Goal: Task Accomplishment & Management: Use online tool/utility

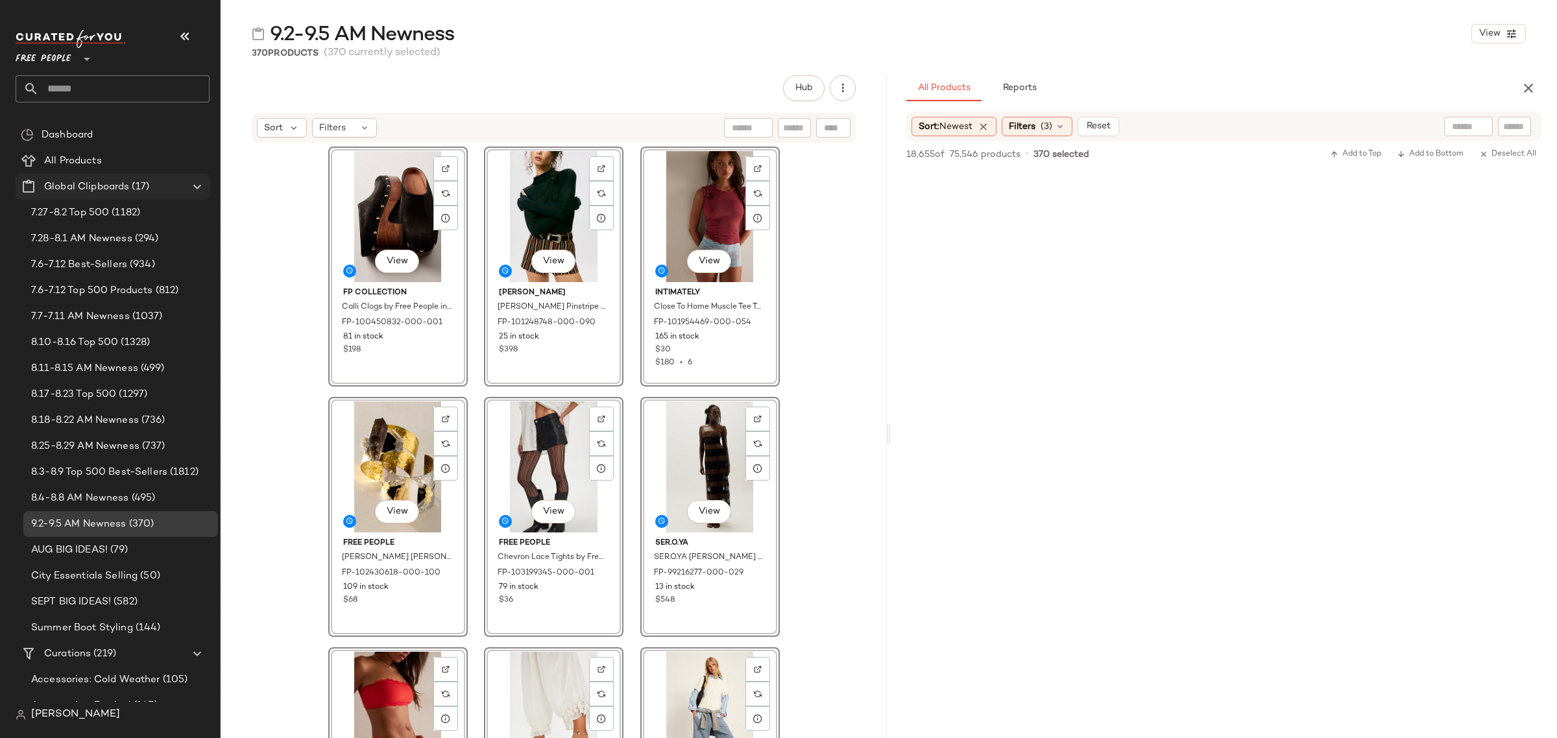
scroll to position [18197, 0]
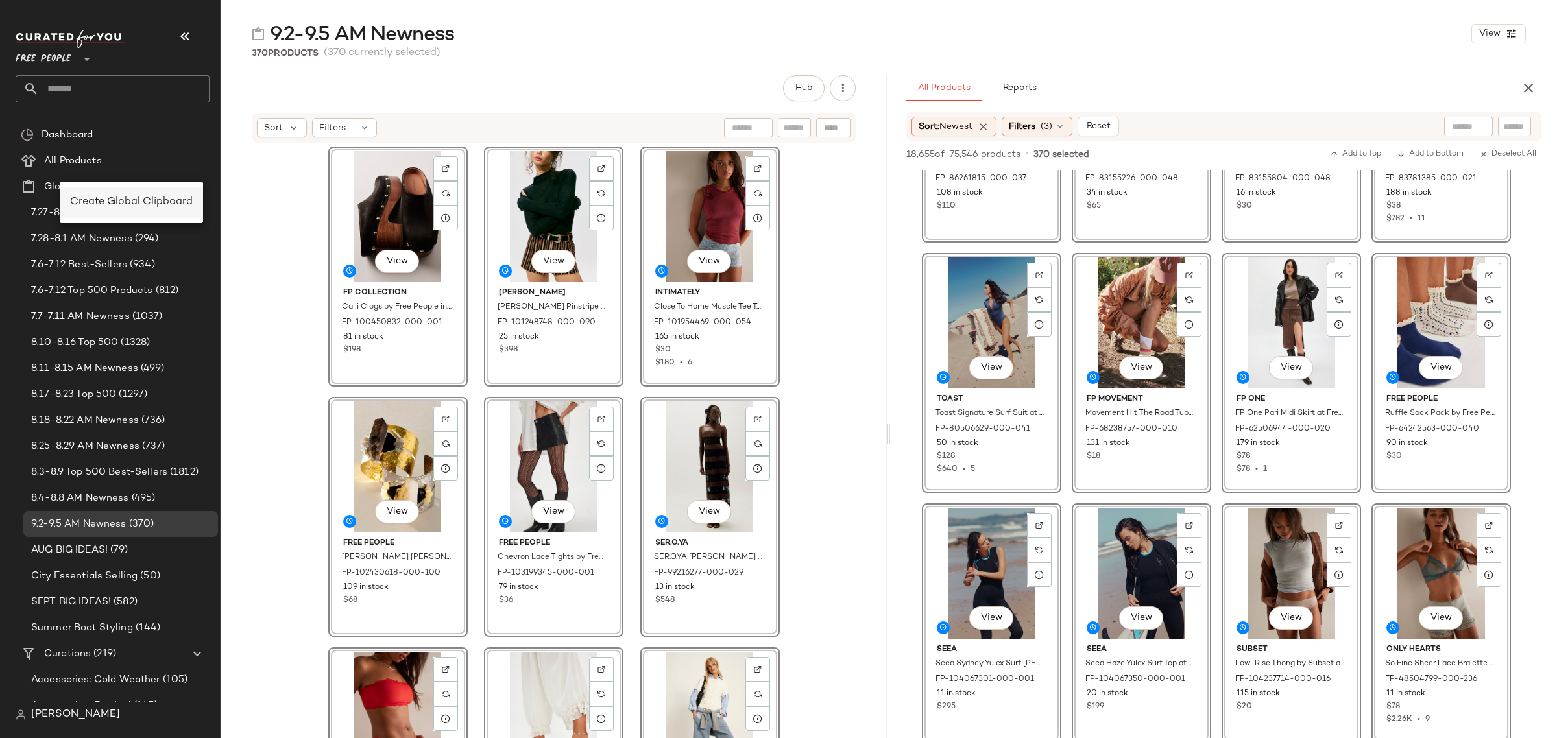
click at [131, 202] on span "Create Global Clipboard" at bounding box center [131, 202] width 123 height 11
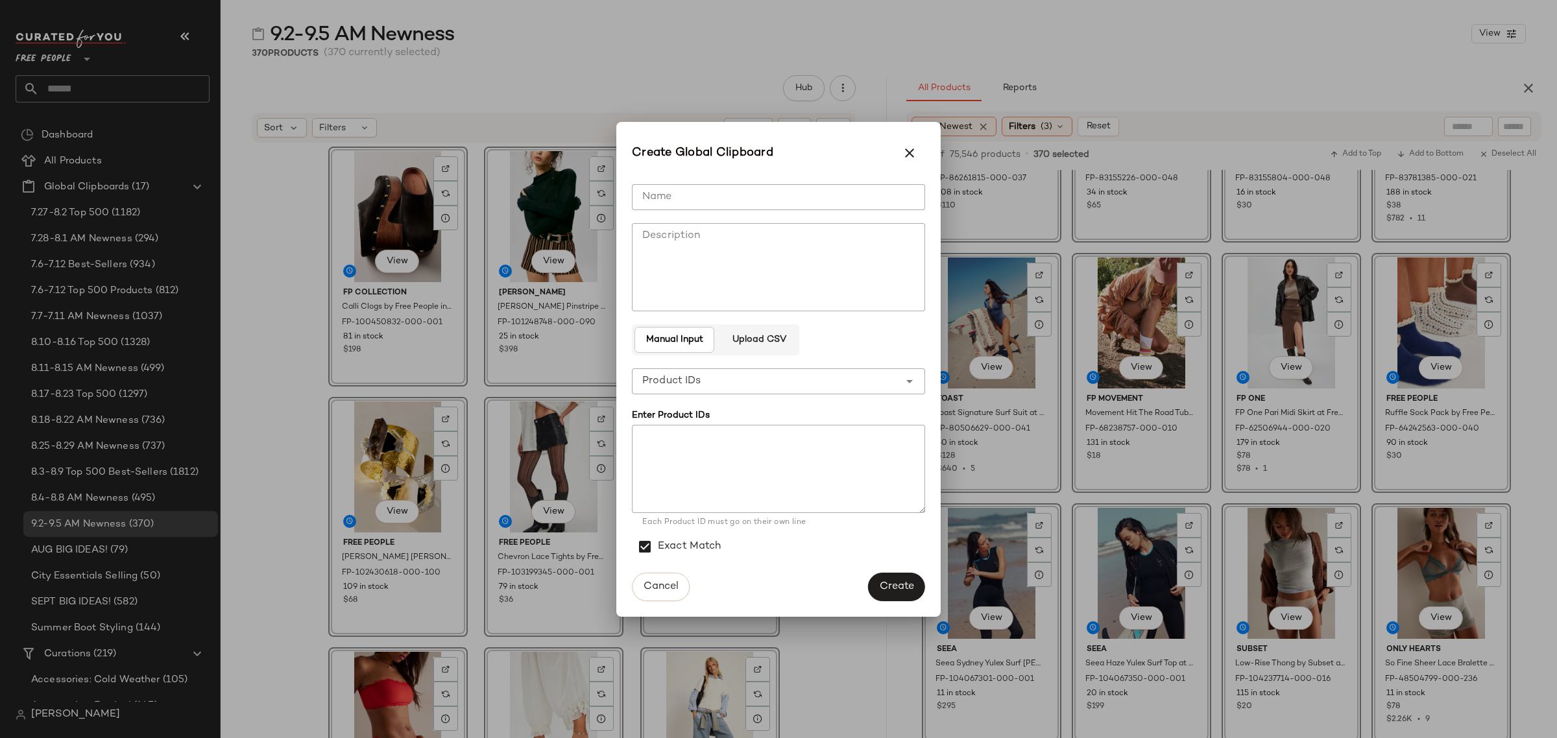
drag, startPoint x: 845, startPoint y: 196, endPoint x: 1515, endPoint y: 127, distance: 673.7
click at [847, 197] on input "Name" at bounding box center [778, 197] width 293 height 26
type input "**********"
click at [762, 380] on div "**********" at bounding box center [765, 381] width 267 height 26
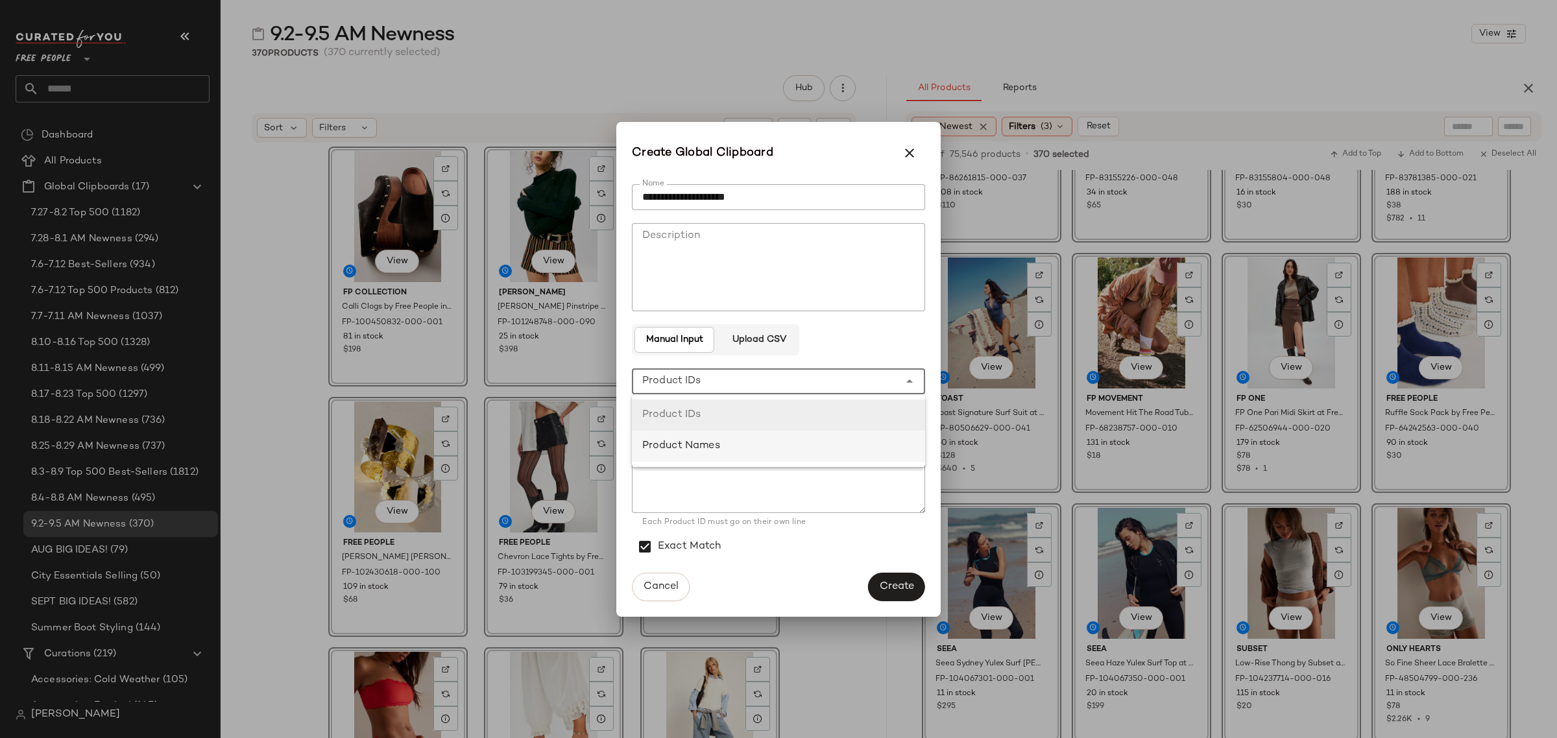
click at [764, 440] on div "Product Names" at bounding box center [778, 447] width 272 height 16
type input "**********"
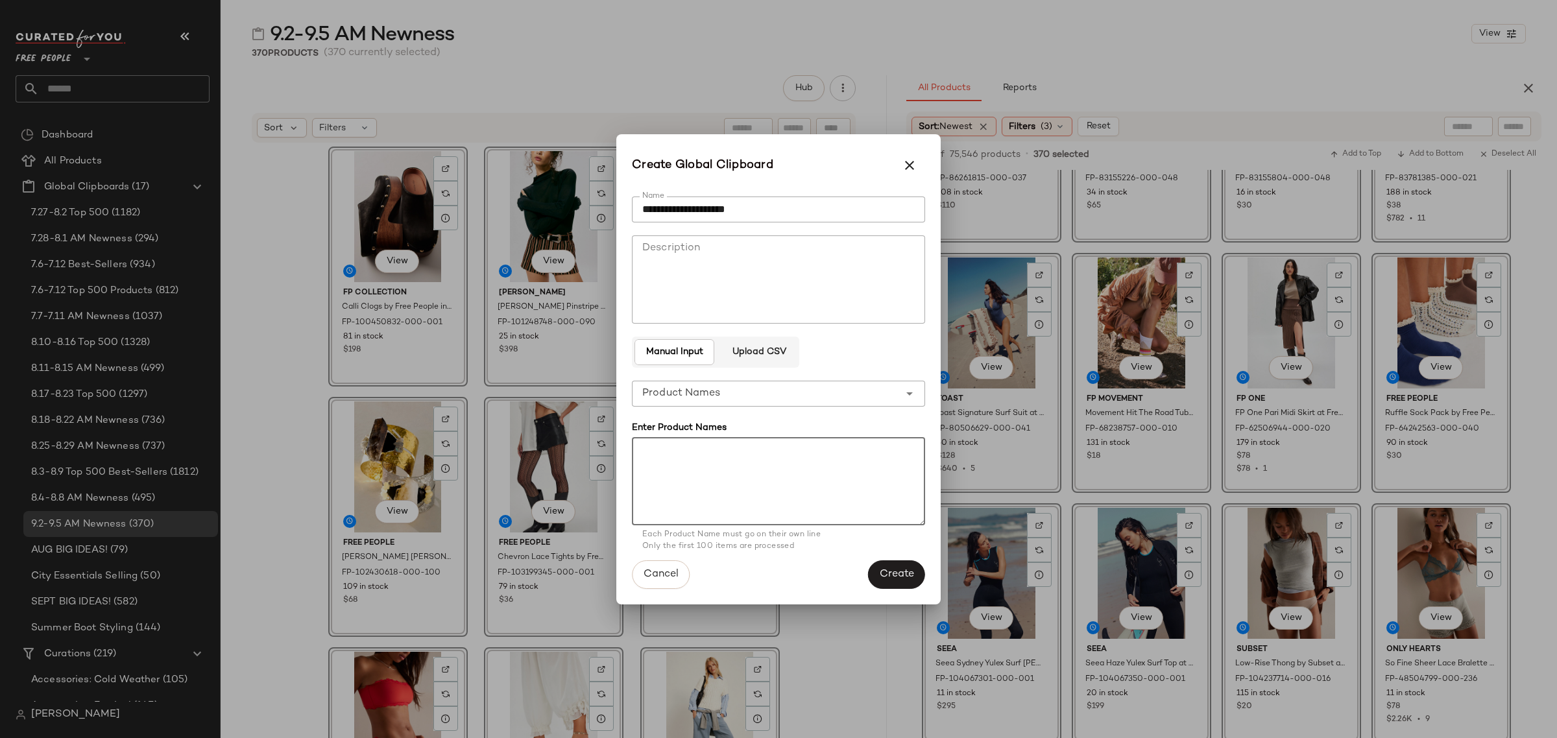
click at [777, 468] on textarea at bounding box center [778, 481] width 293 height 88
click at [792, 480] on textarea at bounding box center [778, 481] width 293 height 88
paste textarea "**********"
type textarea "**********"
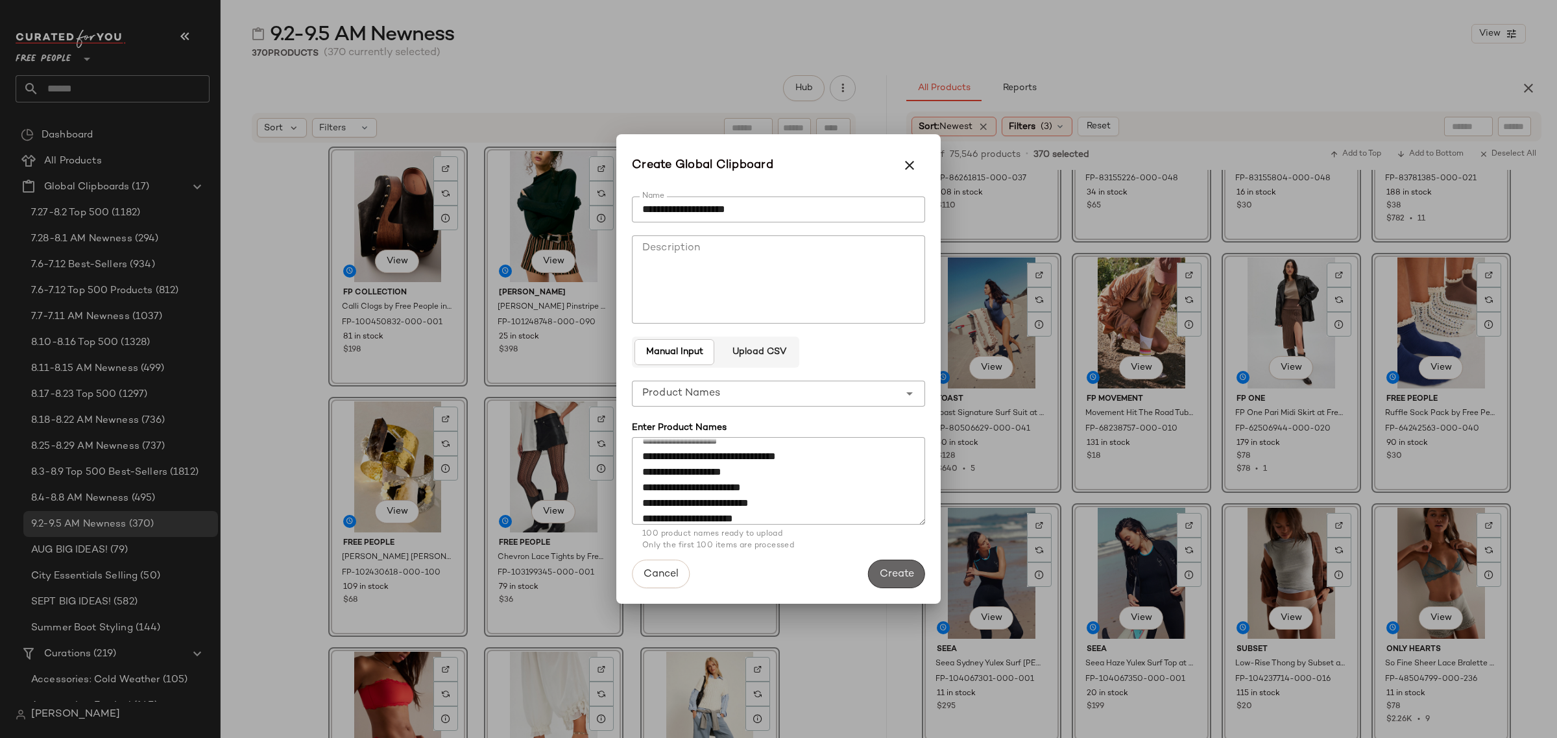
click at [887, 565] on button "Create" at bounding box center [896, 574] width 57 height 29
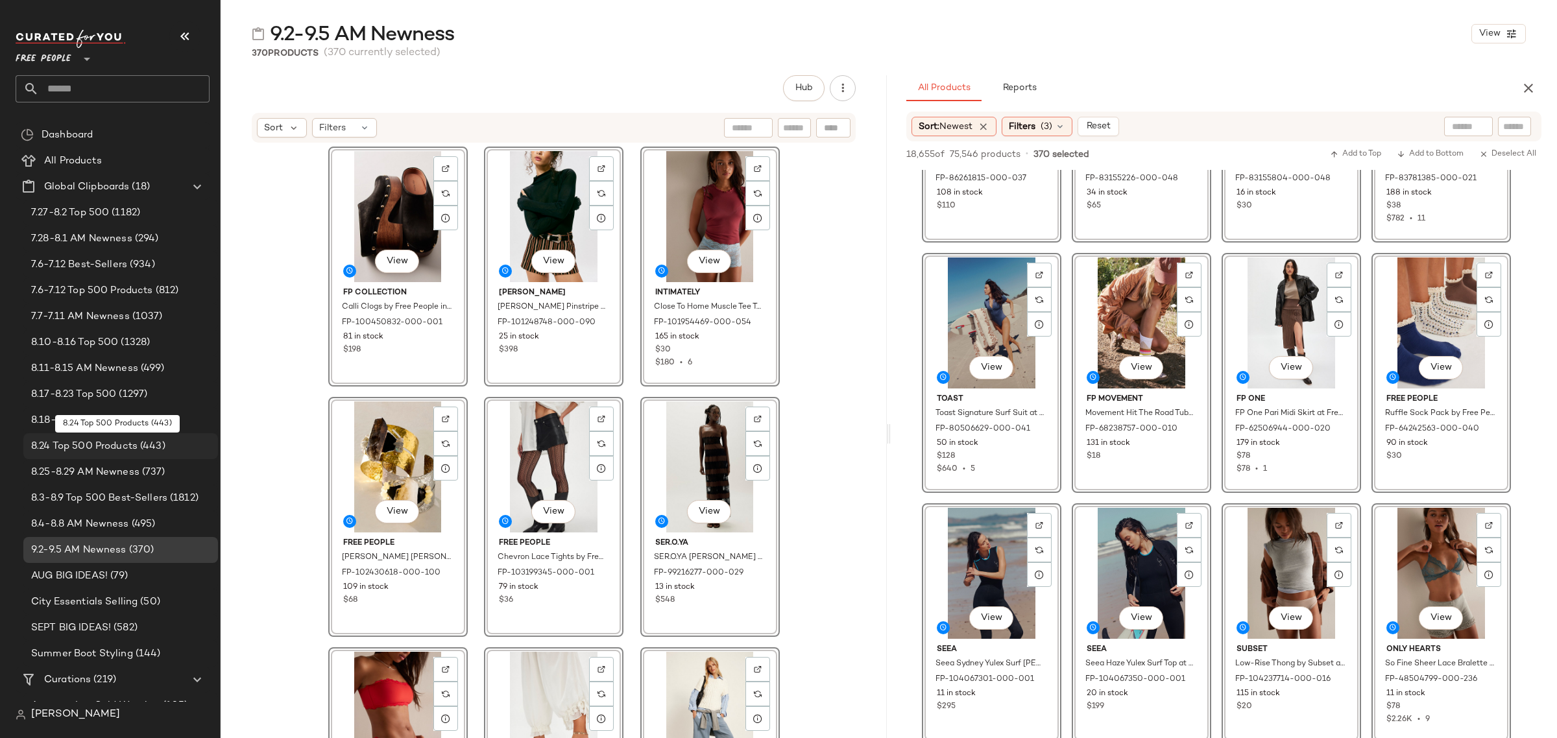
click at [124, 452] on span "8.24 Top 500 Products" at bounding box center [84, 446] width 106 height 15
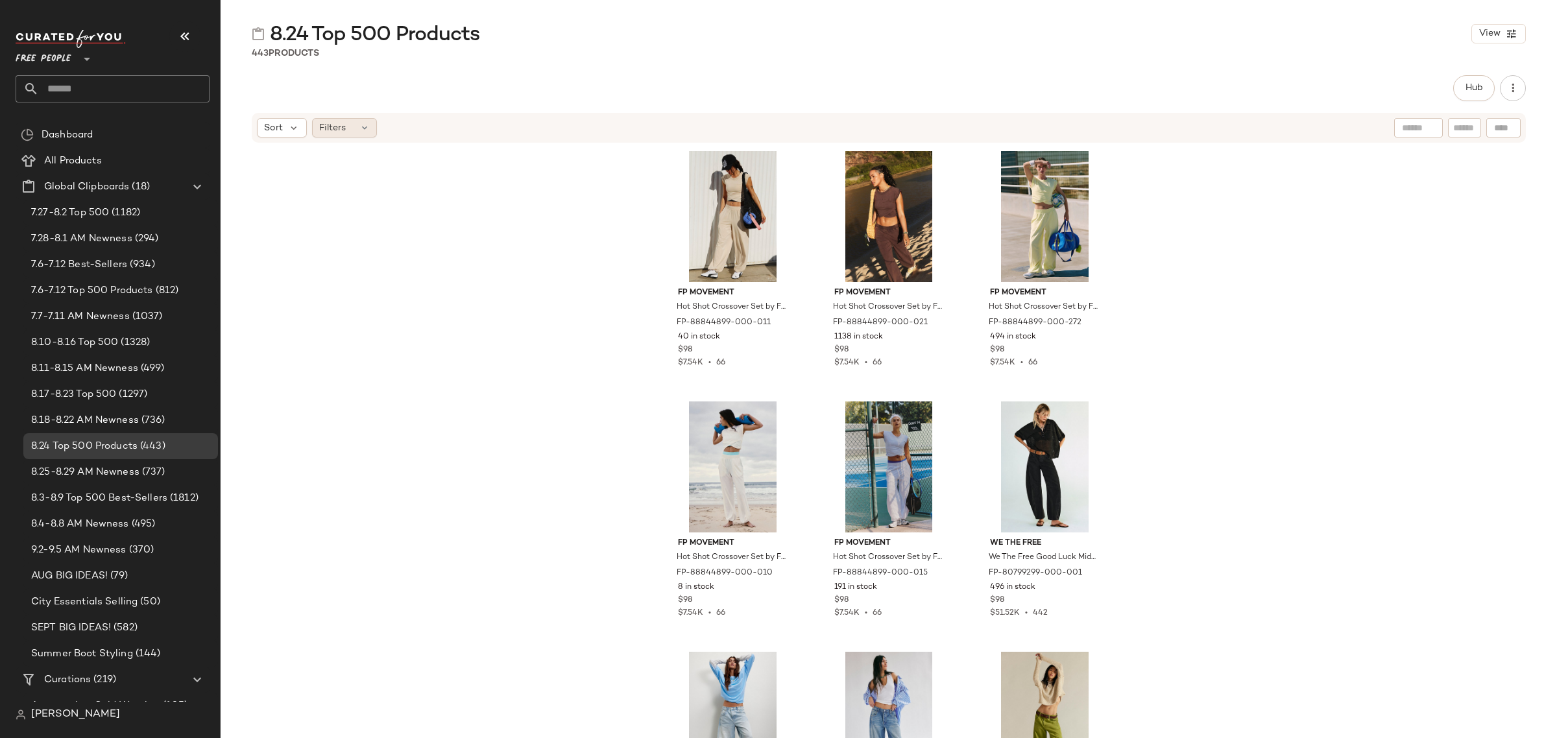
click at [363, 128] on icon at bounding box center [364, 128] width 10 height 10
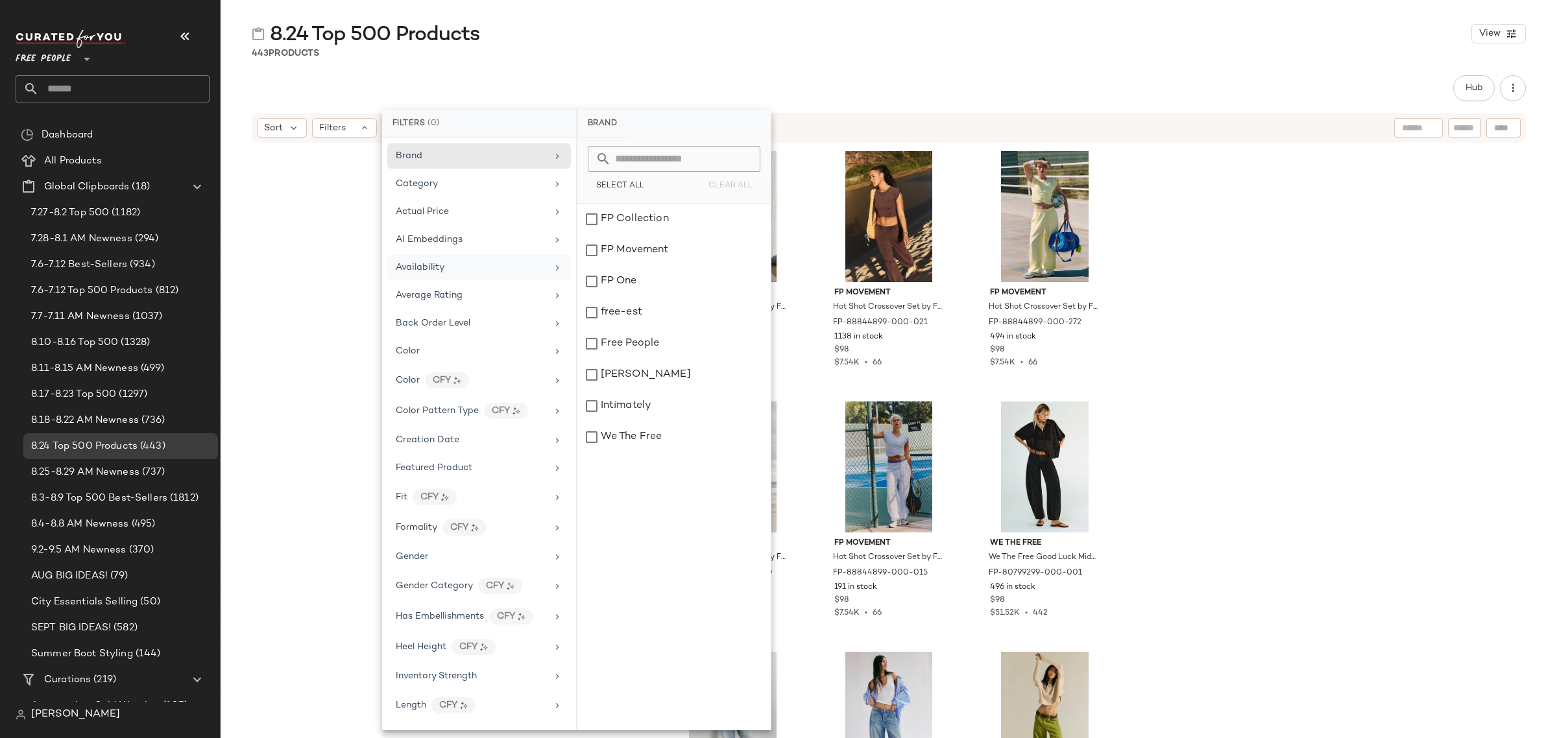
click at [463, 283] on div "Availability" at bounding box center [479, 295] width 184 height 25
click at [609, 245] on div "out_of_stock" at bounding box center [673, 250] width 193 height 31
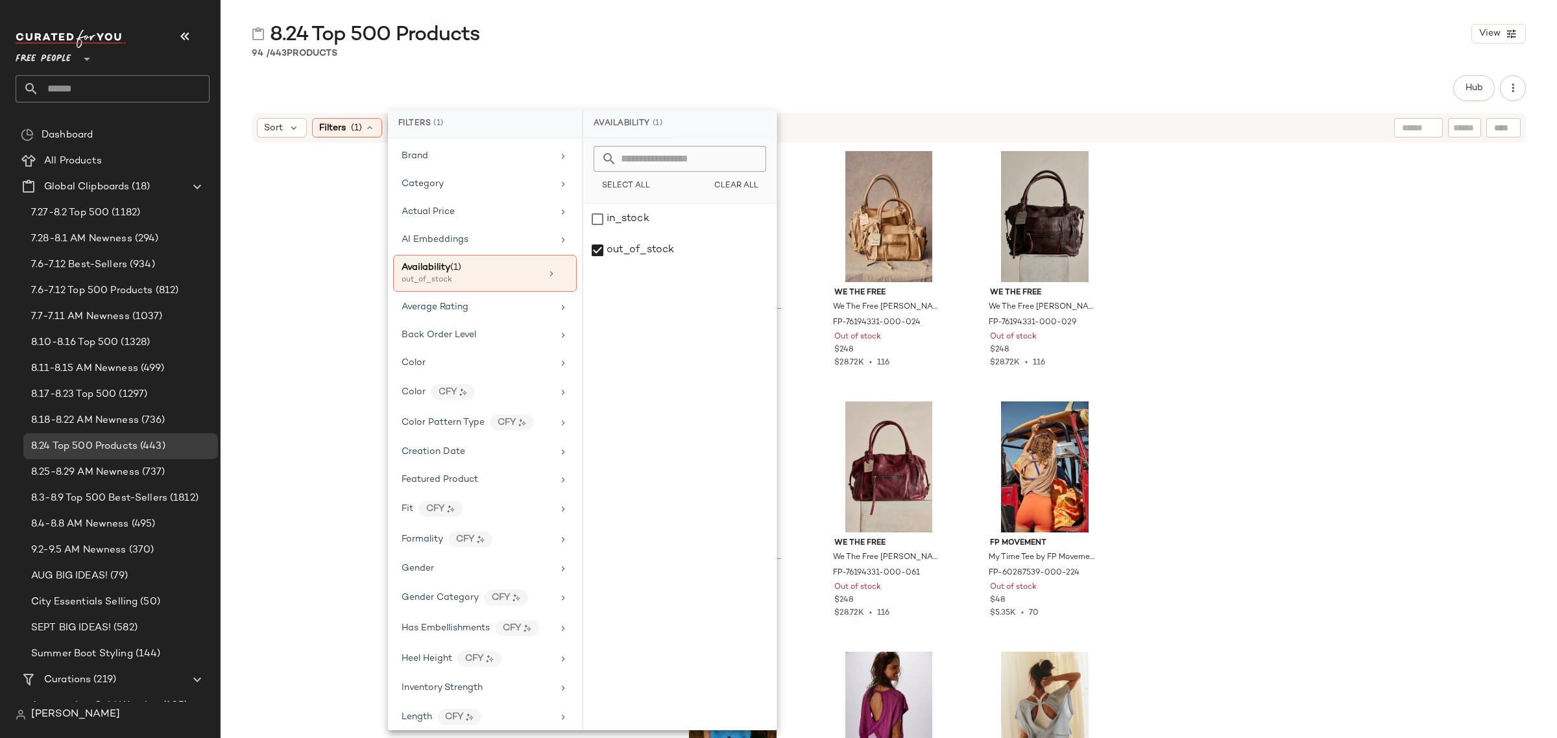
click at [791, 37] on div "8.24 Top 500 Products View" at bounding box center [889, 34] width 1336 height 26
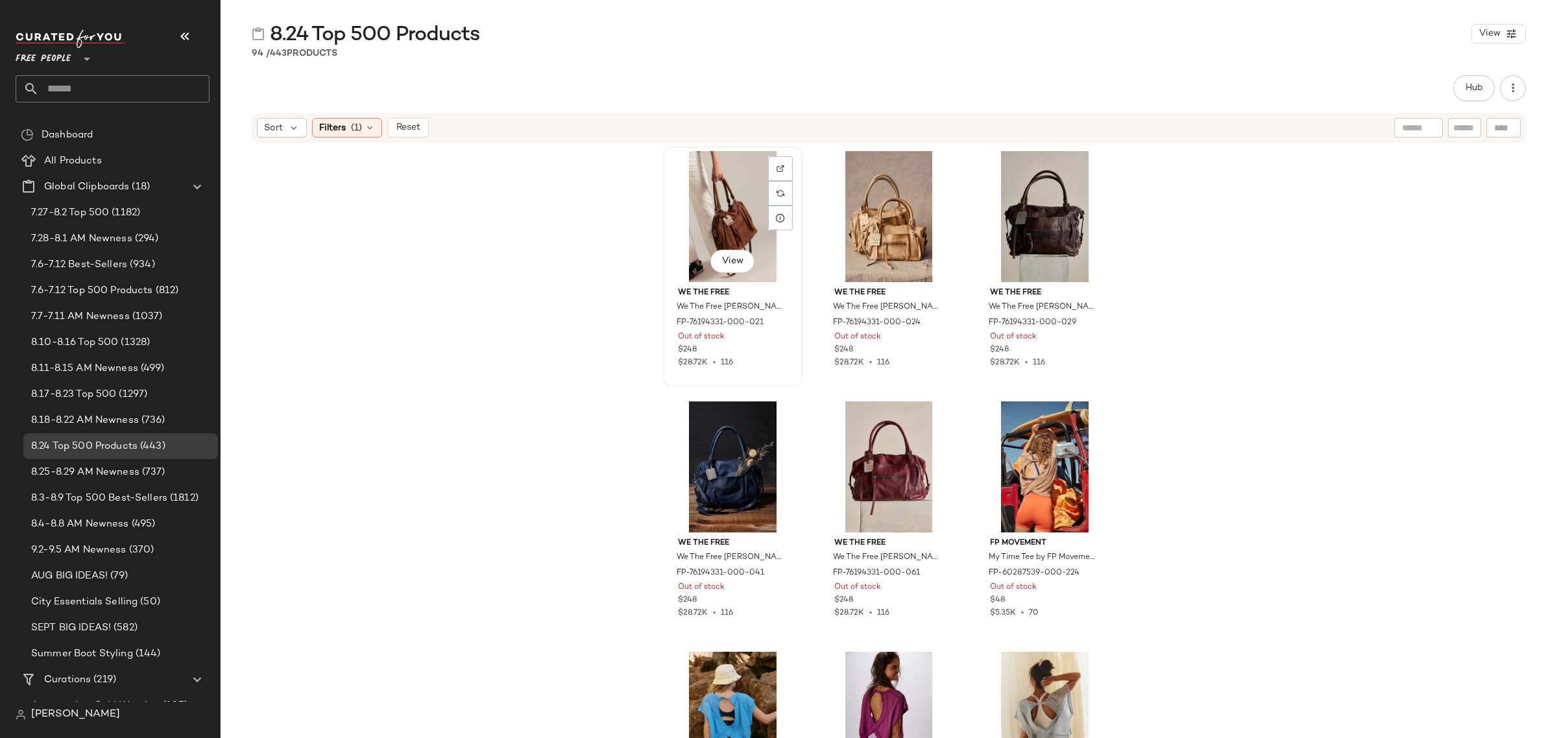
drag, startPoint x: 689, startPoint y: 182, endPoint x: 727, endPoint y: 202, distance: 43.2
click at [690, 182] on div "View" at bounding box center [733, 216] width 130 height 131
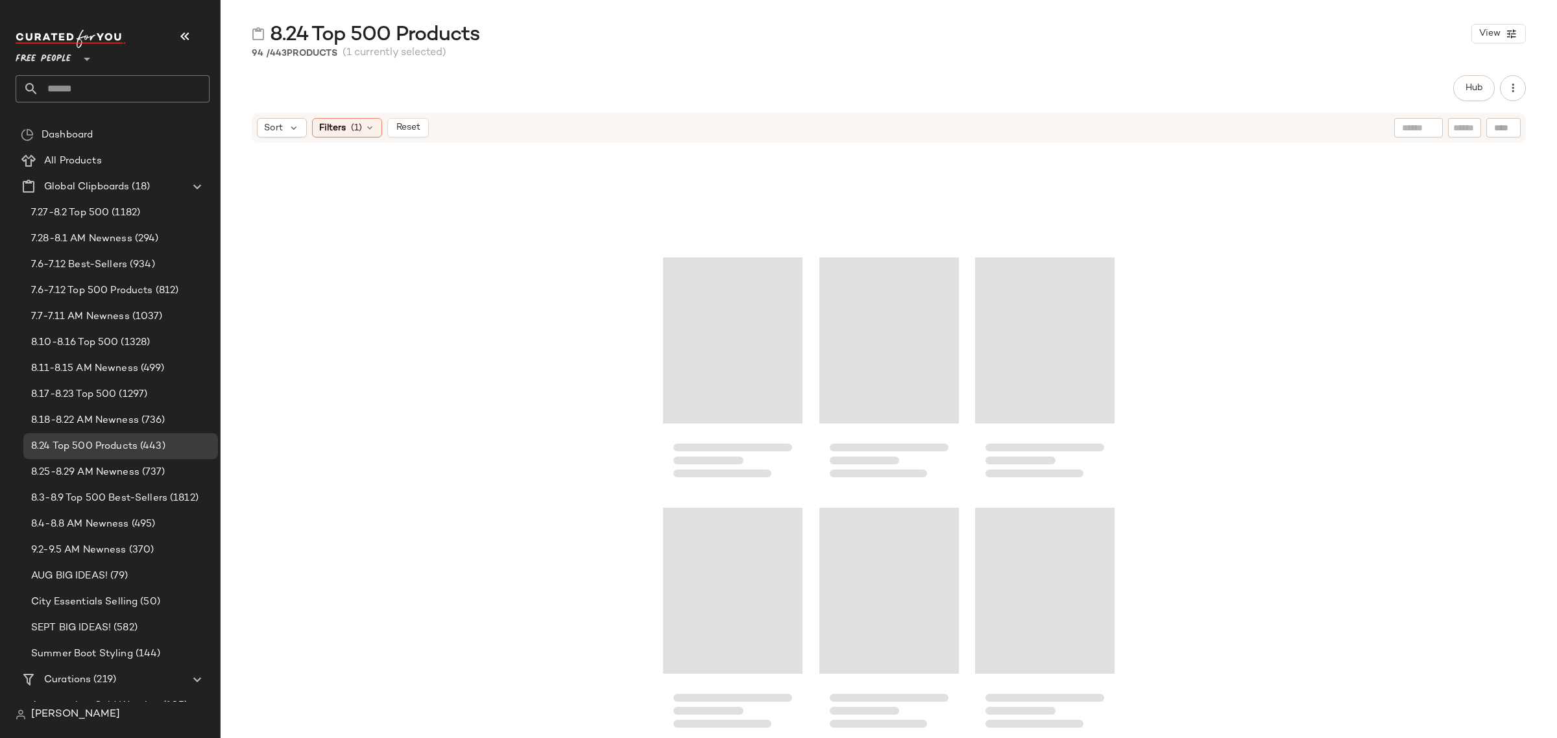
scroll to position [7381, 0]
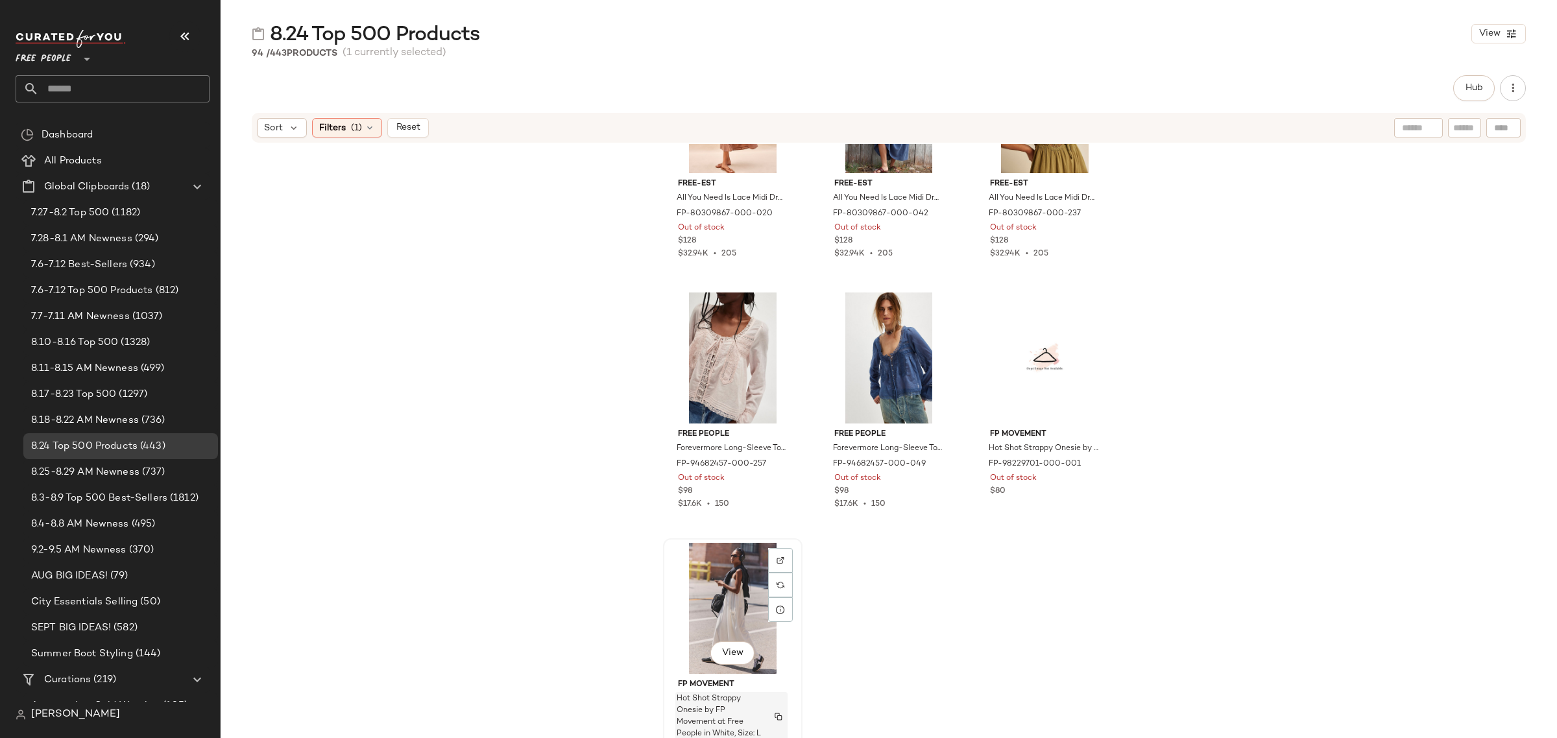
click at [767, 701] on div "Hot Shot Strappy Onesie by FP Movement at Free People in White, Size: L" at bounding box center [731, 716] width 112 height 49
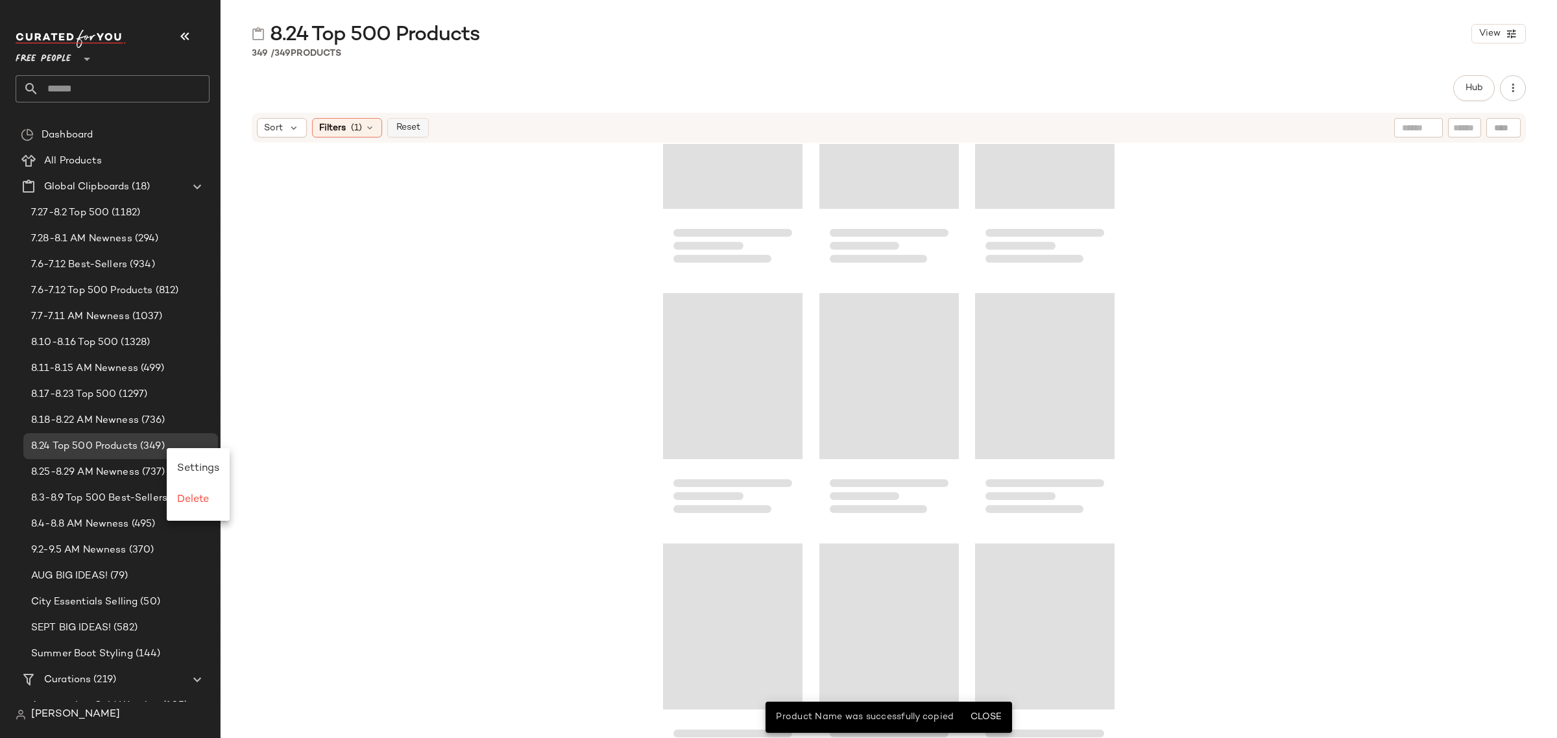
click at [400, 125] on span "Reset" at bounding box center [407, 128] width 25 height 10
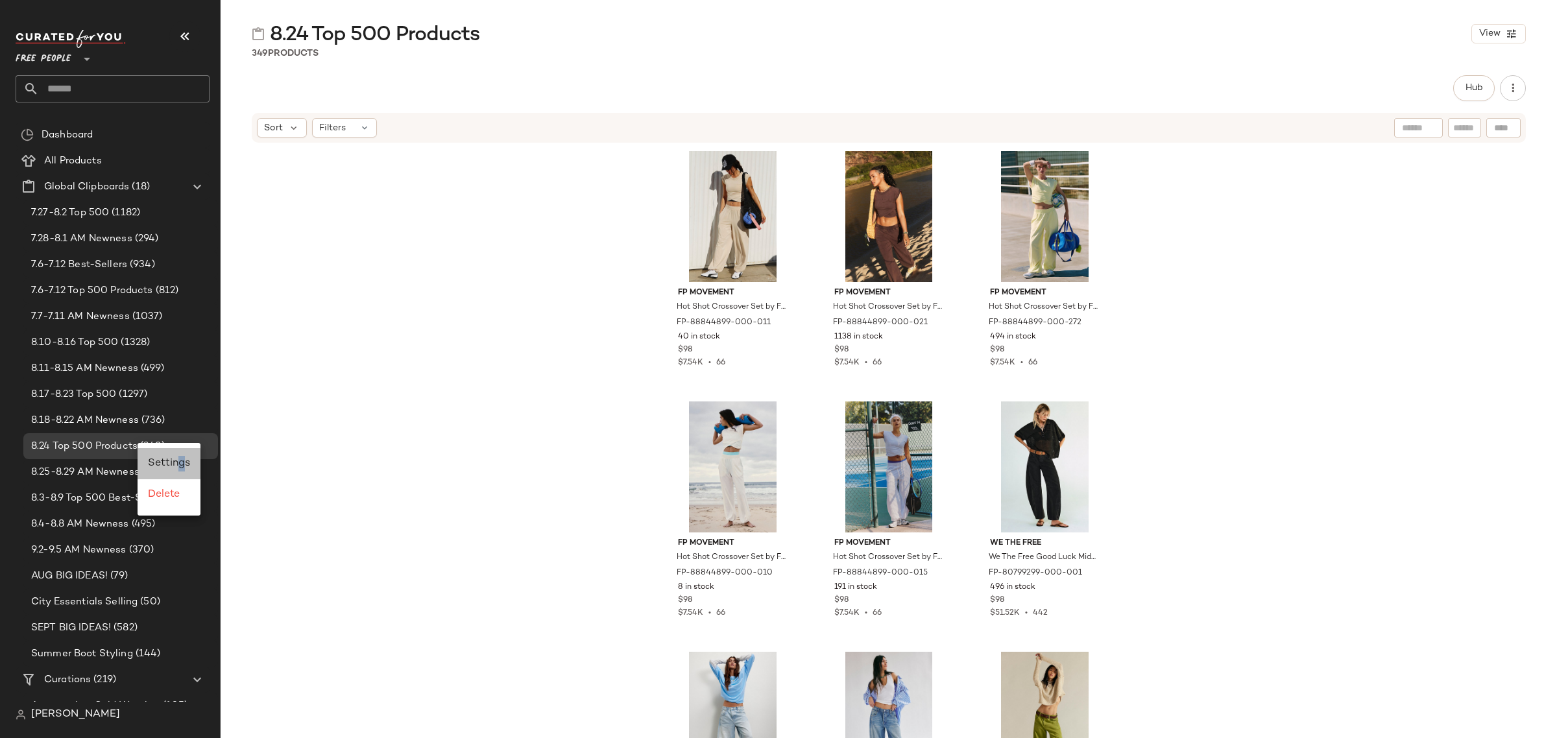
click at [182, 463] on span "Settings" at bounding box center [169, 463] width 42 height 11
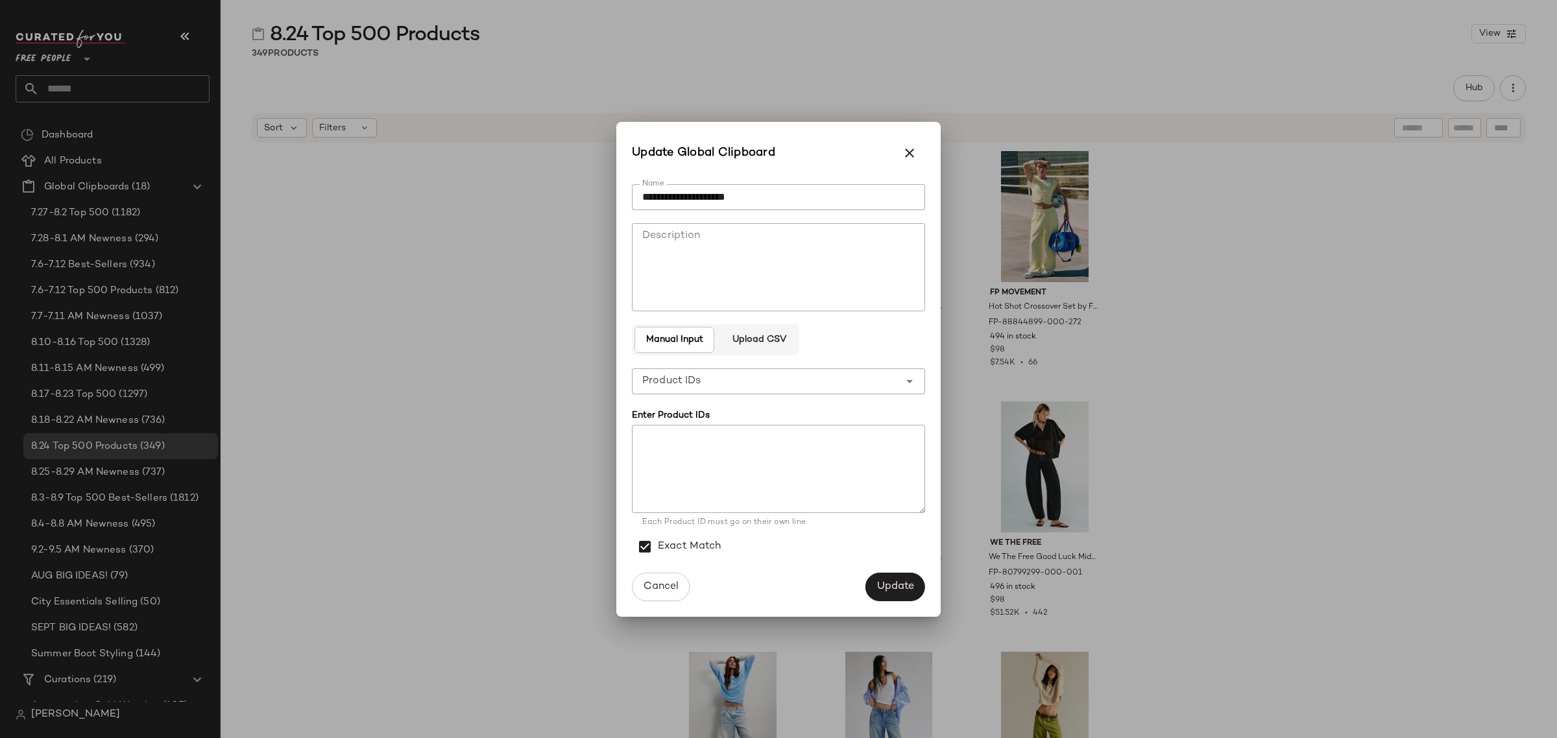
click at [719, 378] on div "**********" at bounding box center [765, 381] width 267 height 26
click at [723, 448] on div "Product Names" at bounding box center [778, 447] width 272 height 16
type input "**********"
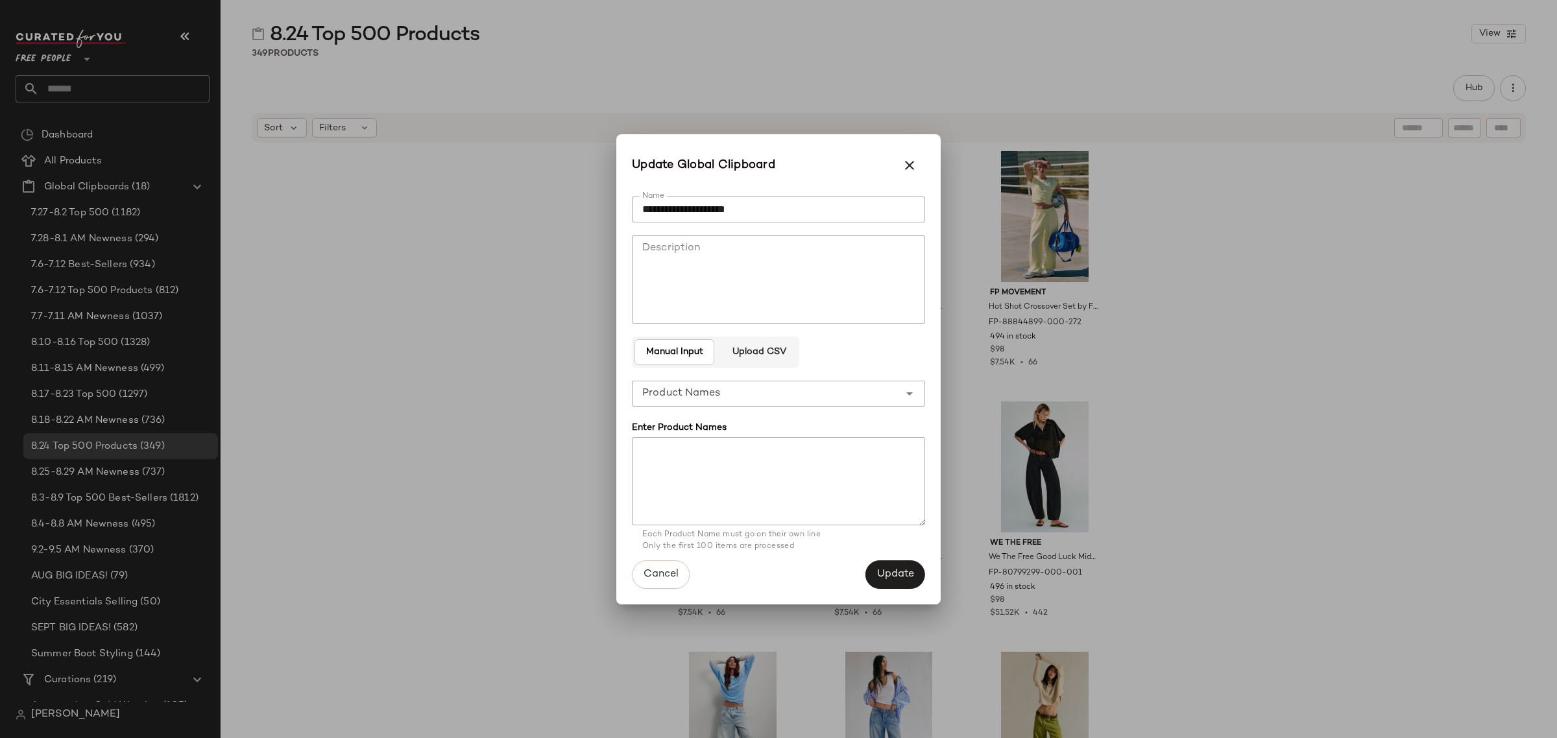
click at [738, 465] on textarea at bounding box center [778, 481] width 293 height 88
paste textarea "**********"
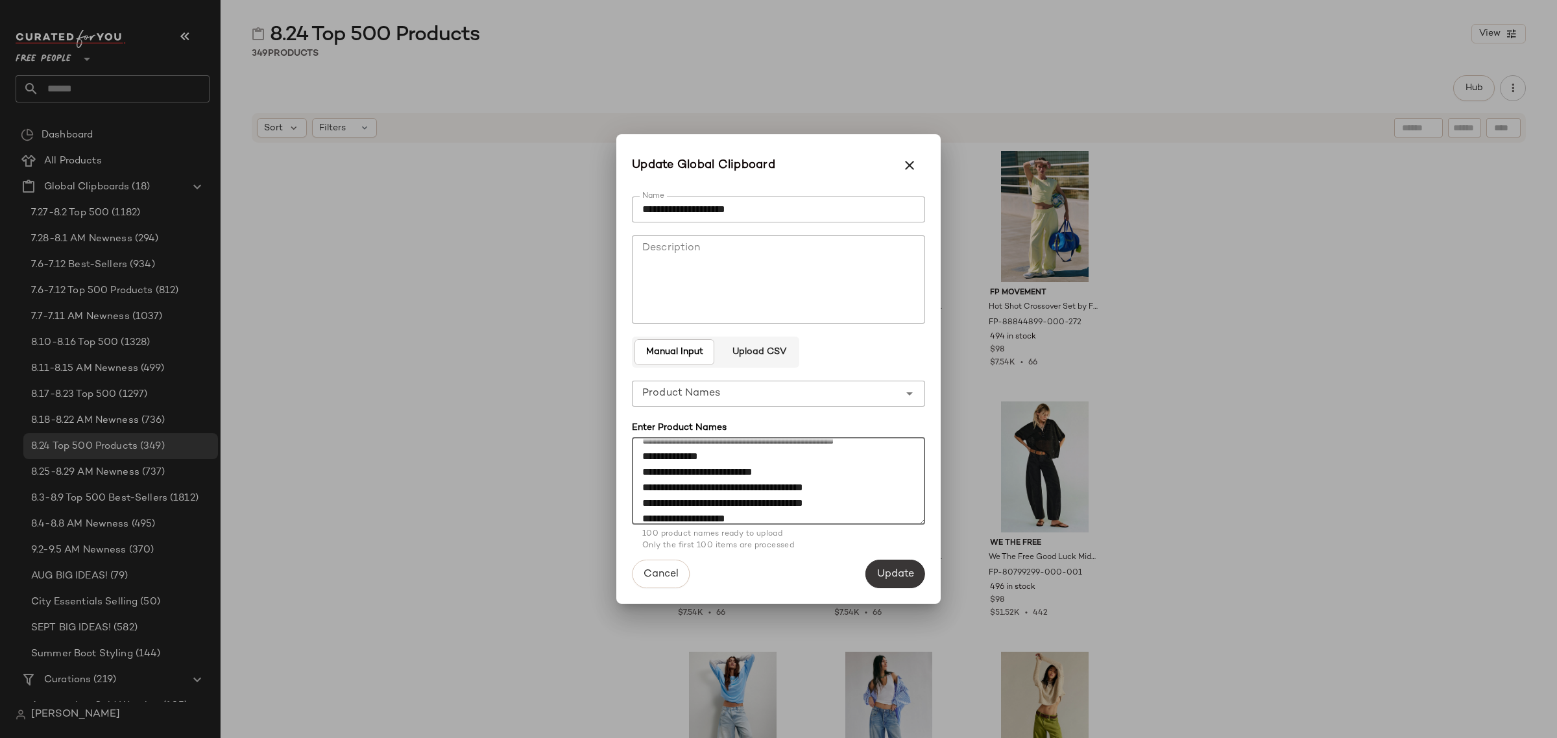
type textarea "**********"
click at [894, 571] on span "Update" at bounding box center [895, 574] width 38 height 12
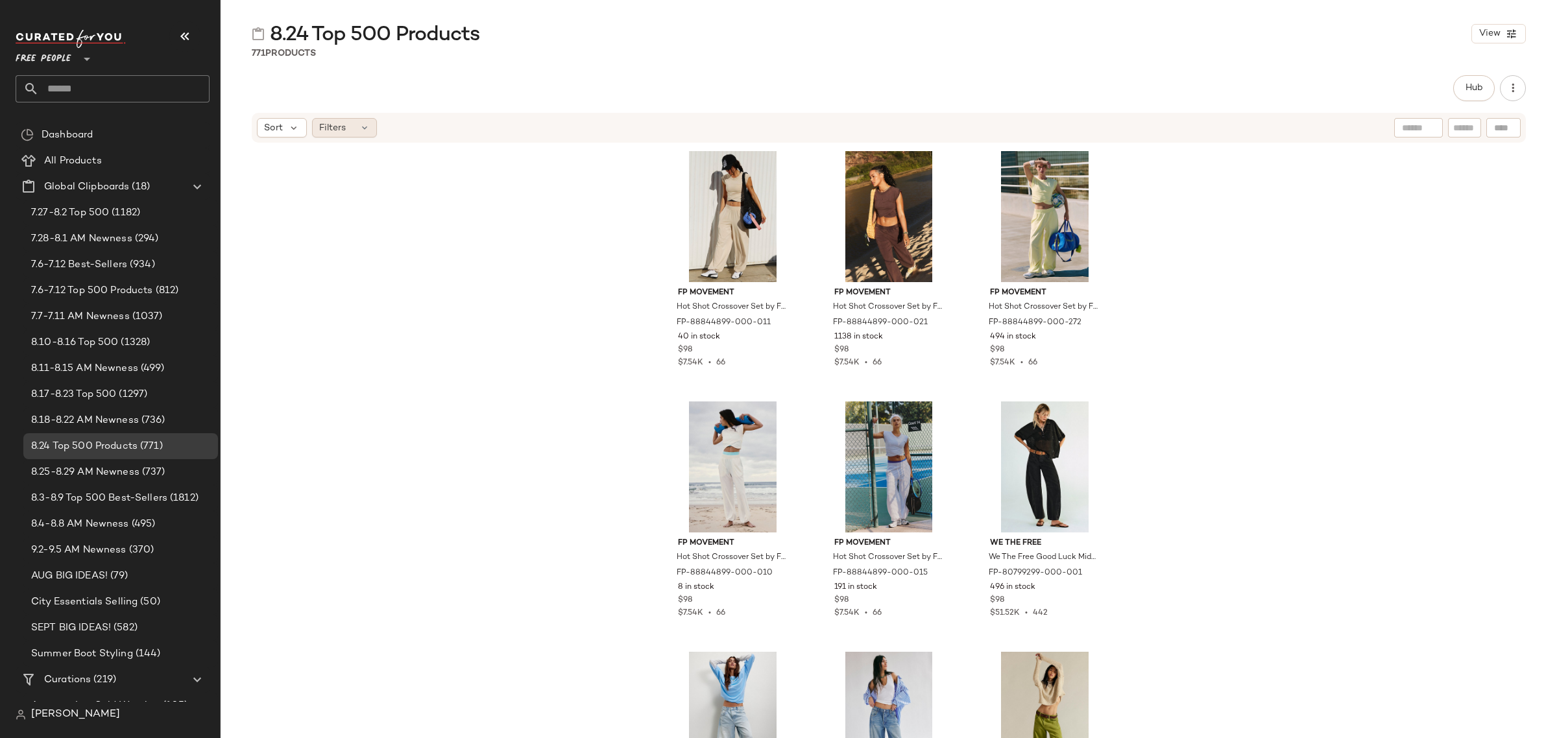
click at [339, 122] on span "Filters" at bounding box center [332, 128] width 27 height 14
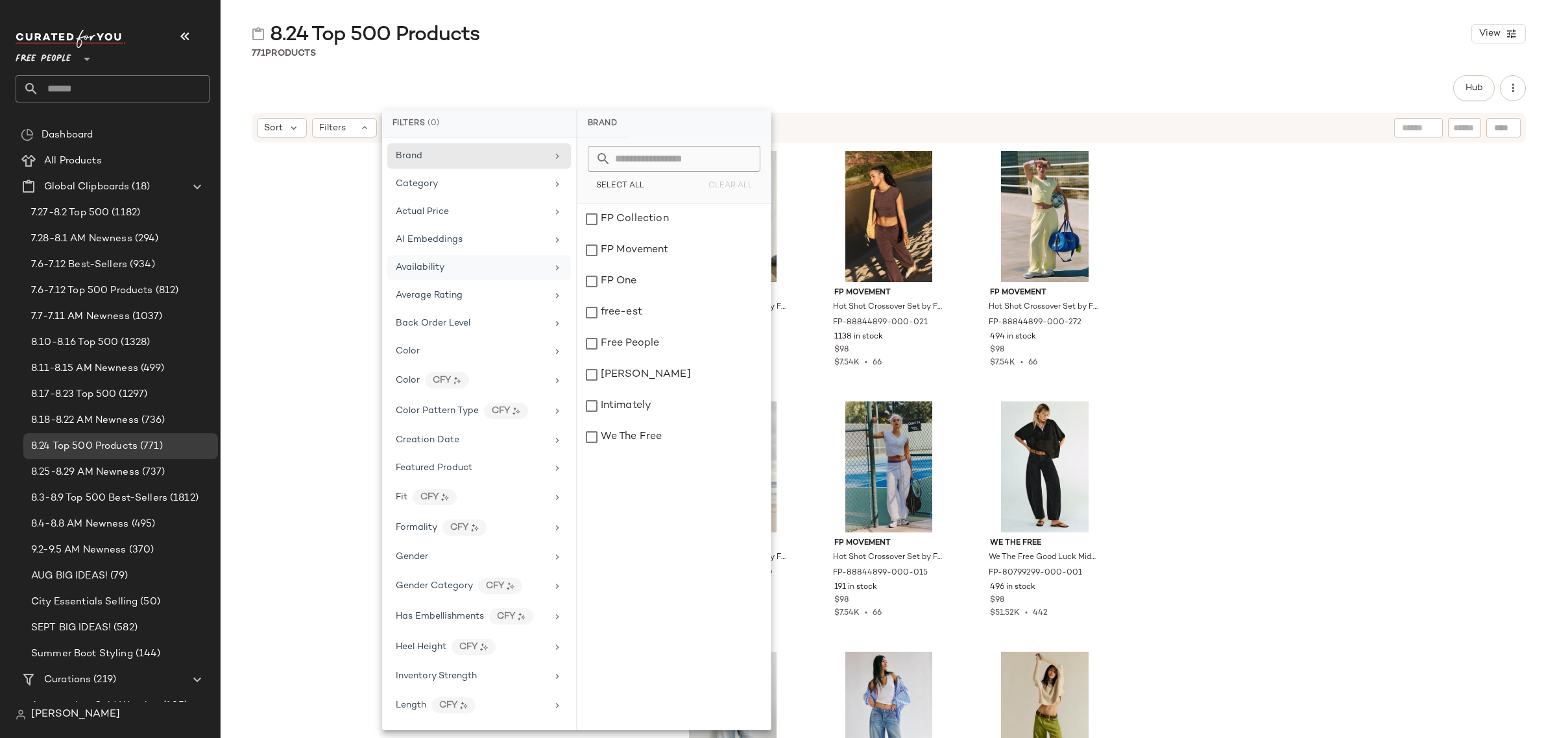
click at [482, 271] on div "Availability" at bounding box center [471, 268] width 151 height 14
click at [633, 250] on div "out_of_stock" at bounding box center [673, 250] width 193 height 31
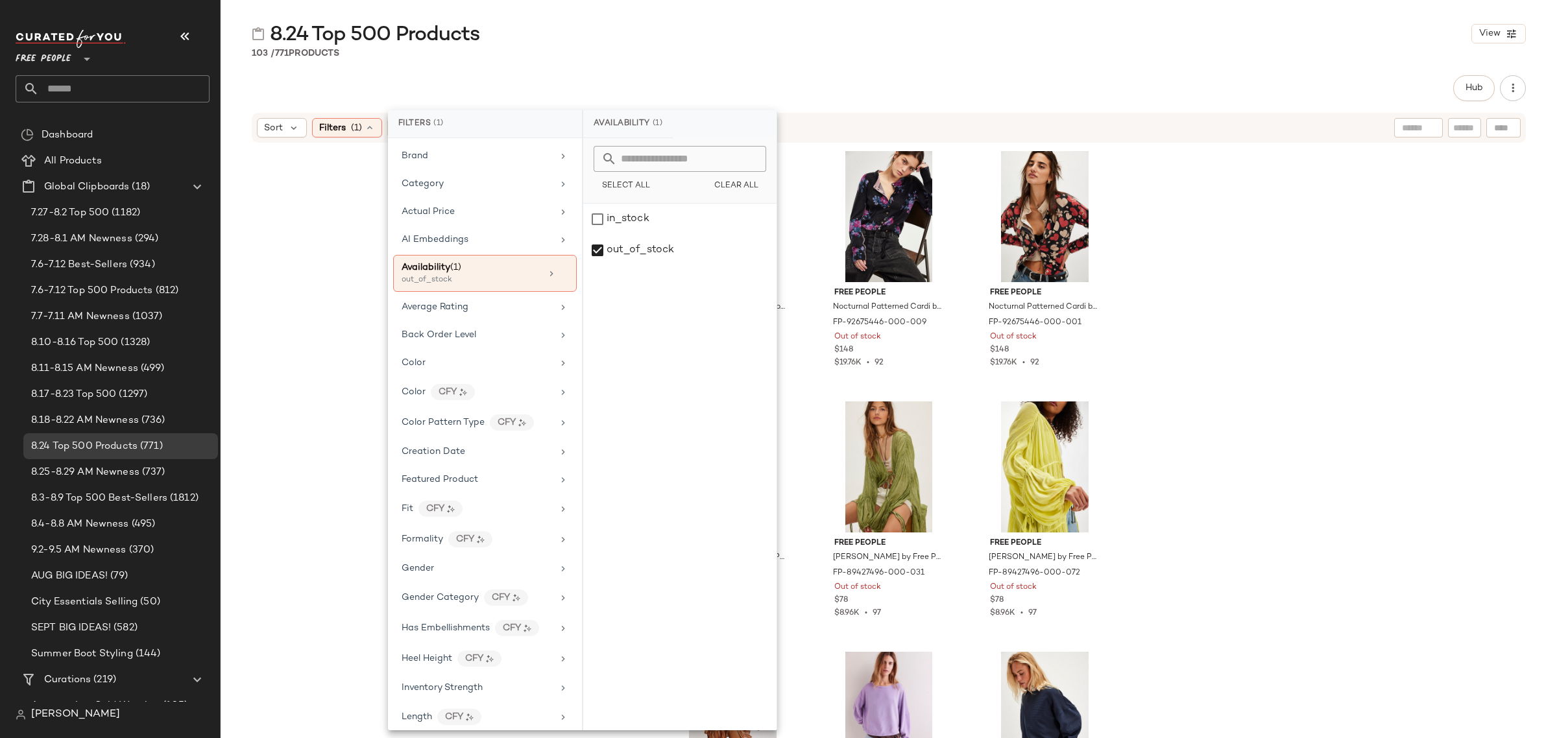
drag, startPoint x: 991, startPoint y: 28, endPoint x: 910, endPoint y: 97, distance: 107.2
click at [991, 27] on div "8.24 Top 500 Products View" at bounding box center [889, 34] width 1336 height 26
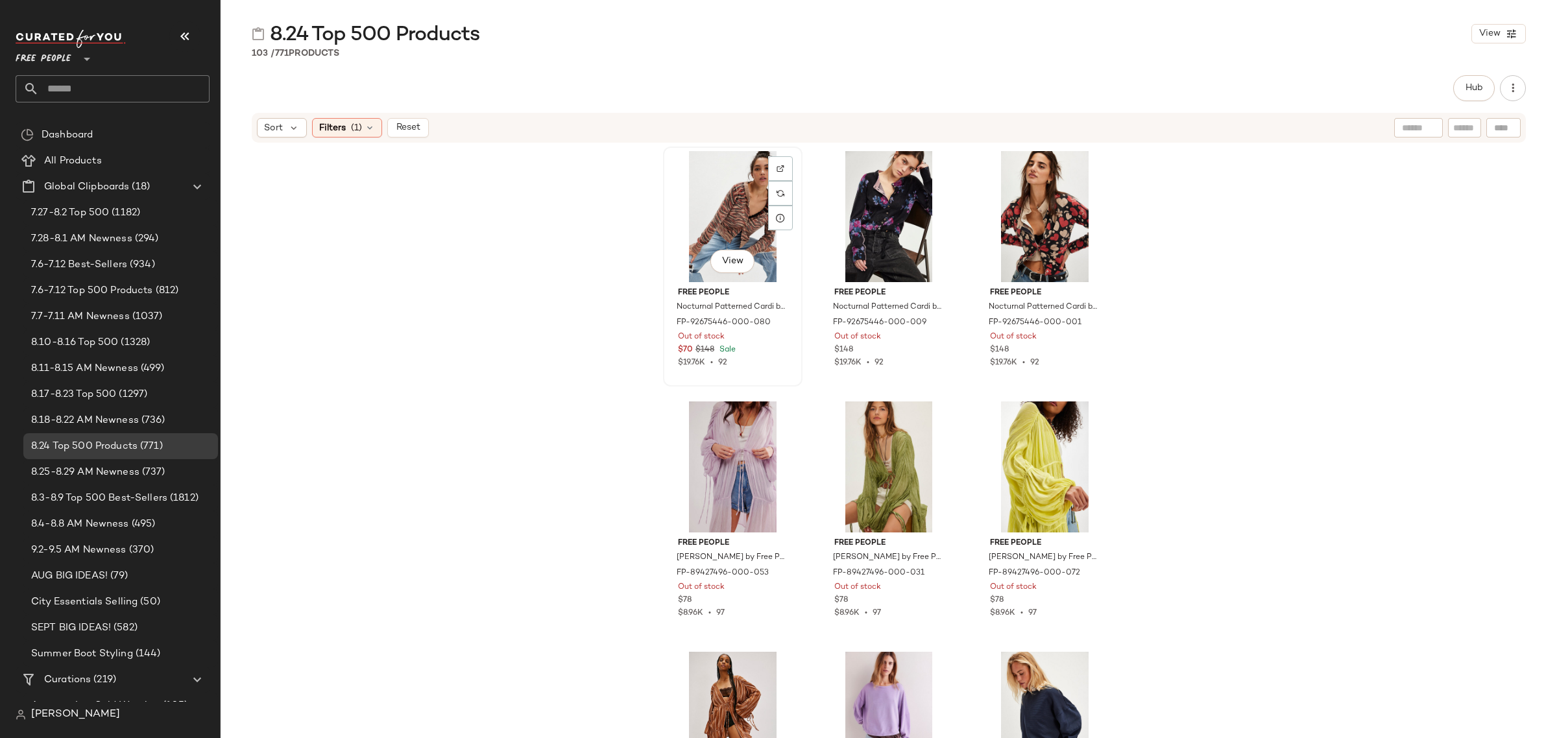
click at [706, 151] on div "View" at bounding box center [733, 216] width 130 height 131
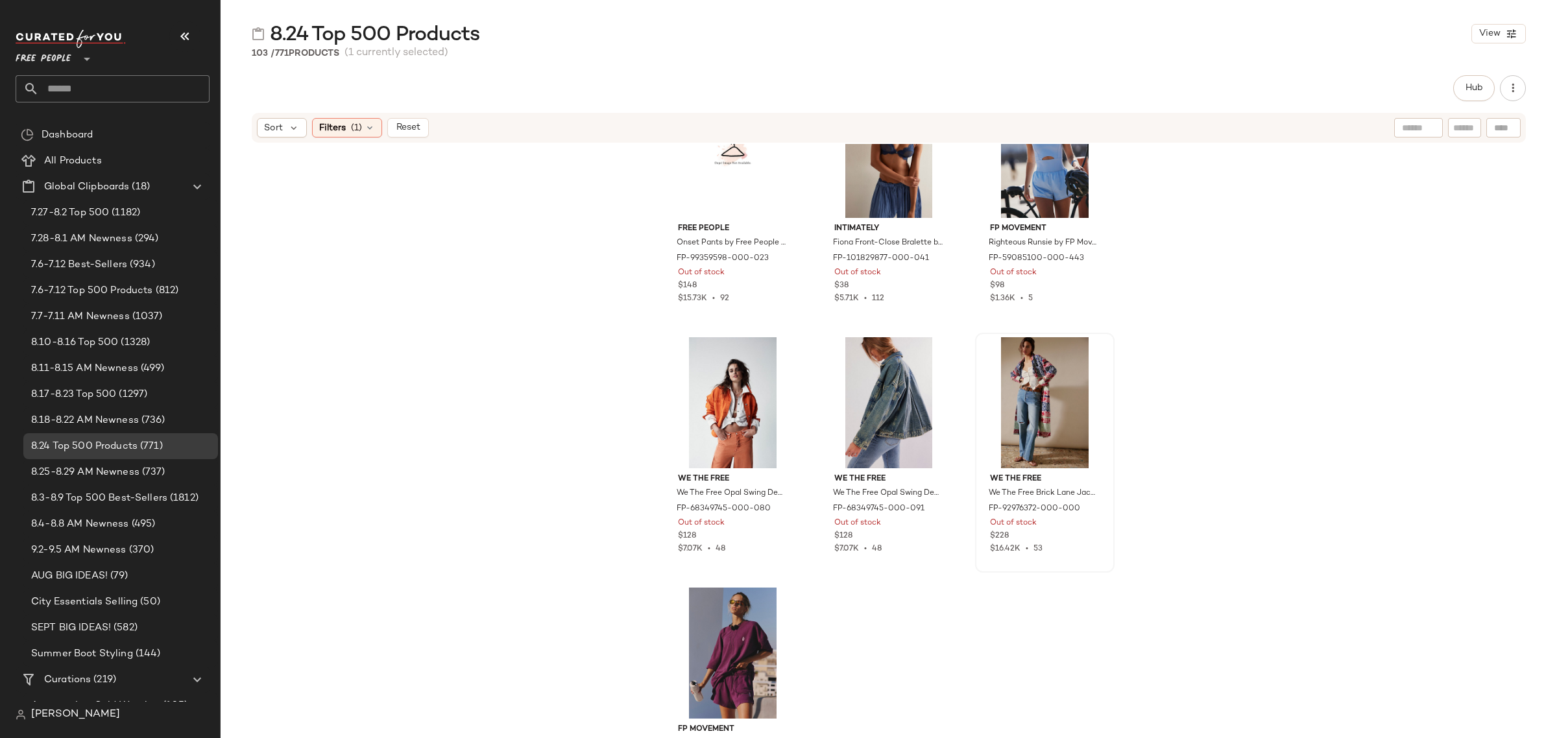
scroll to position [8133, 0]
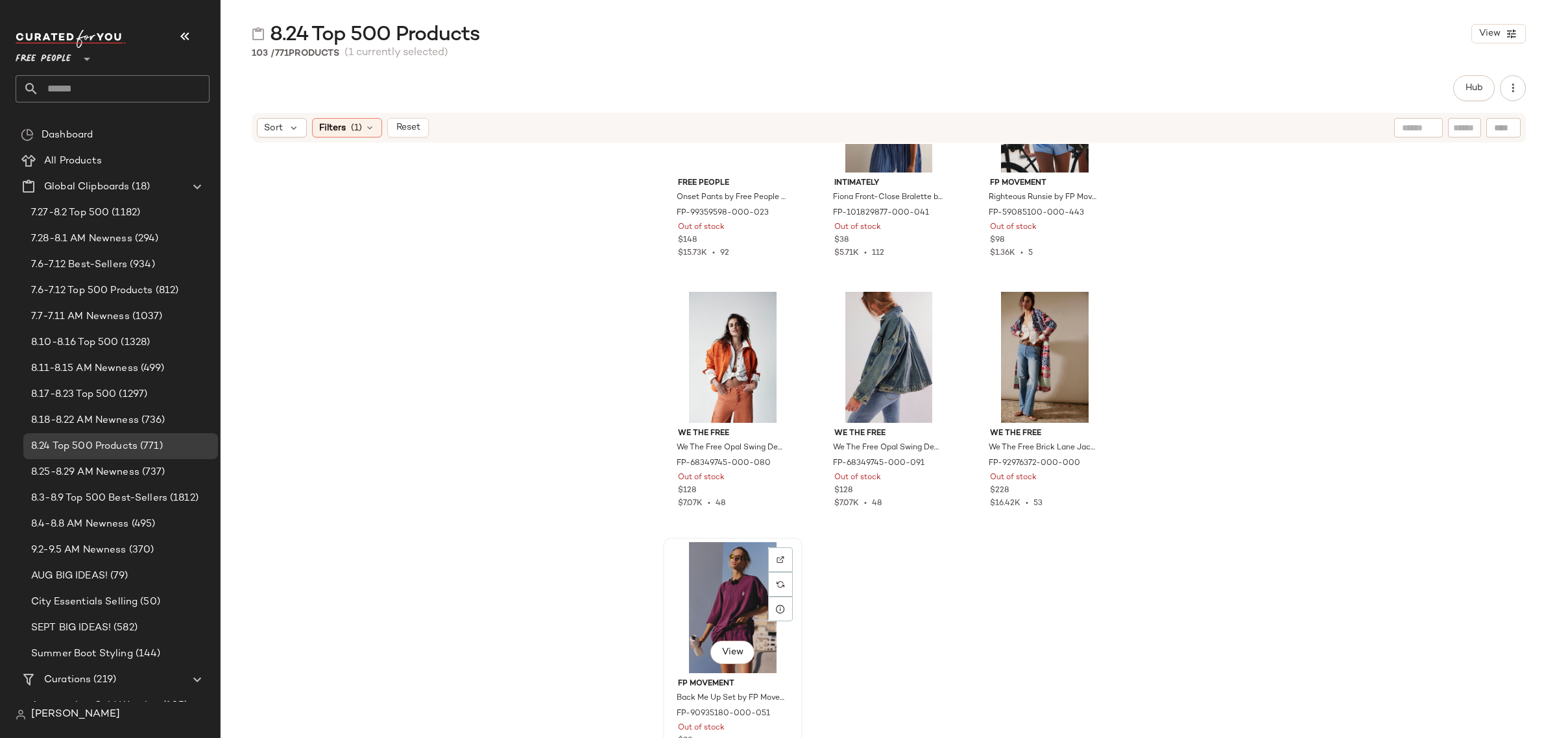
click at [735, 673] on div "FP Movement Back Me Up Set by FP Movement at Free People in Purple, Size: XS FP…" at bounding box center [733, 716] width 130 height 87
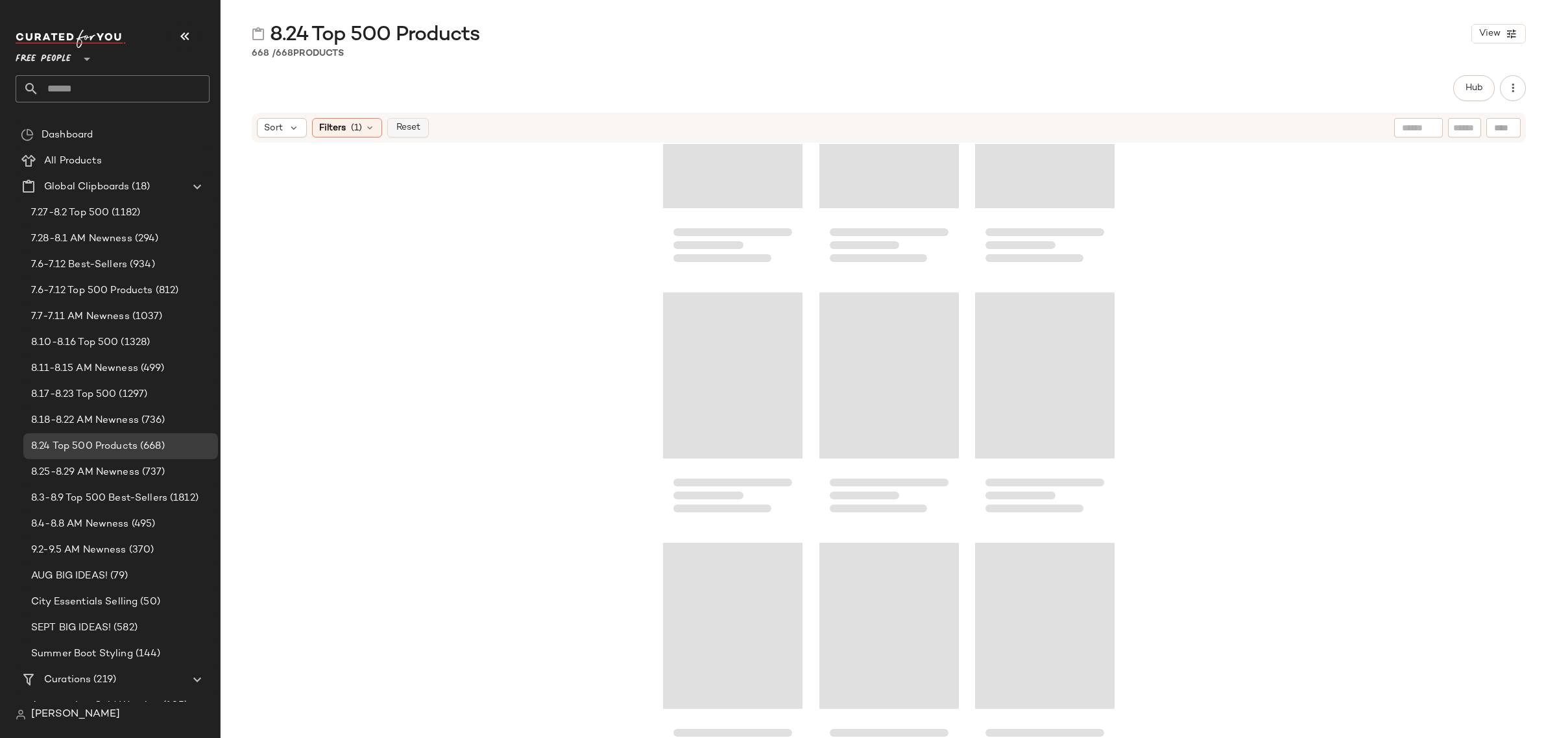
click at [412, 128] on span "Reset" at bounding box center [407, 128] width 25 height 10
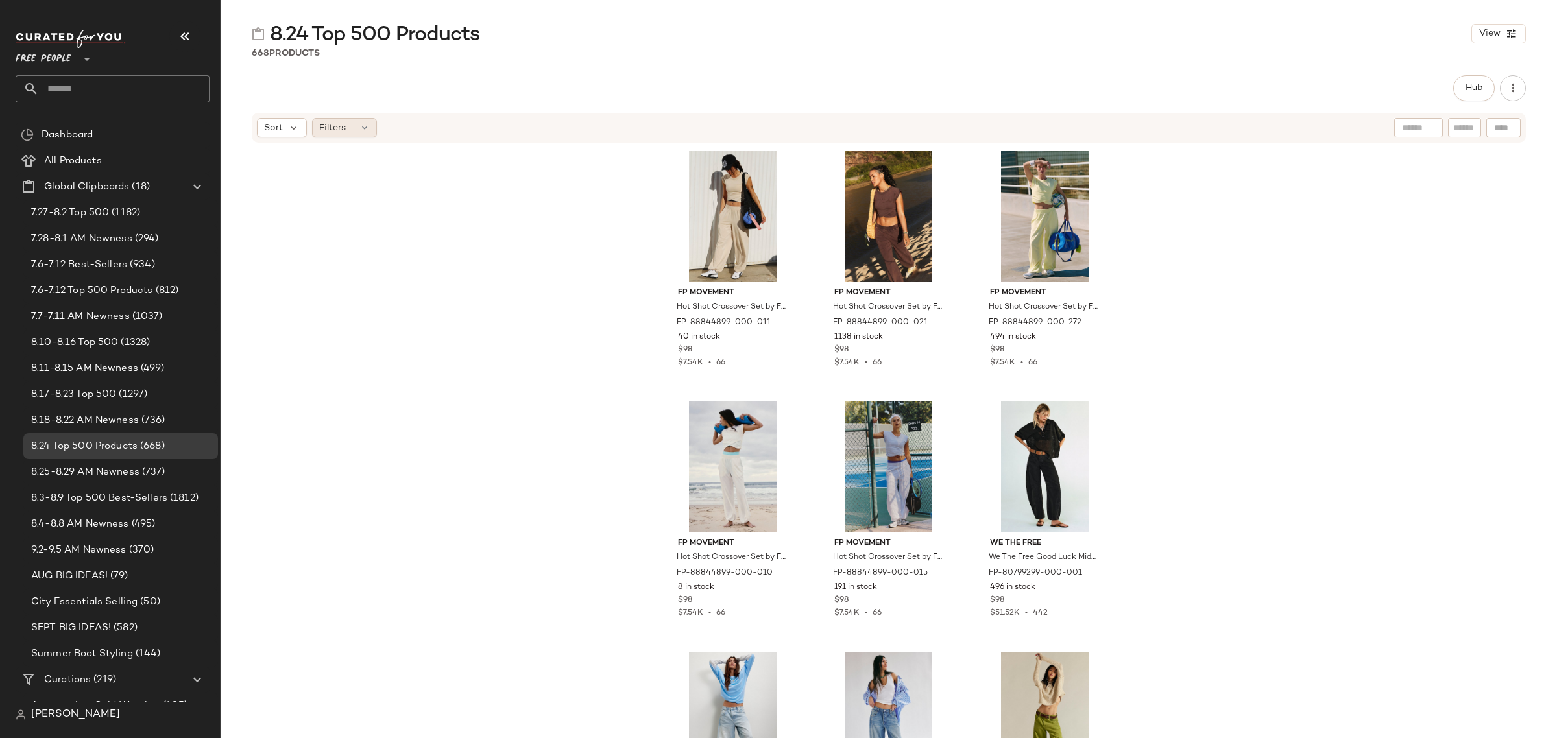
click at [357, 134] on div "Filters" at bounding box center [344, 127] width 65 height 19
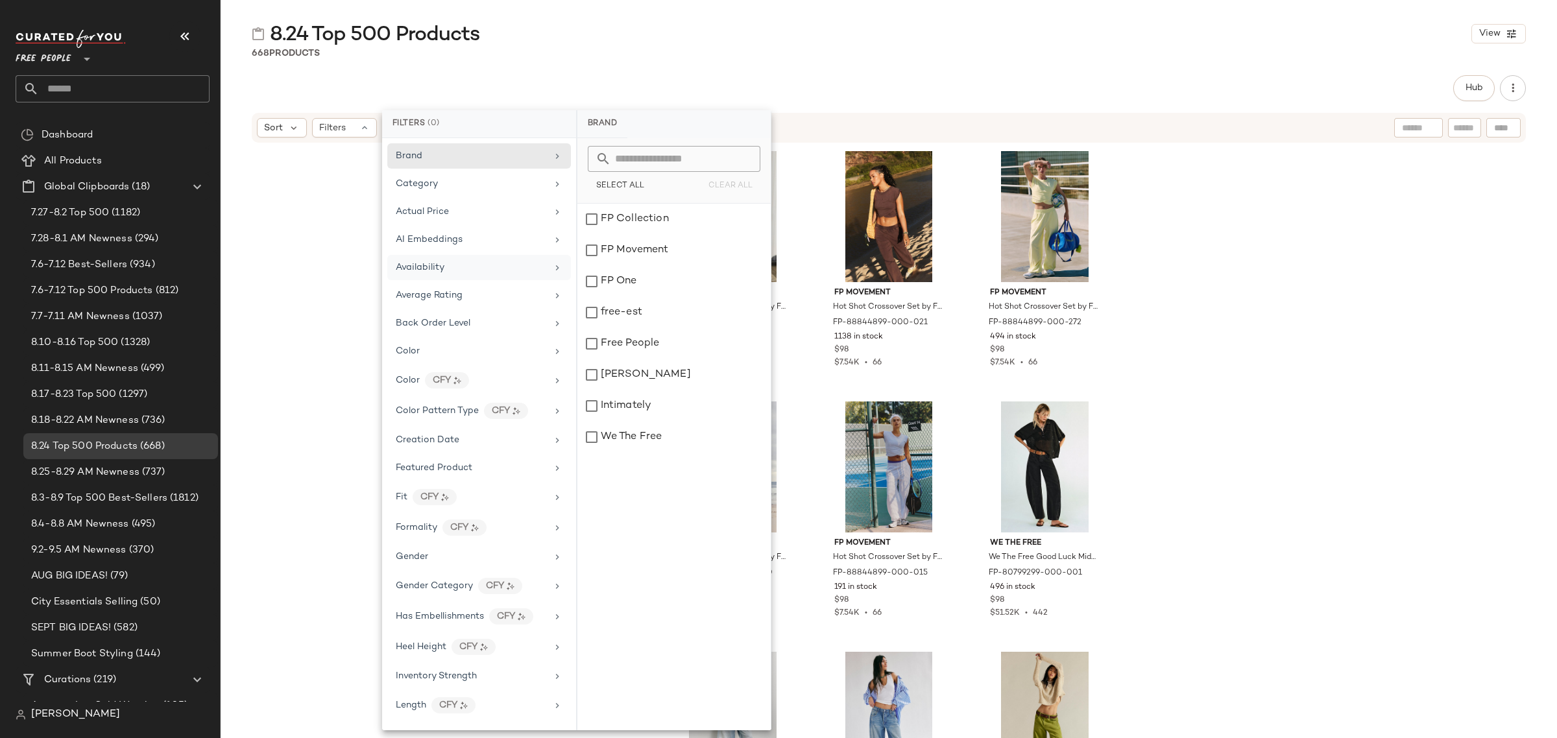
click at [465, 274] on div "Availability" at bounding box center [471, 268] width 151 height 14
click at [649, 250] on div "out_of_stock" at bounding box center [673, 250] width 193 height 31
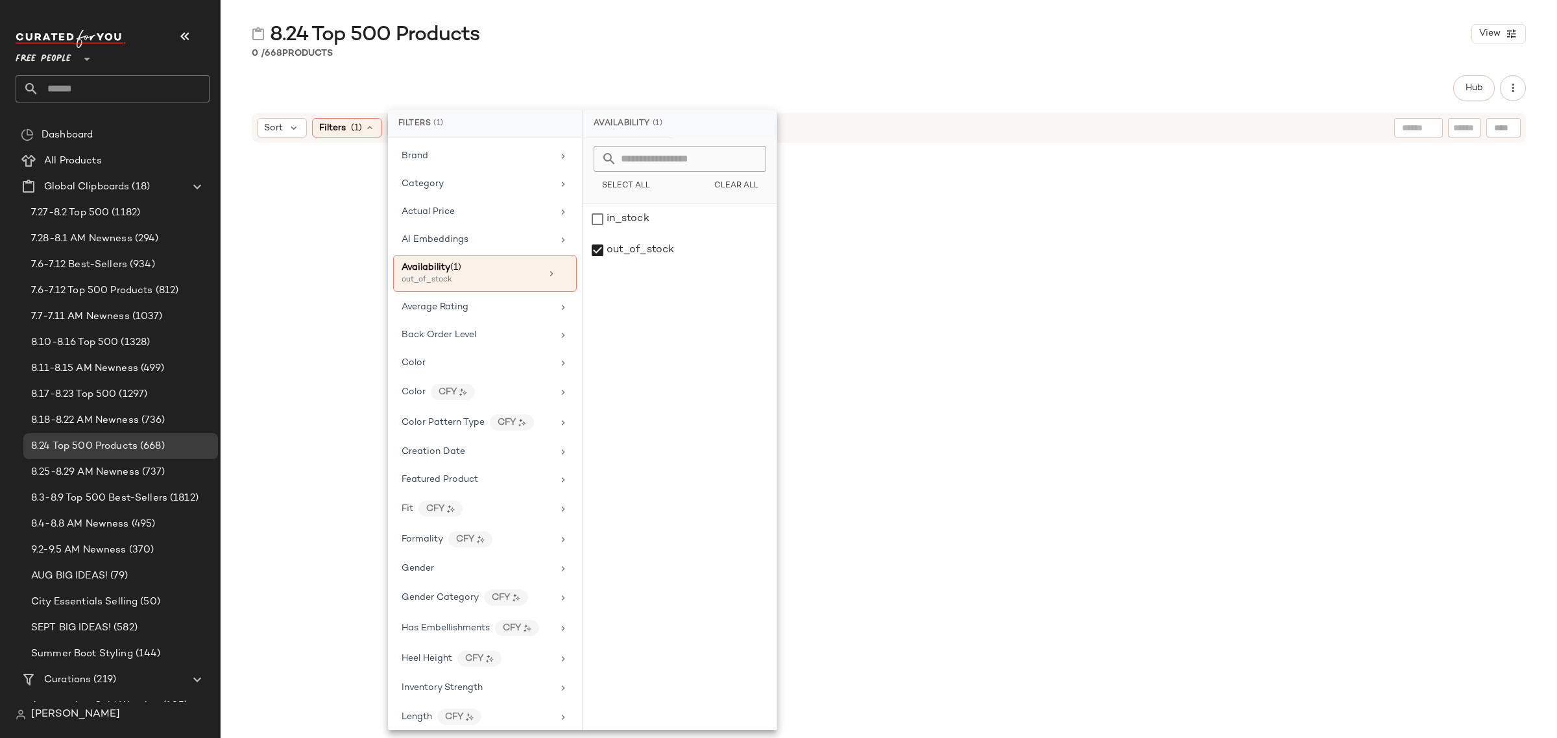
click at [344, 184] on div at bounding box center [889, 433] width 1336 height 579
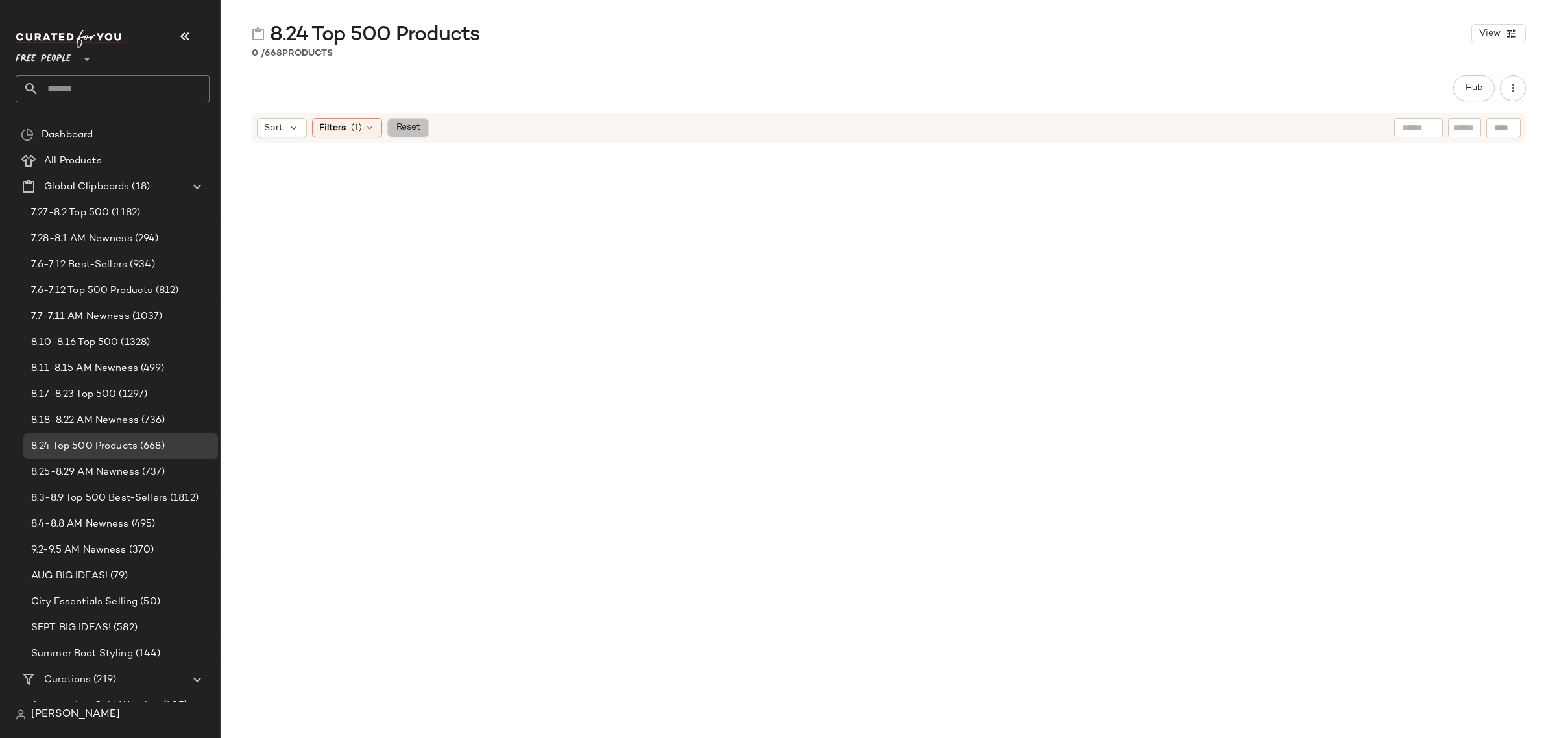
click at [418, 133] on span "Reset" at bounding box center [407, 128] width 25 height 10
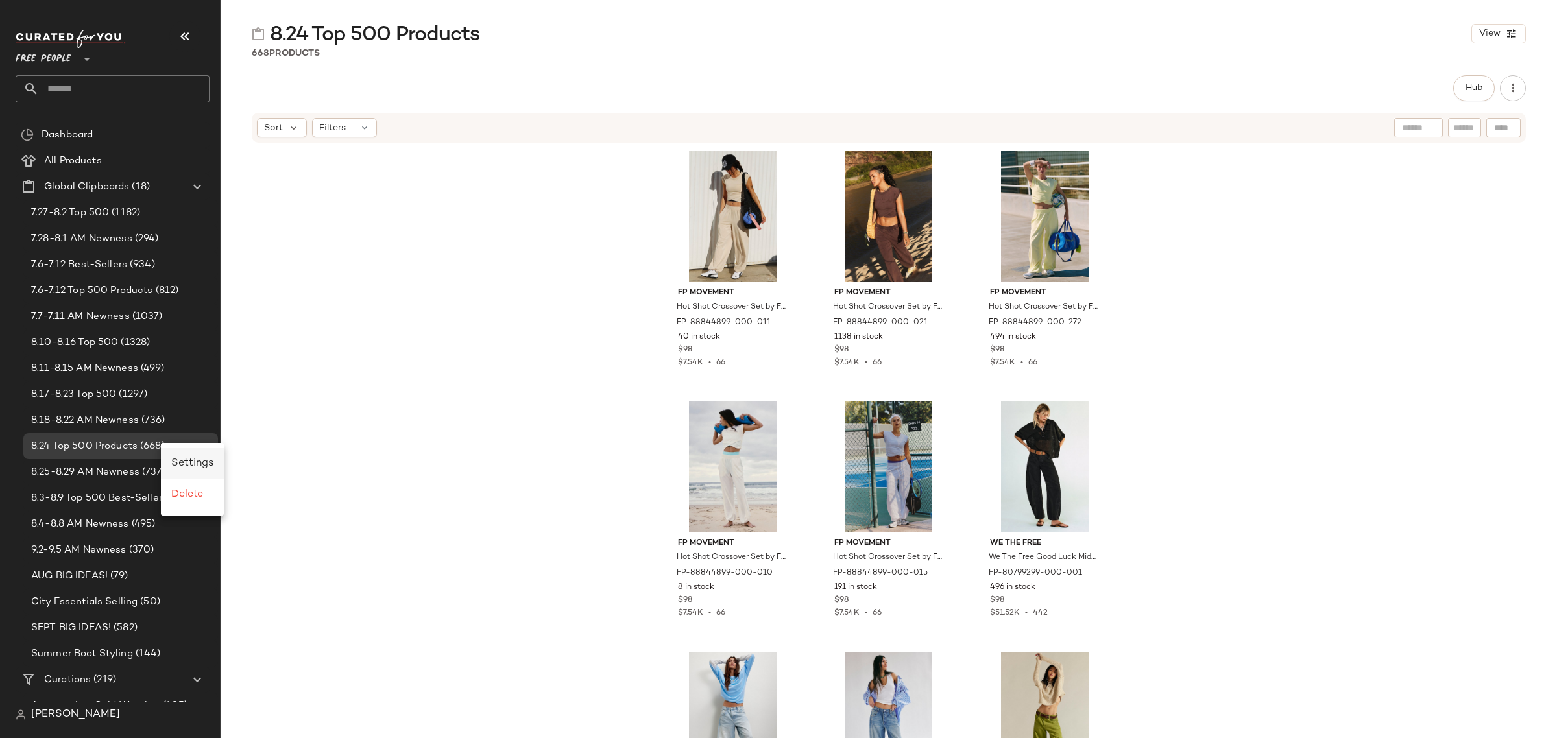
click at [211, 461] on span "Settings" at bounding box center [192, 463] width 42 height 11
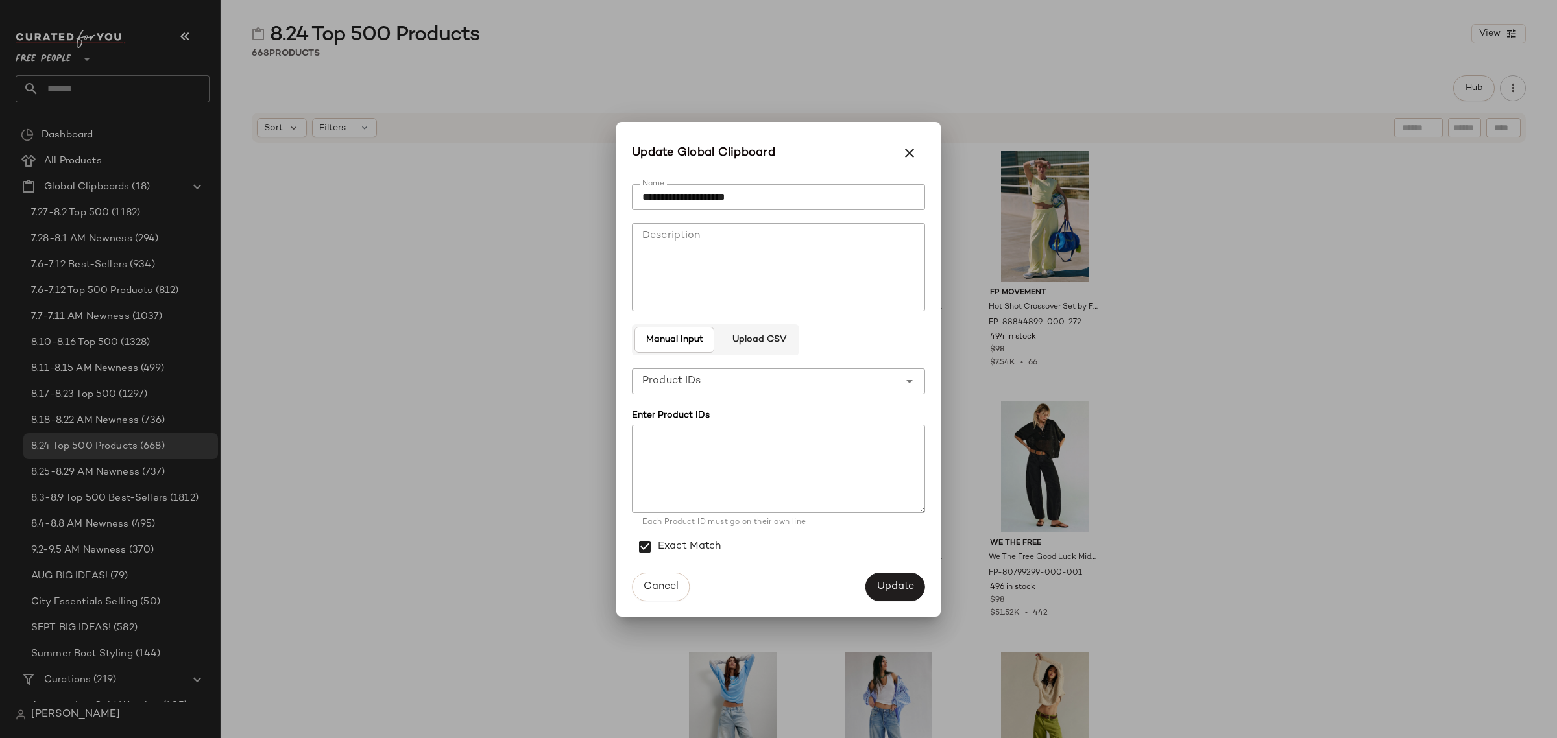
click at [849, 381] on div "**********" at bounding box center [765, 381] width 267 height 26
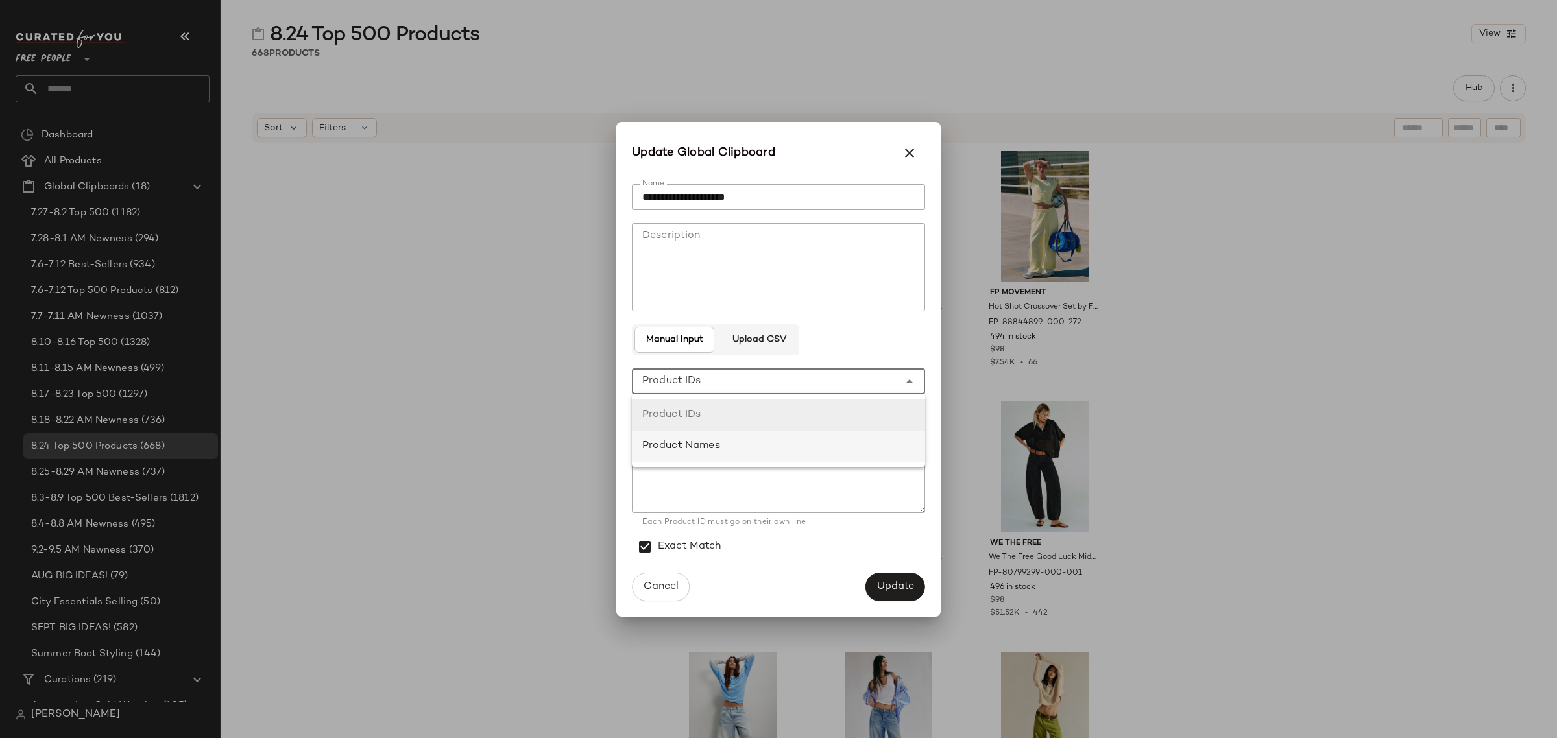
click at [838, 442] on div "Product Names" at bounding box center [778, 447] width 272 height 16
type input "**********"
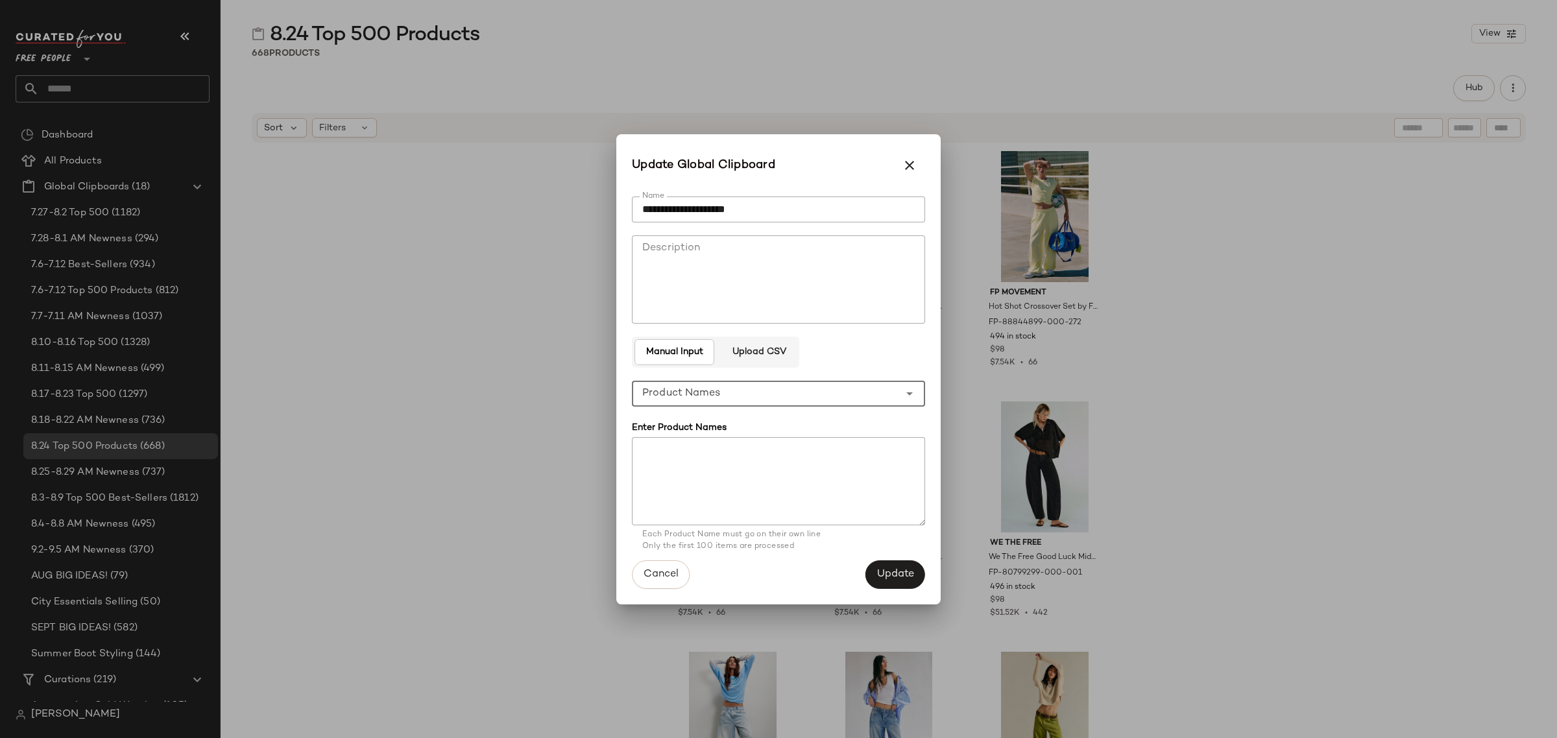
click at [832, 443] on textarea at bounding box center [778, 481] width 293 height 88
paste textarea "**********"
type textarea "**********"
click at [893, 574] on span "Update" at bounding box center [895, 574] width 38 height 12
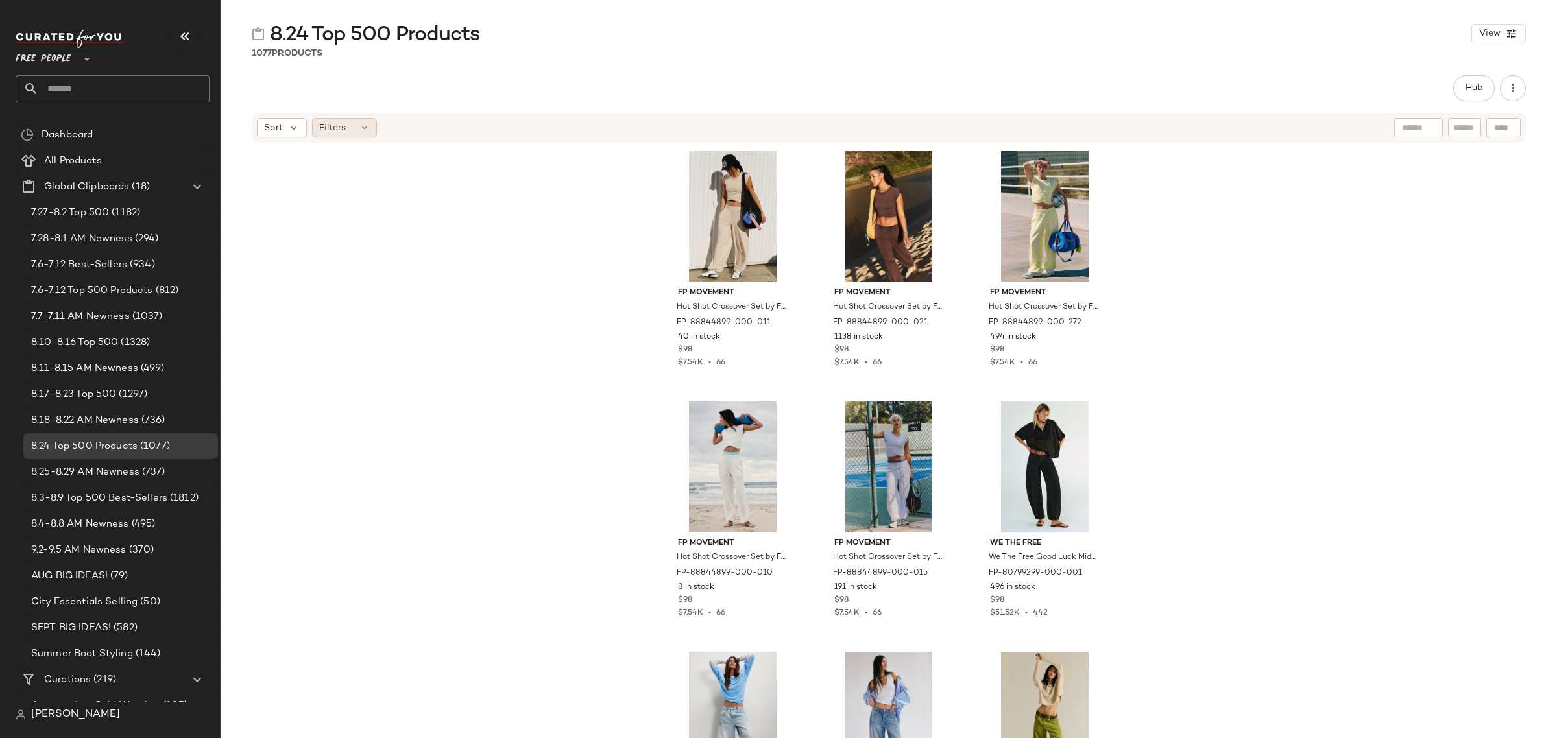
click at [332, 125] on span "Filters" at bounding box center [332, 128] width 27 height 14
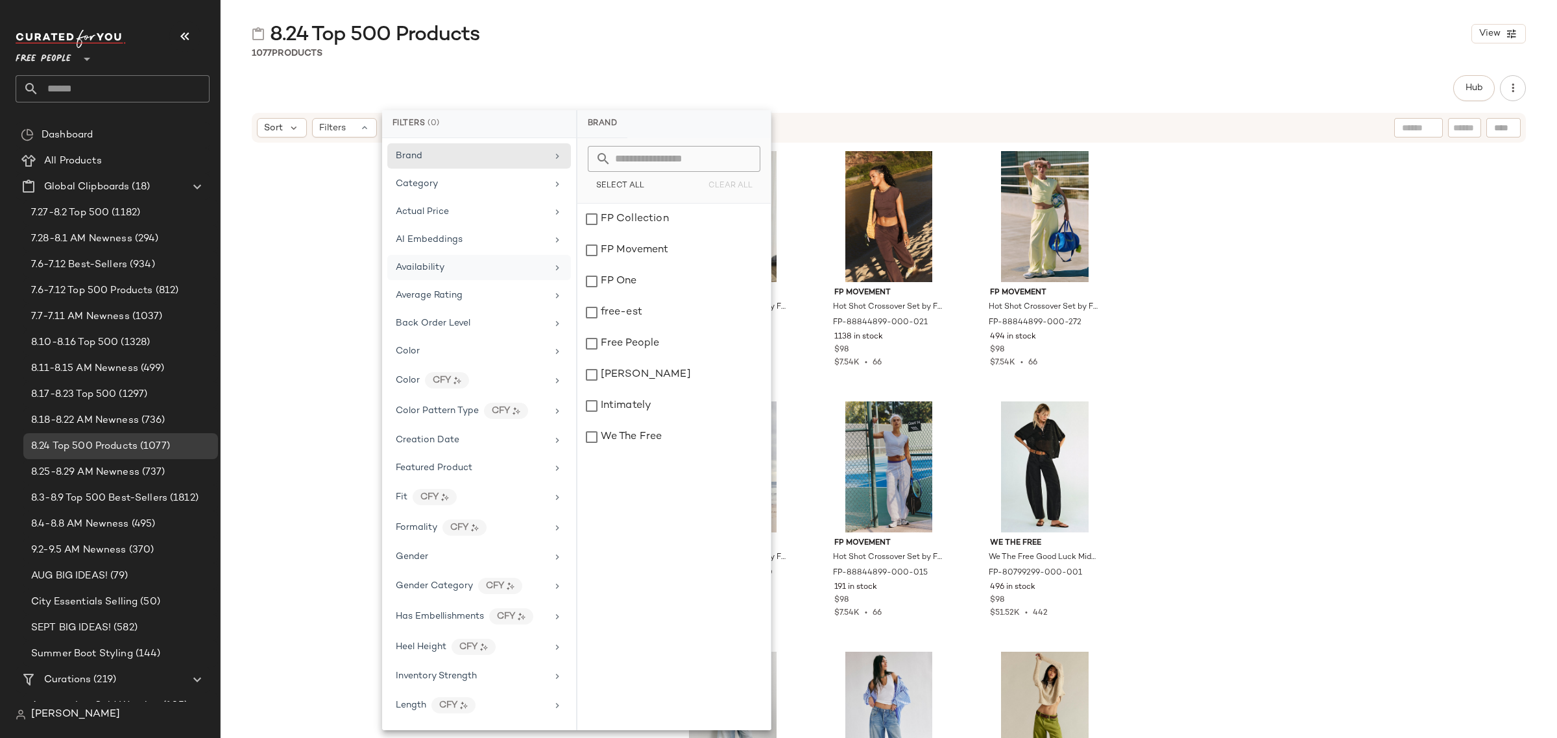
click at [451, 283] on div "Availability" at bounding box center [479, 295] width 184 height 25
click at [625, 243] on div "out_of_stock" at bounding box center [673, 250] width 193 height 31
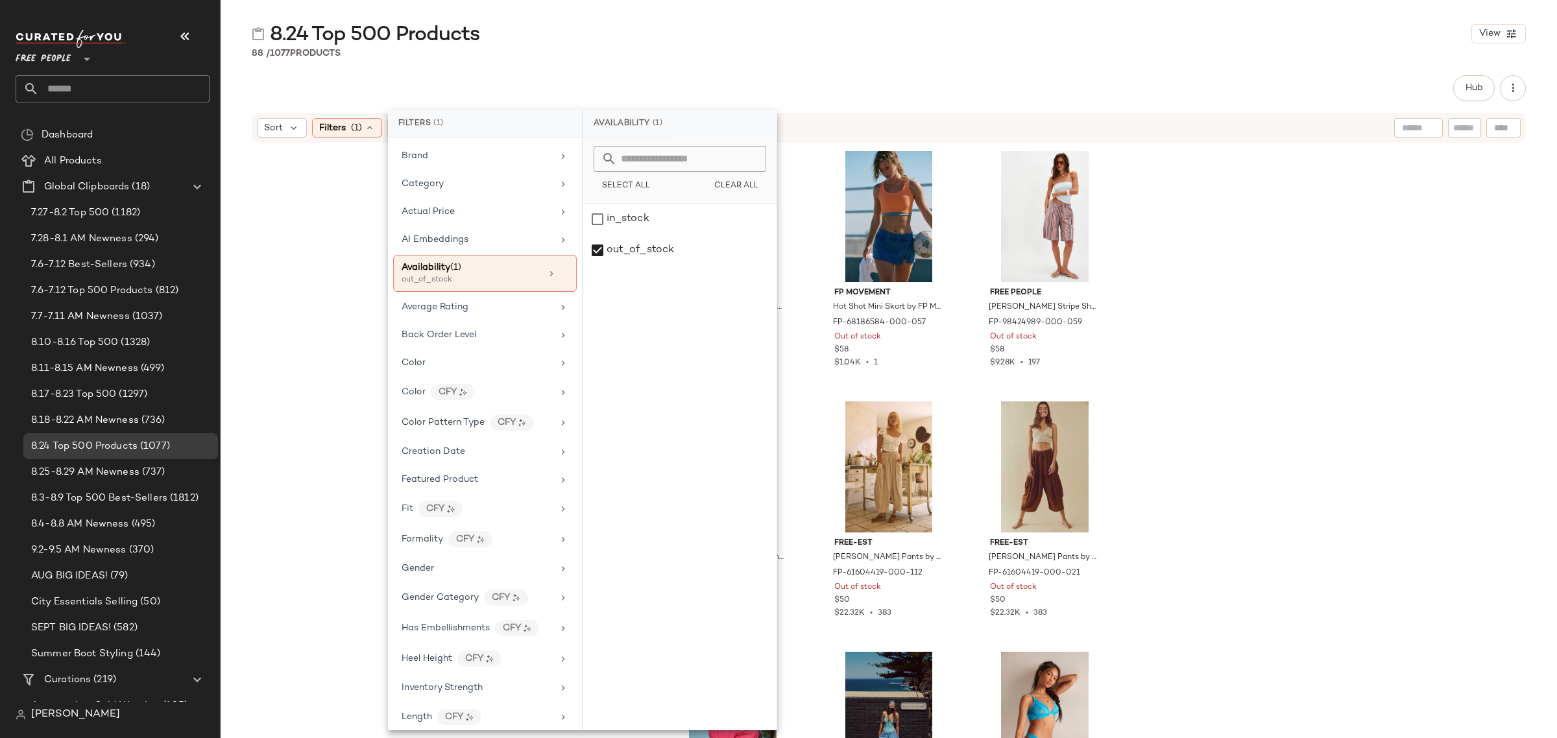
click at [1051, 88] on div "Hub" at bounding box center [889, 88] width 1274 height 26
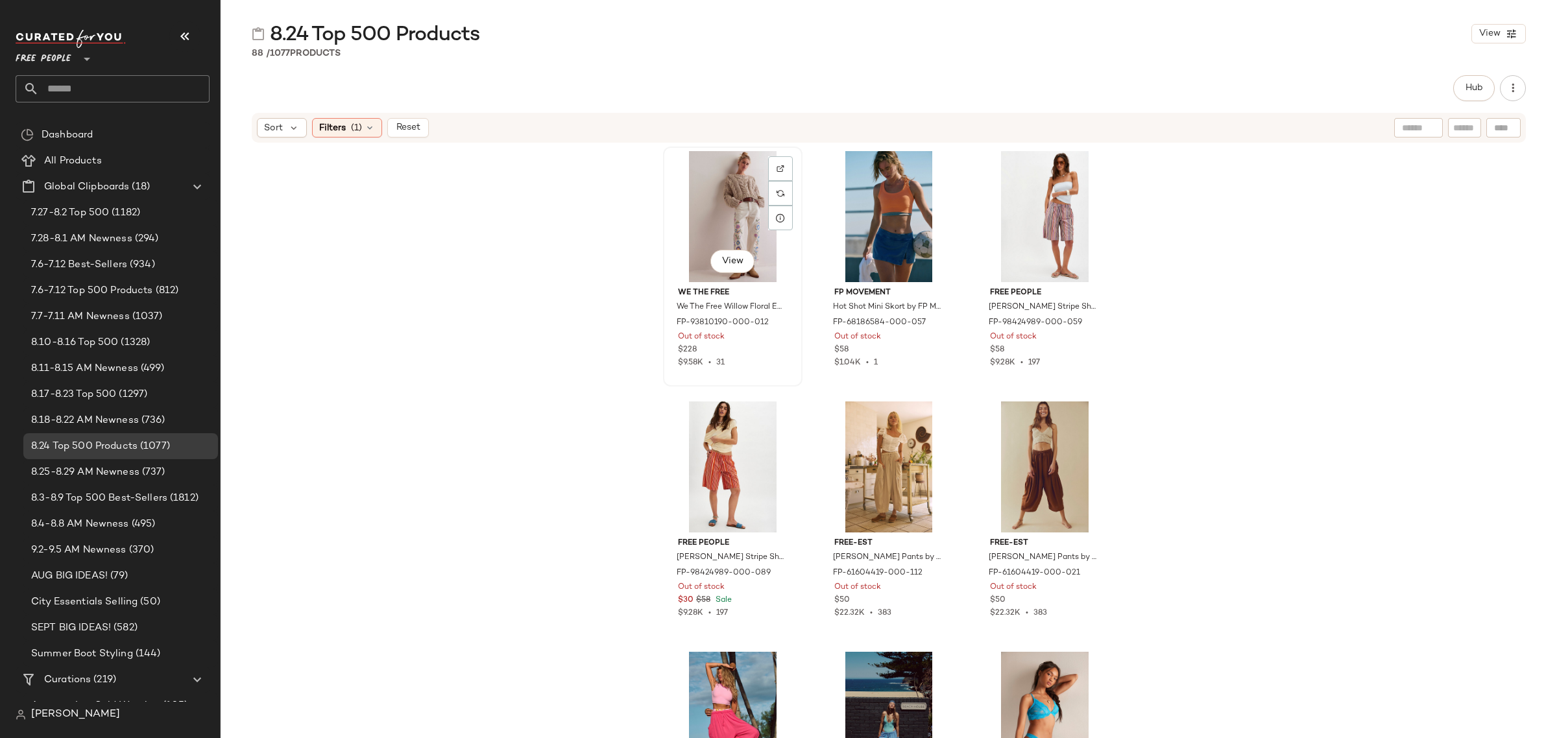
click at [682, 180] on div "View" at bounding box center [733, 216] width 130 height 131
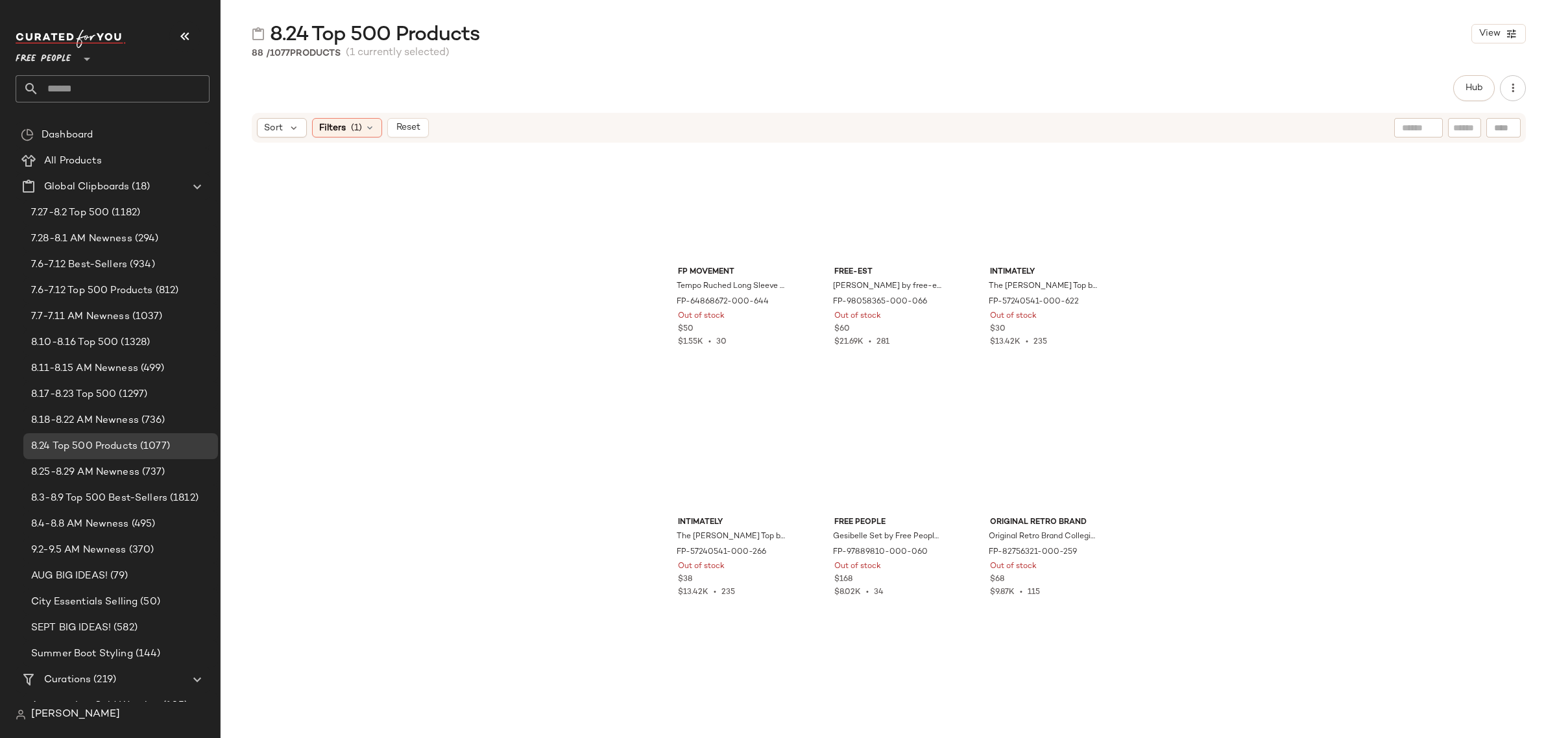
scroll to position [6881, 0]
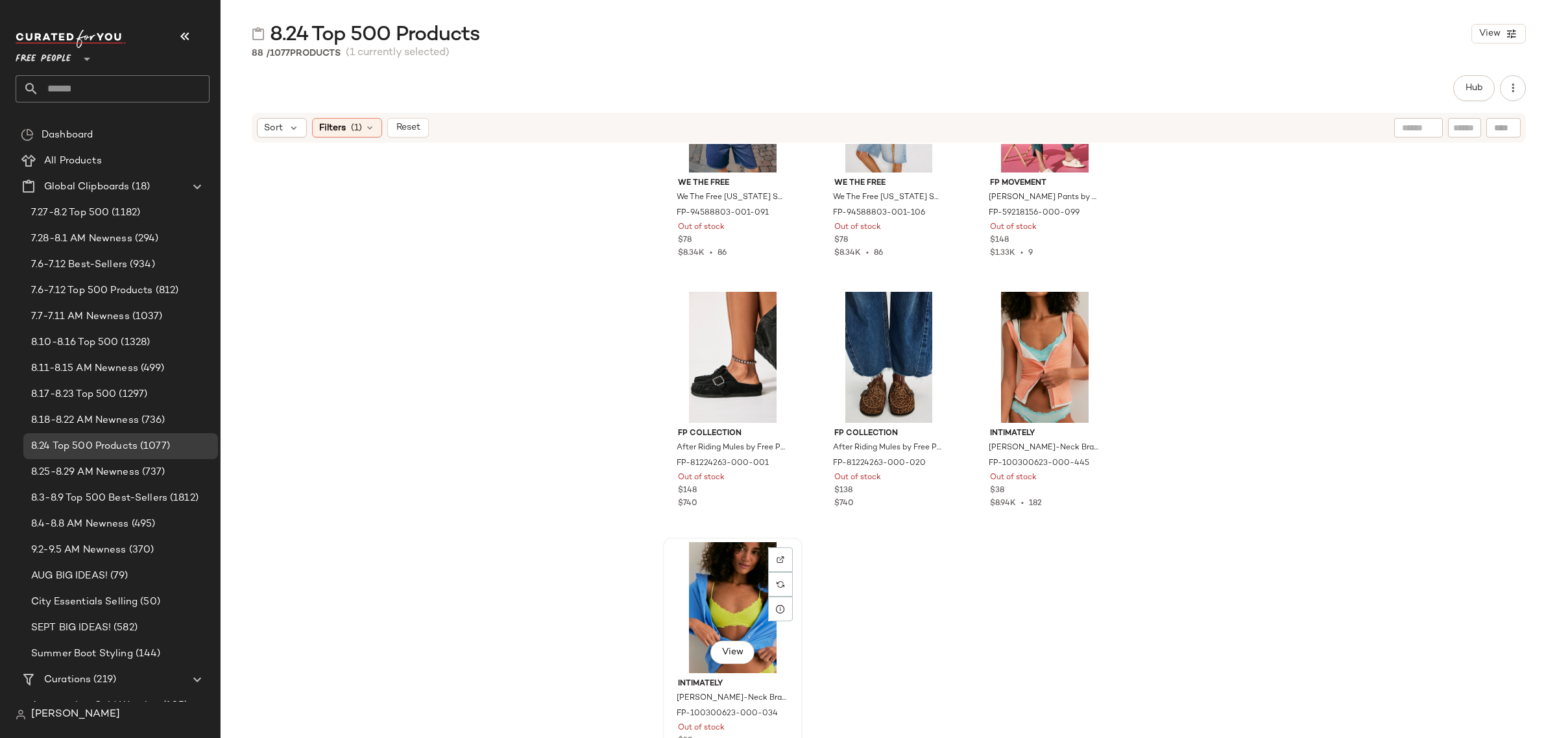
click at [764, 660] on div "View" at bounding box center [733, 607] width 130 height 131
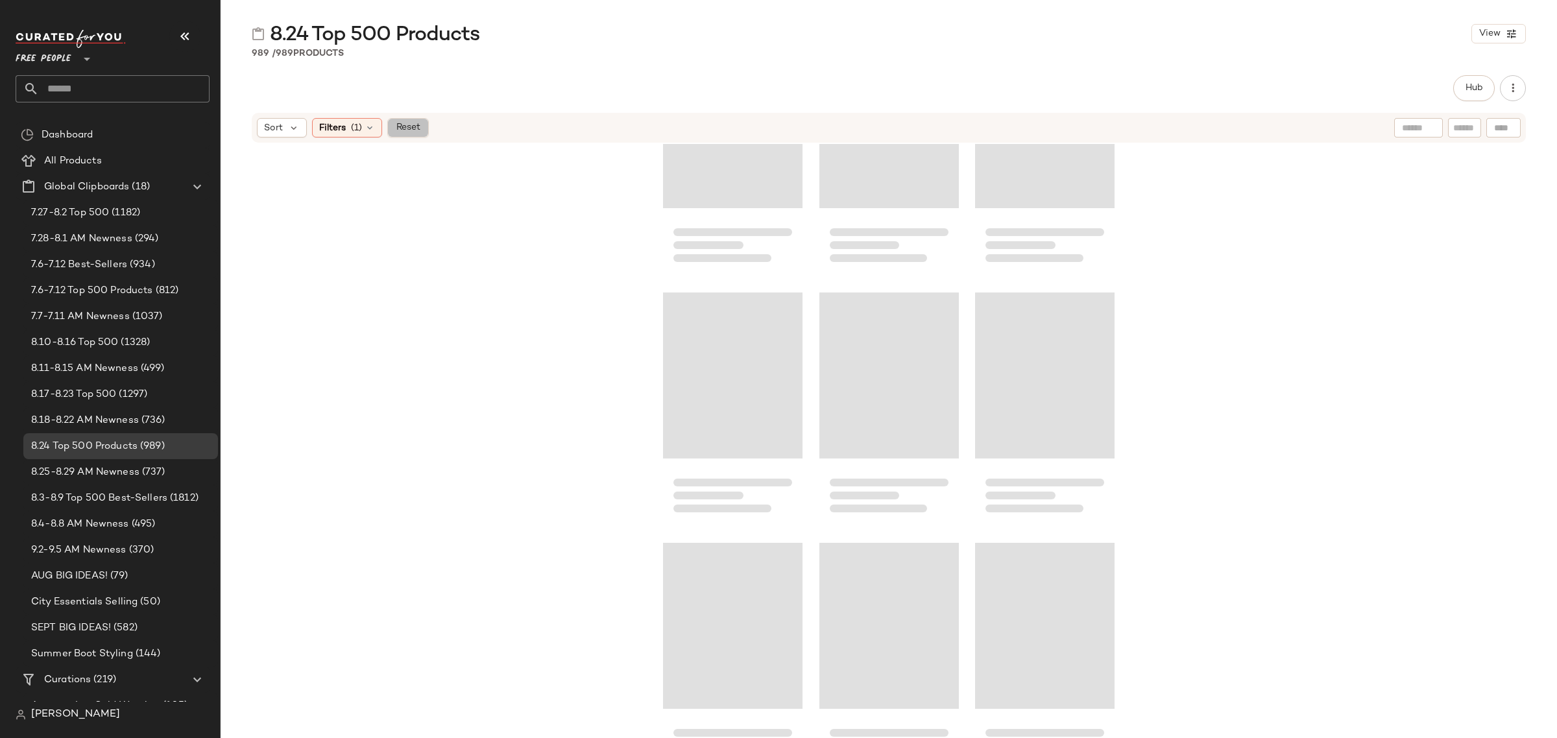
click at [411, 131] on span "Reset" at bounding box center [407, 128] width 25 height 10
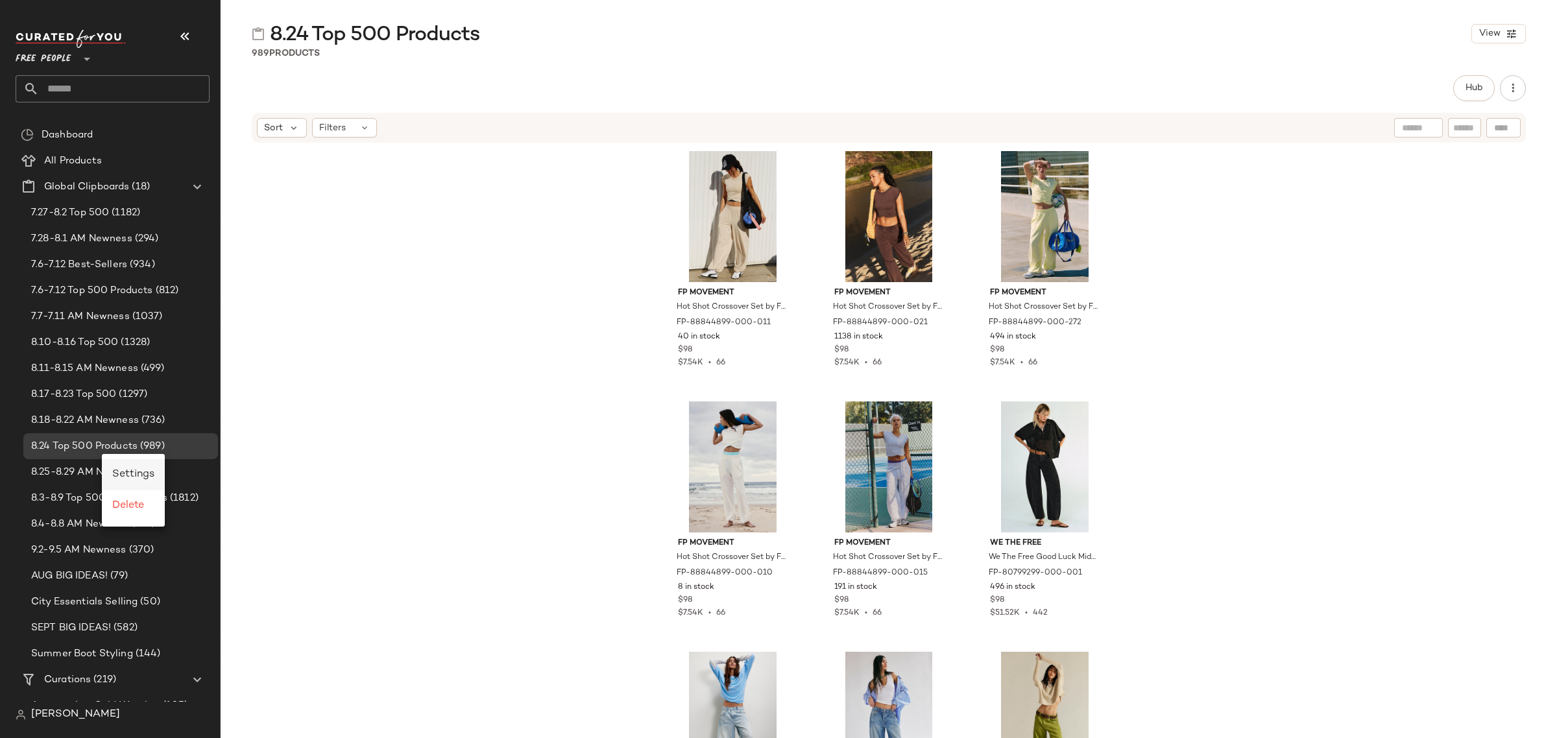
click at [141, 467] on div "Settings" at bounding box center [133, 475] width 42 height 16
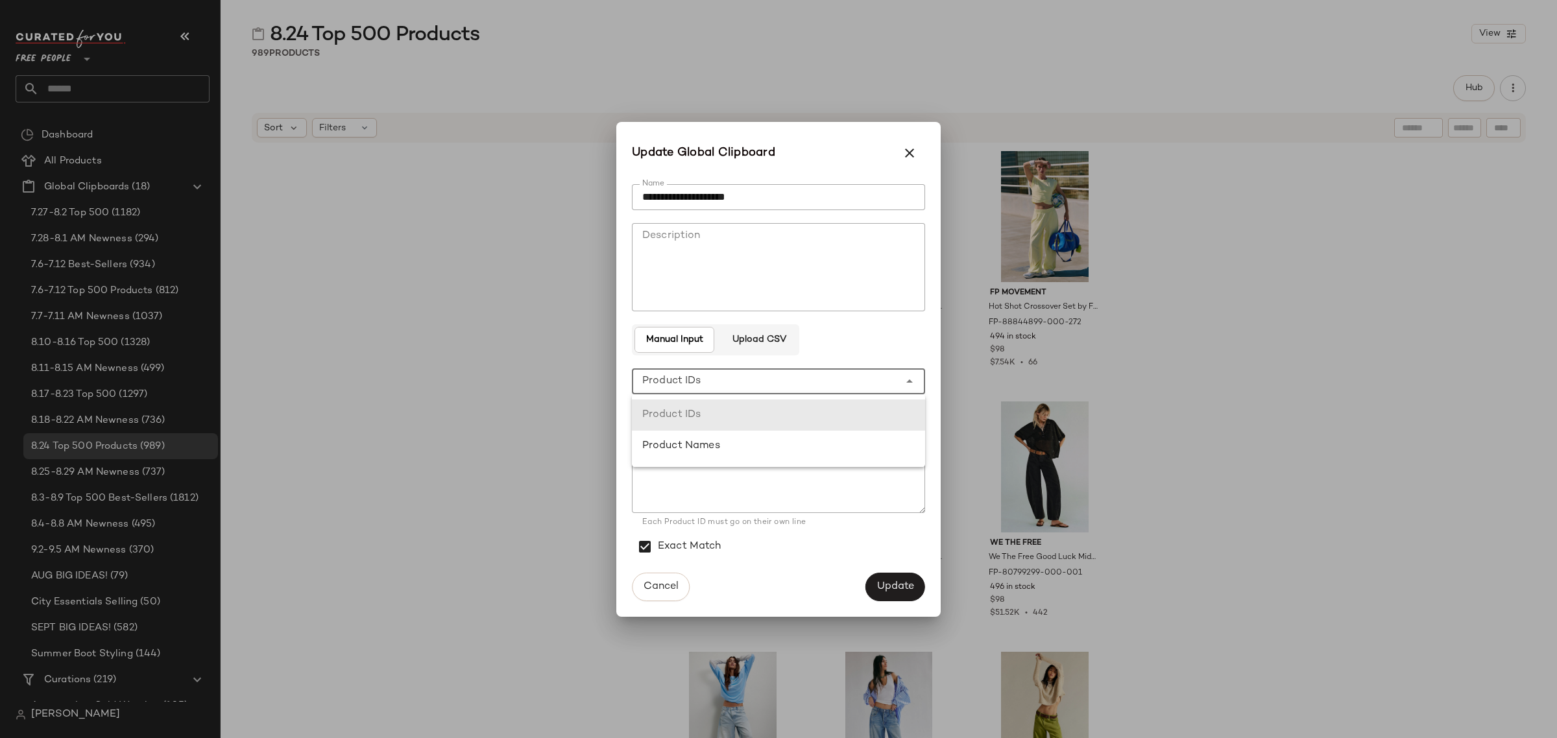
drag, startPoint x: 845, startPoint y: 378, endPoint x: 834, endPoint y: 402, distance: 26.7
click at [845, 378] on div "**********" at bounding box center [765, 381] width 267 height 26
click at [817, 452] on div "Product Names" at bounding box center [778, 447] width 272 height 16
type input "**********"
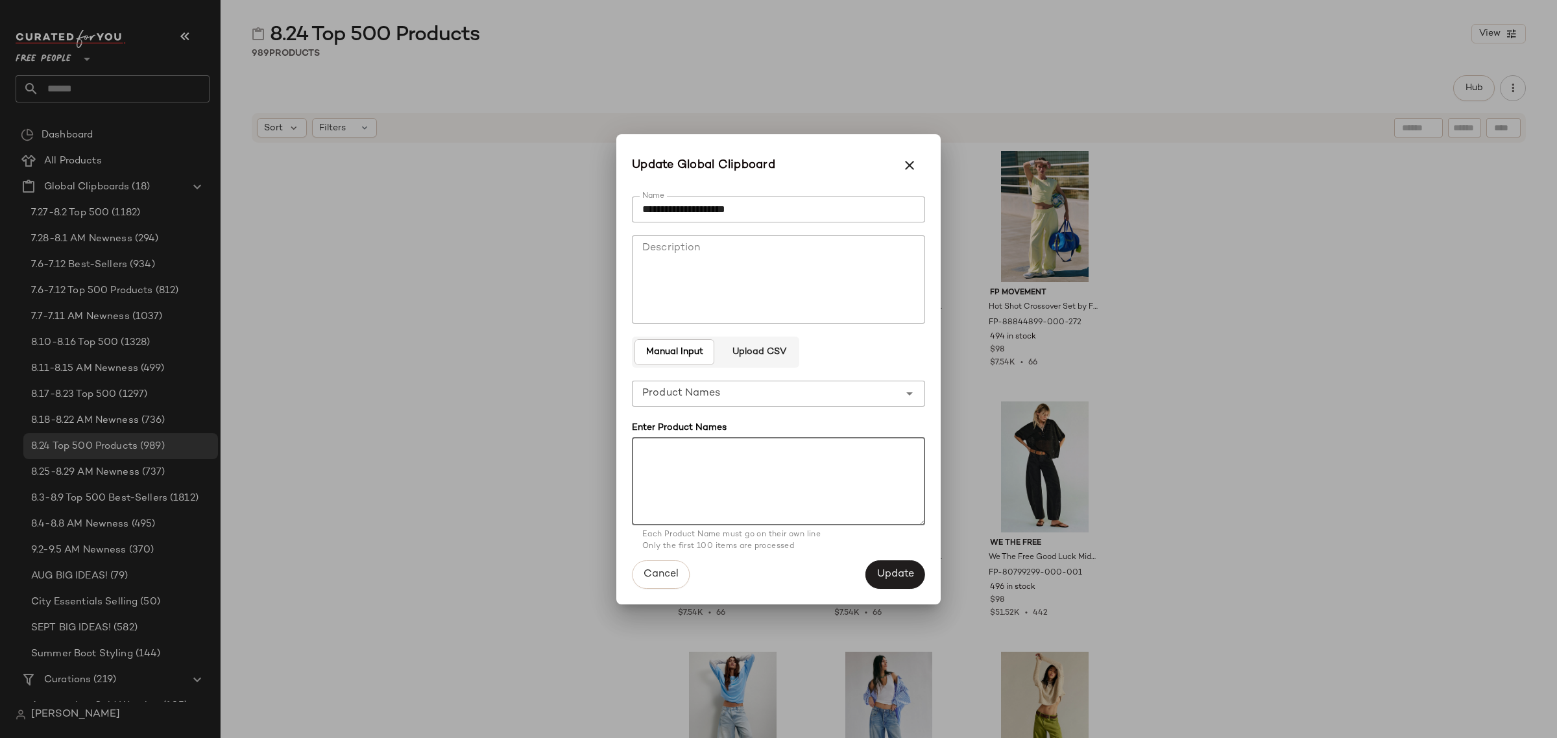
click at [817, 455] on textarea at bounding box center [778, 481] width 293 height 88
paste textarea "**********"
drag, startPoint x: 799, startPoint y: 519, endPoint x: 639, endPoint y: 522, distance: 159.6
click at [639, 522] on textarea at bounding box center [778, 481] width 293 height 88
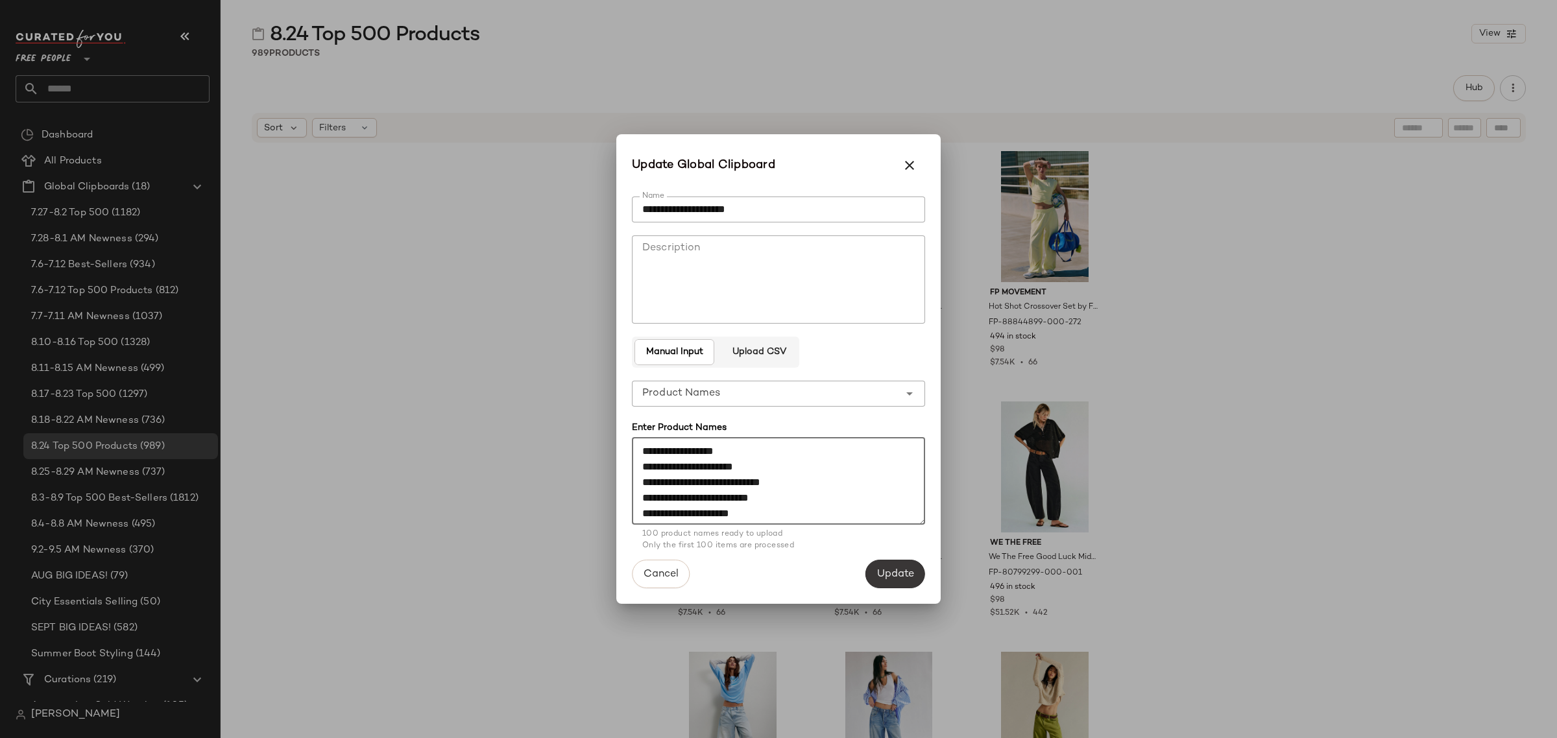
type textarea "**********"
click at [894, 571] on span "Update" at bounding box center [895, 574] width 38 height 12
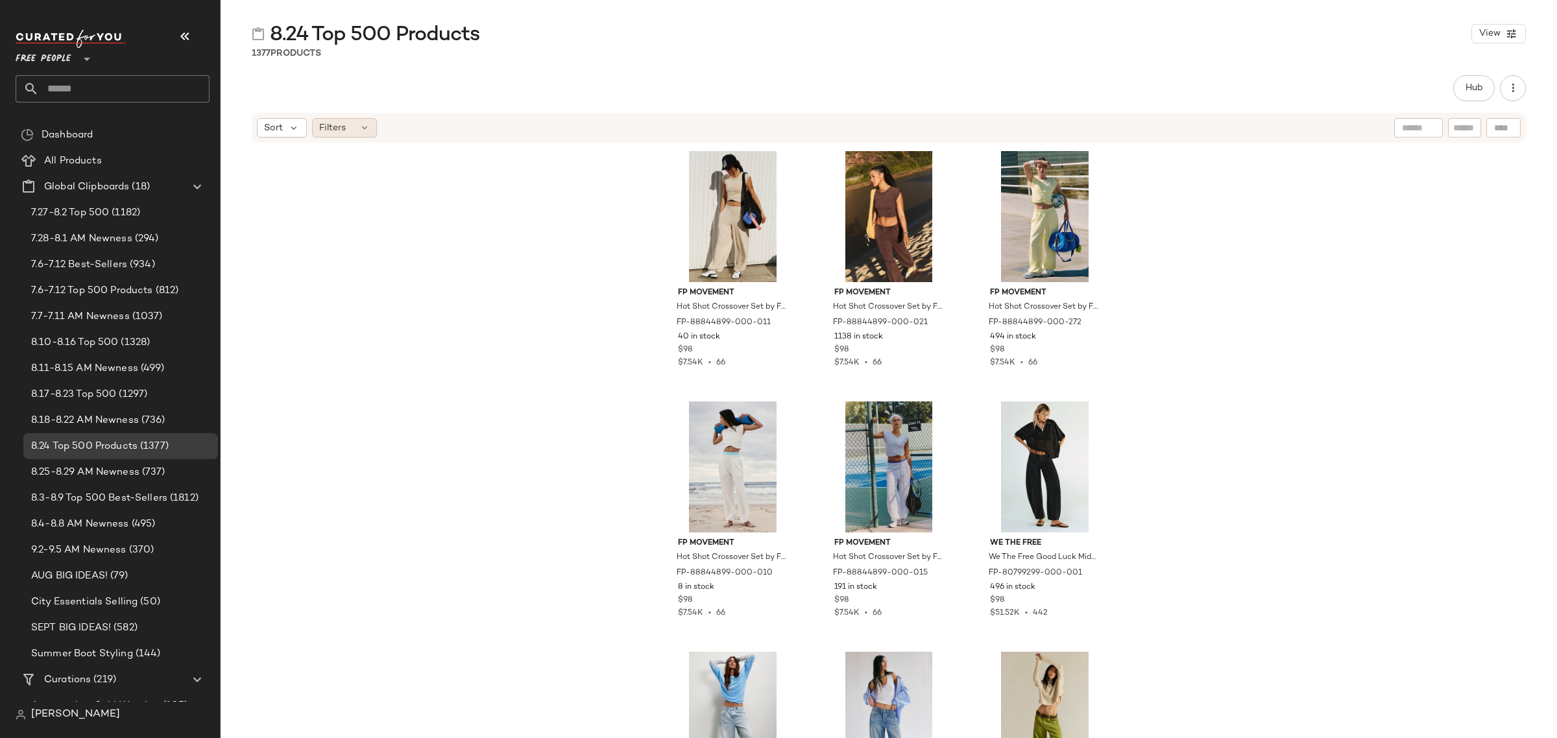
click at [335, 128] on span "Filters" at bounding box center [332, 128] width 27 height 14
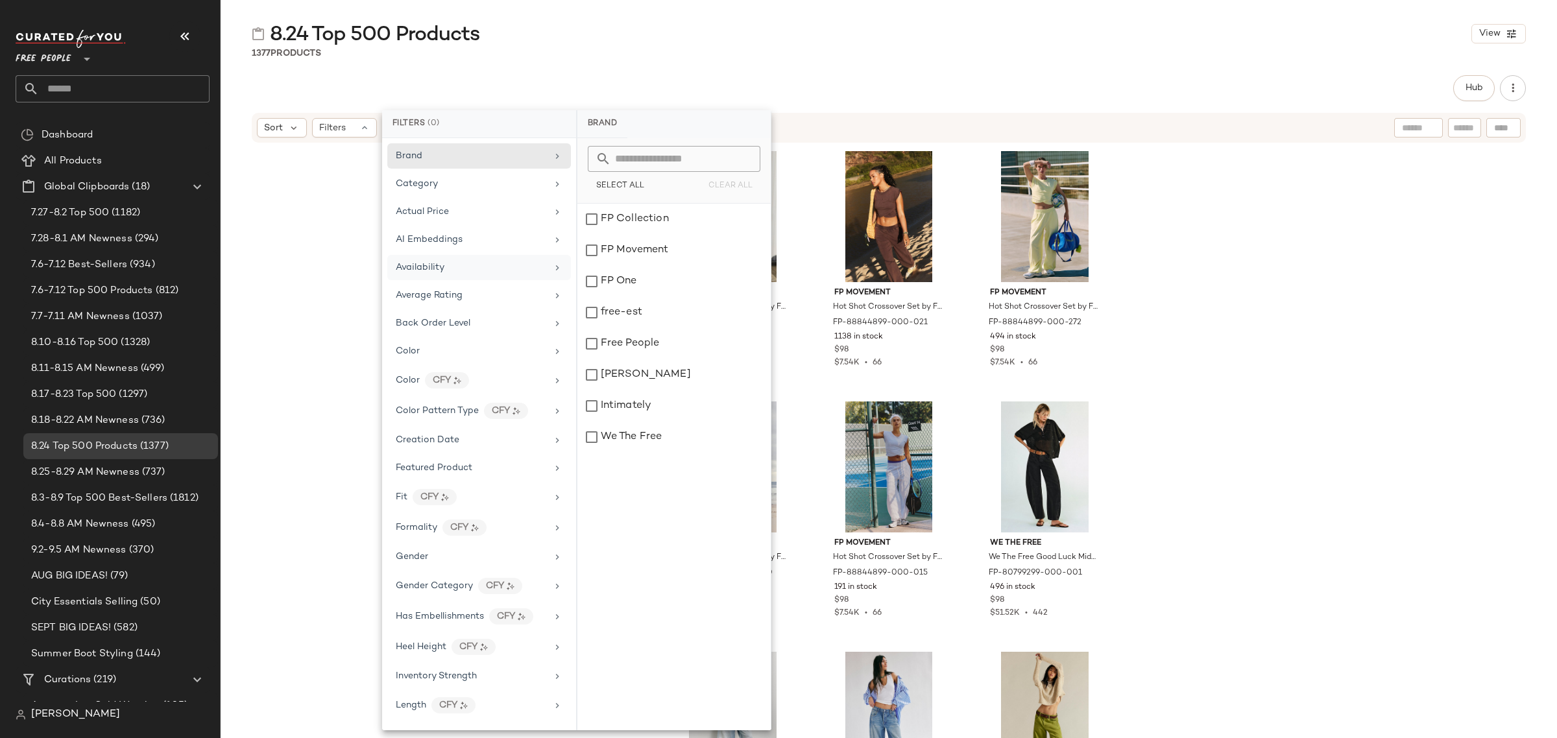
click at [452, 268] on div "Availability" at bounding box center [471, 268] width 151 height 14
click at [612, 254] on div "out_of_stock" at bounding box center [673, 250] width 193 height 31
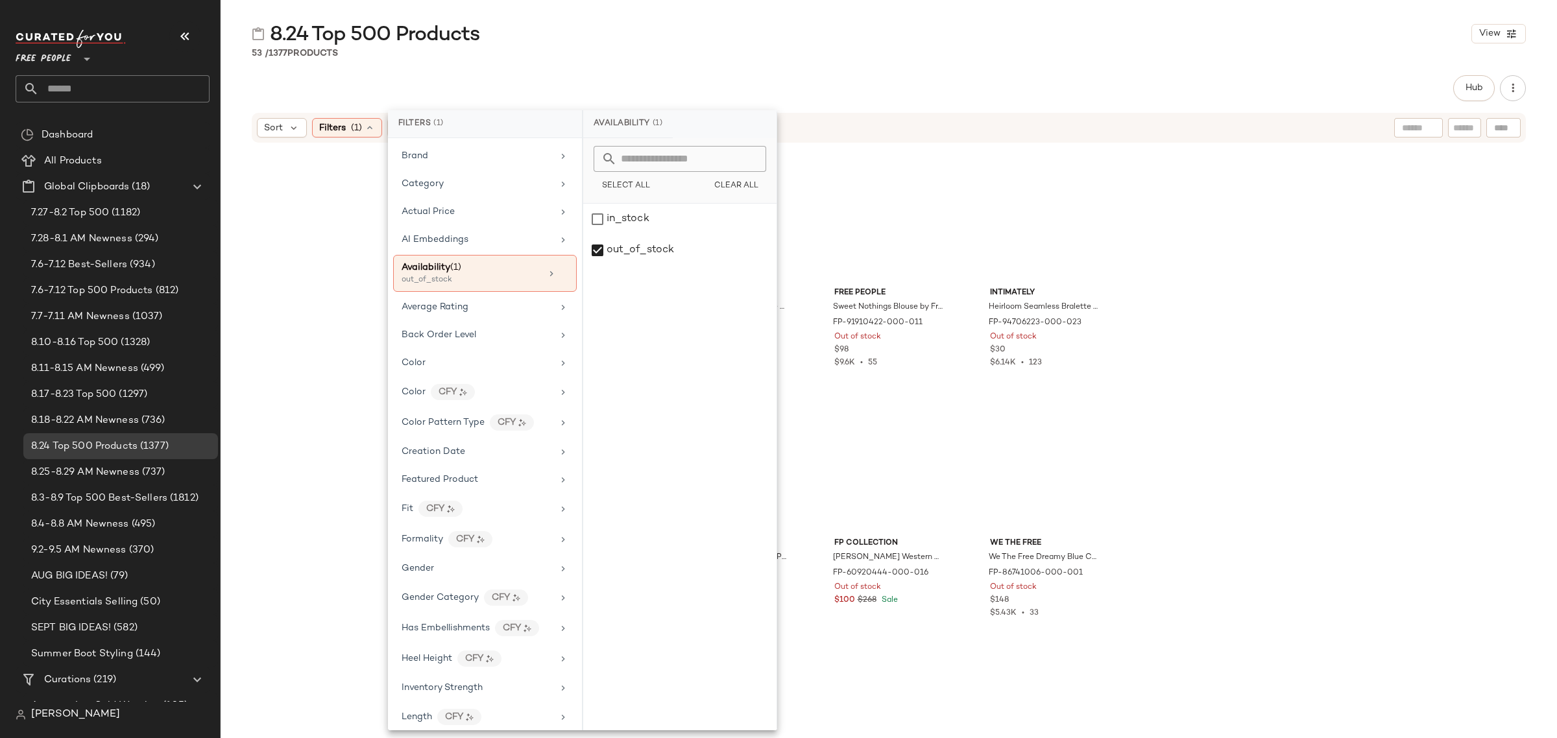
click at [795, 45] on div "8.24 Top 500 Products View" at bounding box center [889, 34] width 1336 height 26
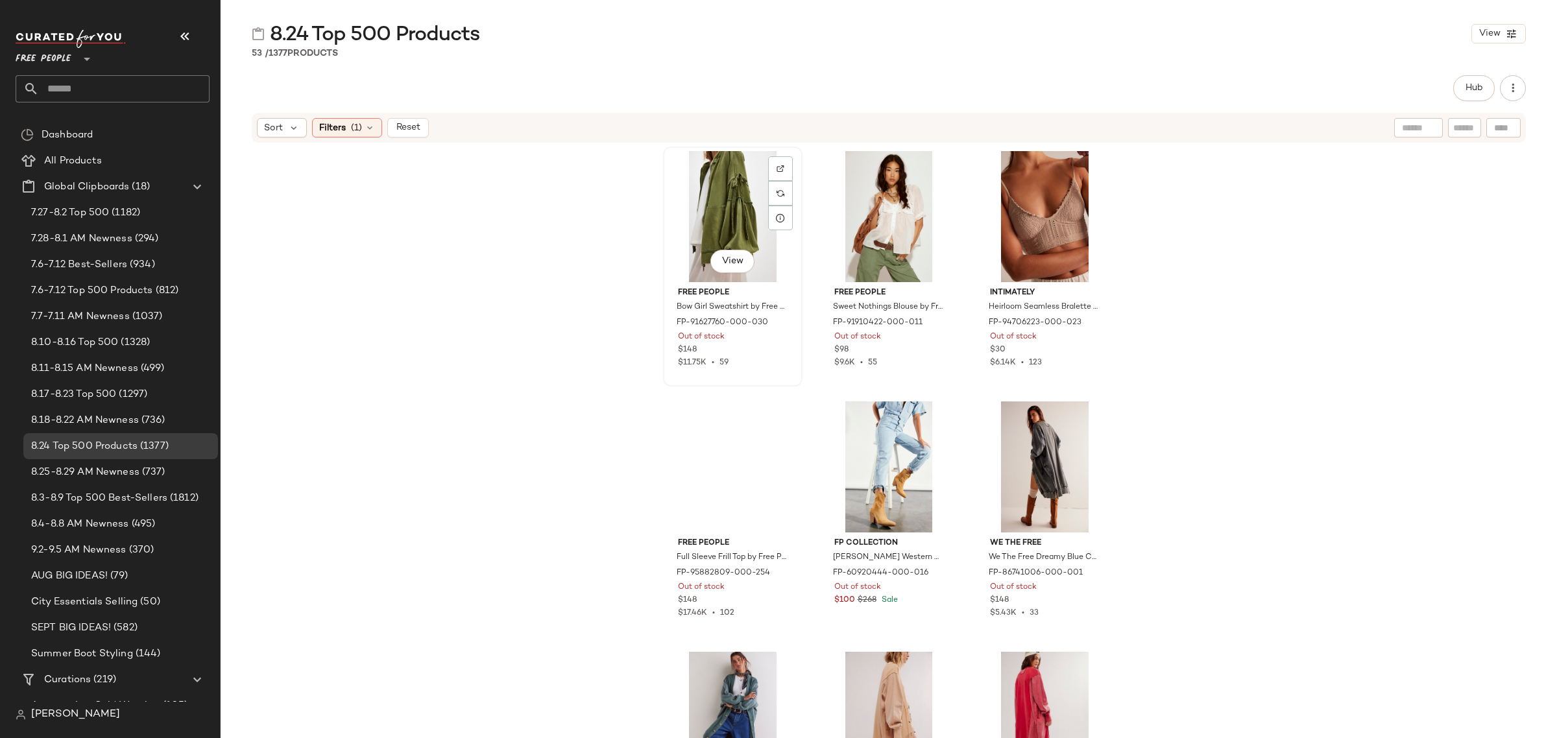
click at [718, 173] on div "View" at bounding box center [733, 216] width 130 height 131
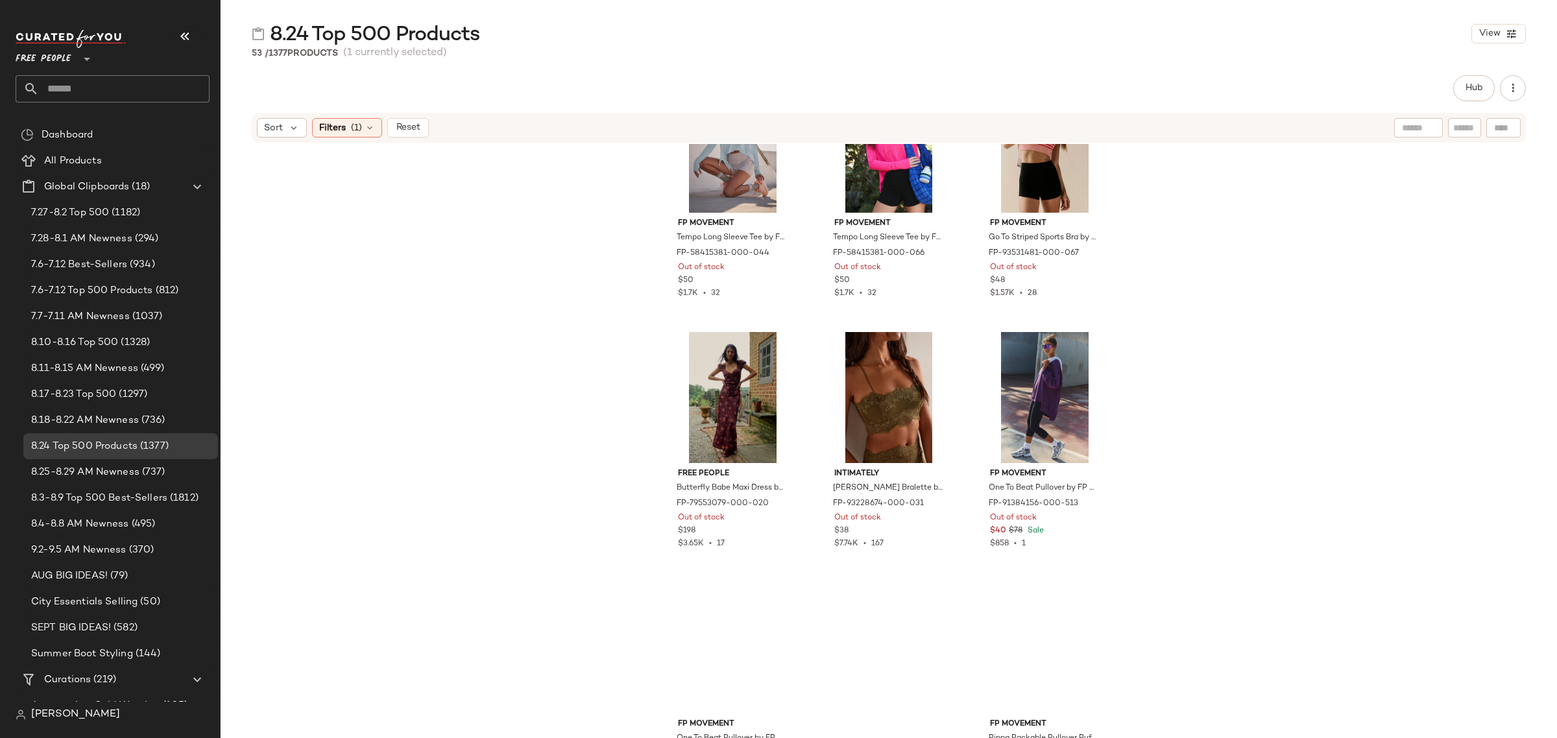
scroll to position [3876, 0]
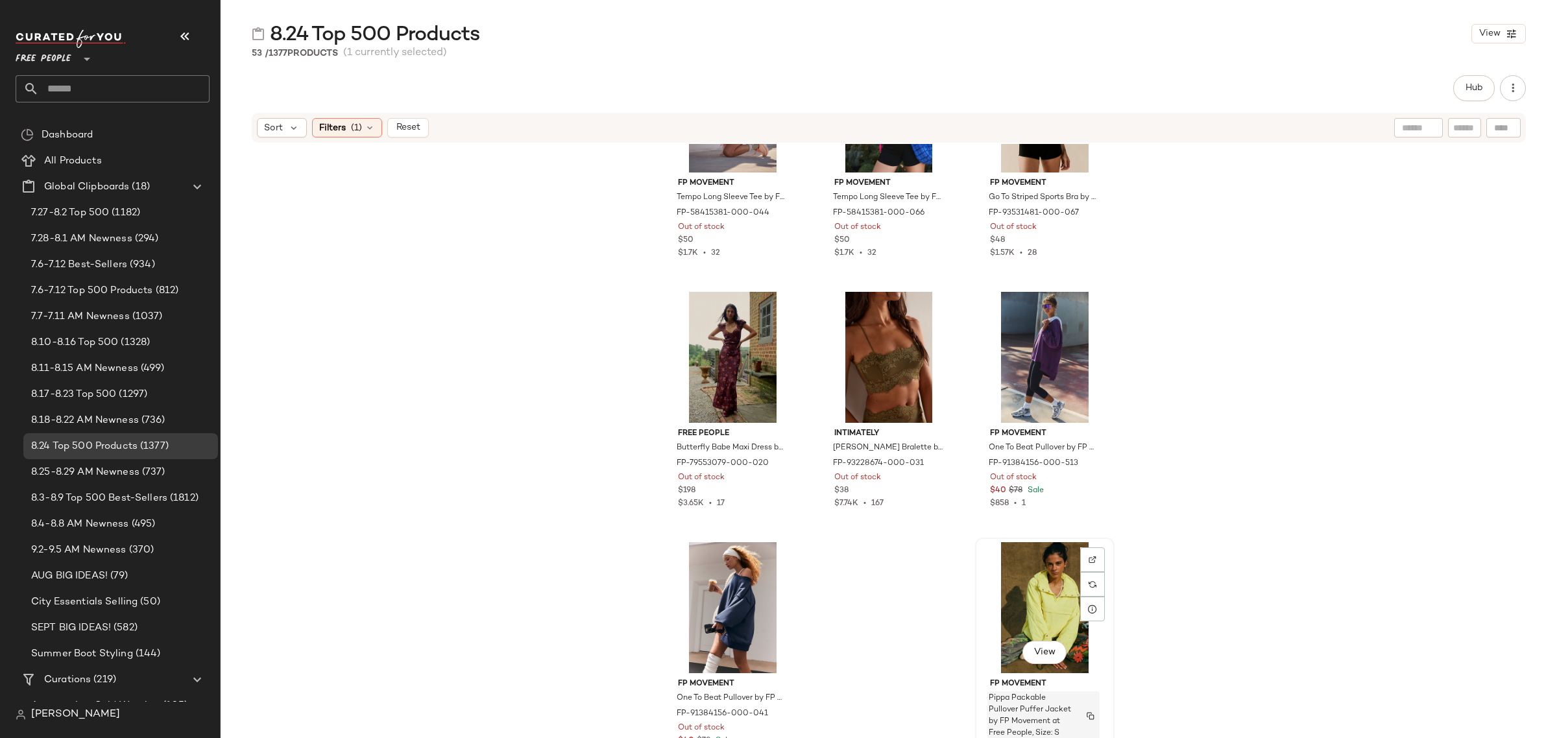
click at [1064, 708] on span "Pippa Packable Pullover Puffer Jacket by FP Movement at Free People, Size: S" at bounding box center [1031, 716] width 85 height 47
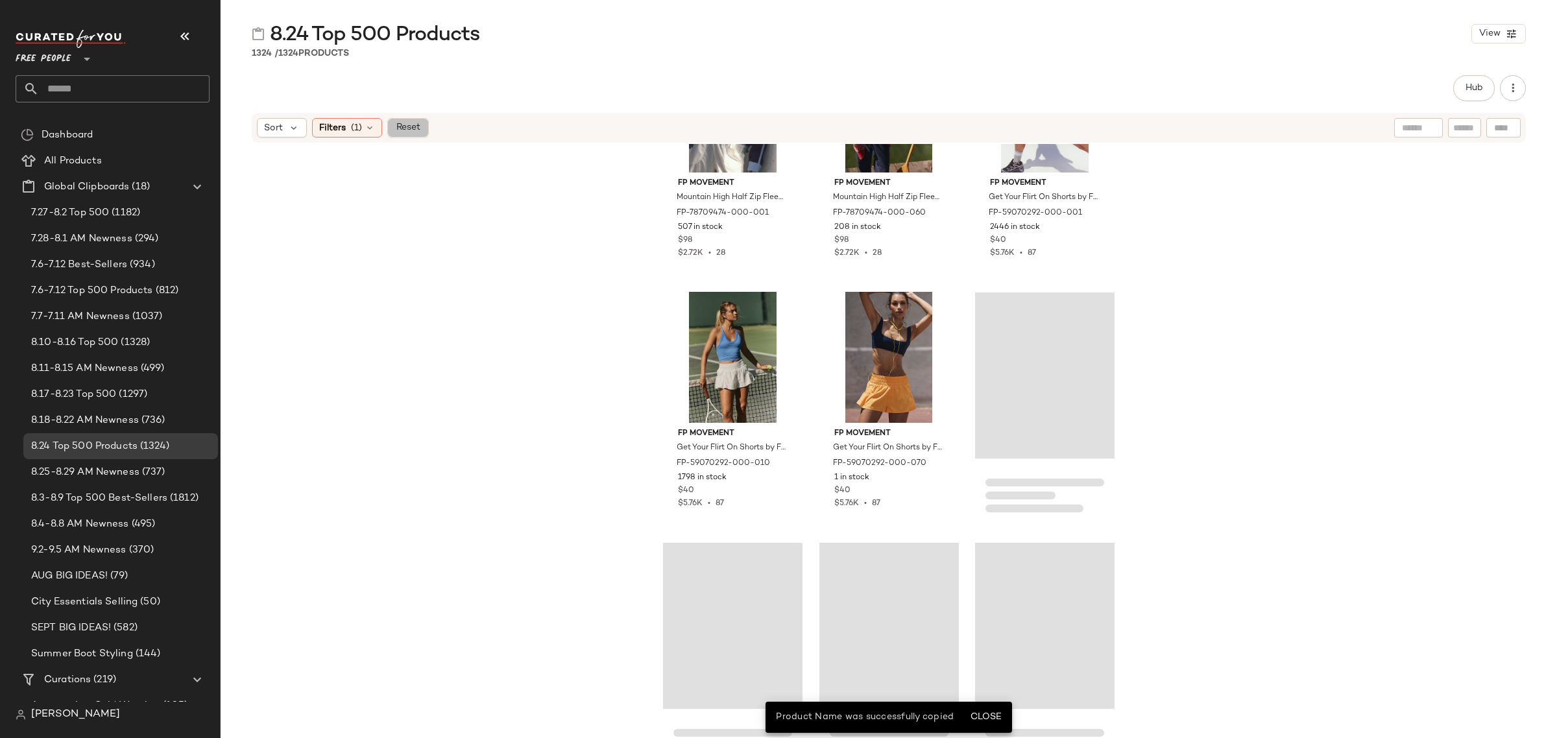
click at [405, 128] on span "Reset" at bounding box center [407, 128] width 25 height 10
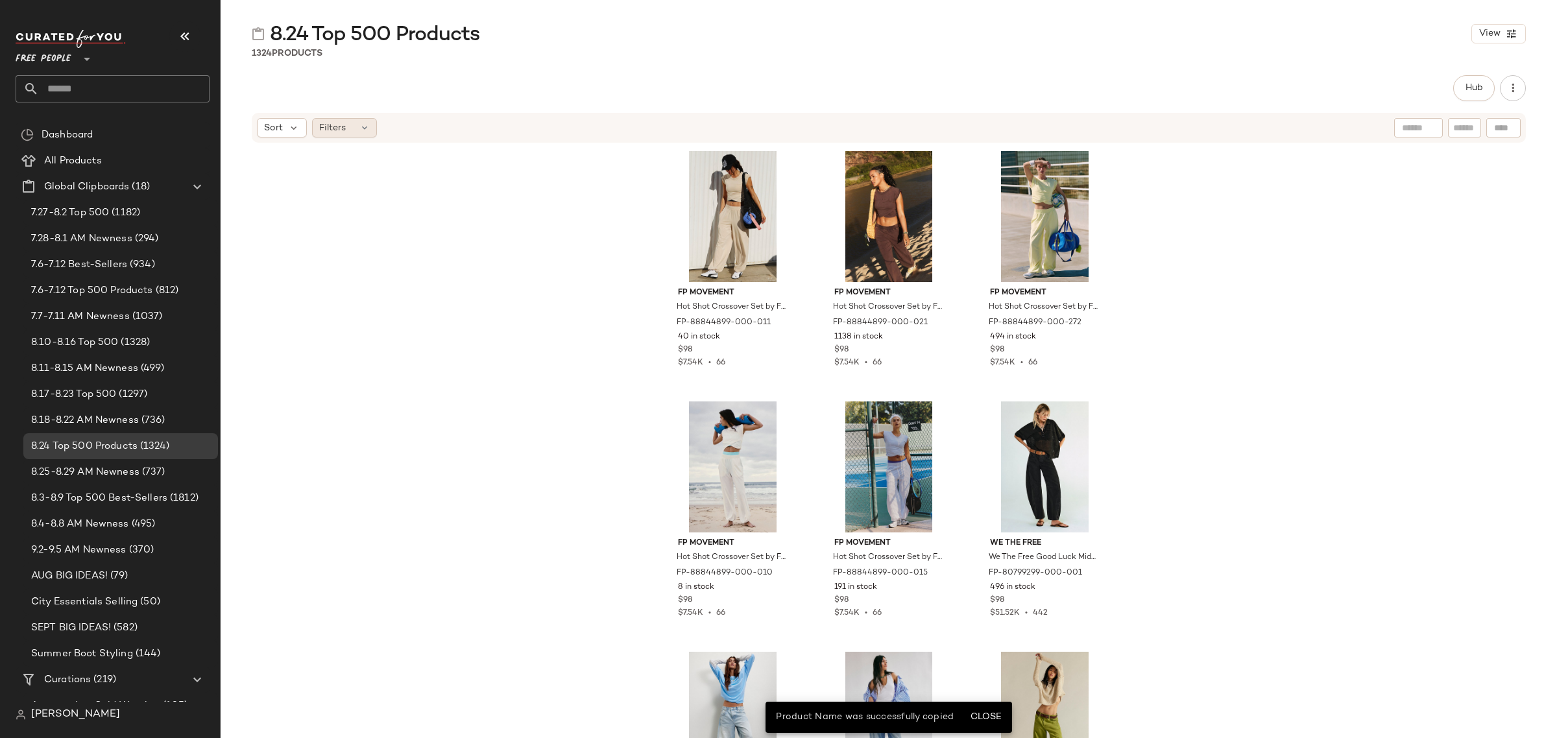
click at [361, 125] on icon at bounding box center [364, 128] width 10 height 10
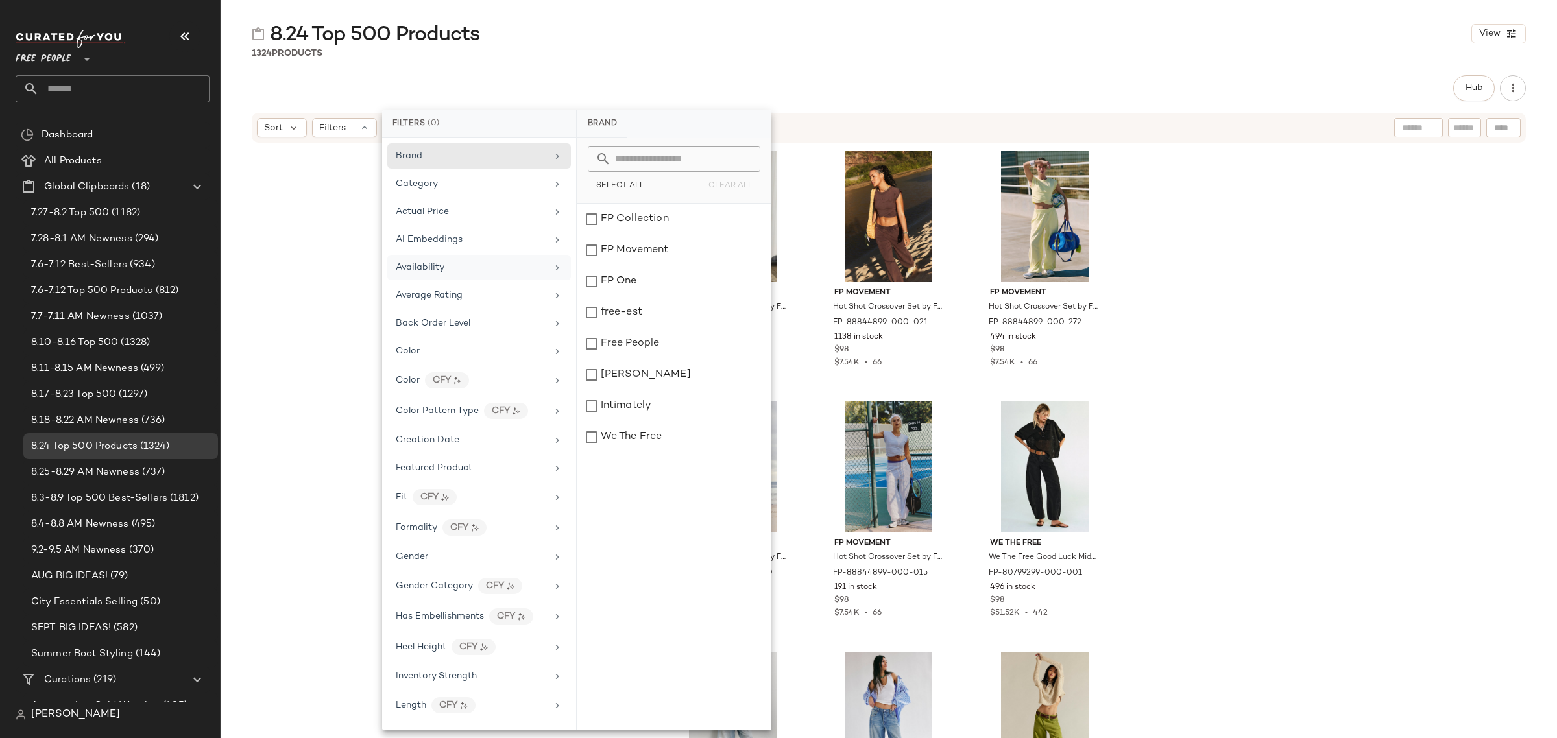
click at [513, 267] on div "Availability" at bounding box center [471, 268] width 151 height 14
click at [644, 245] on div "out_of_stock" at bounding box center [673, 250] width 193 height 31
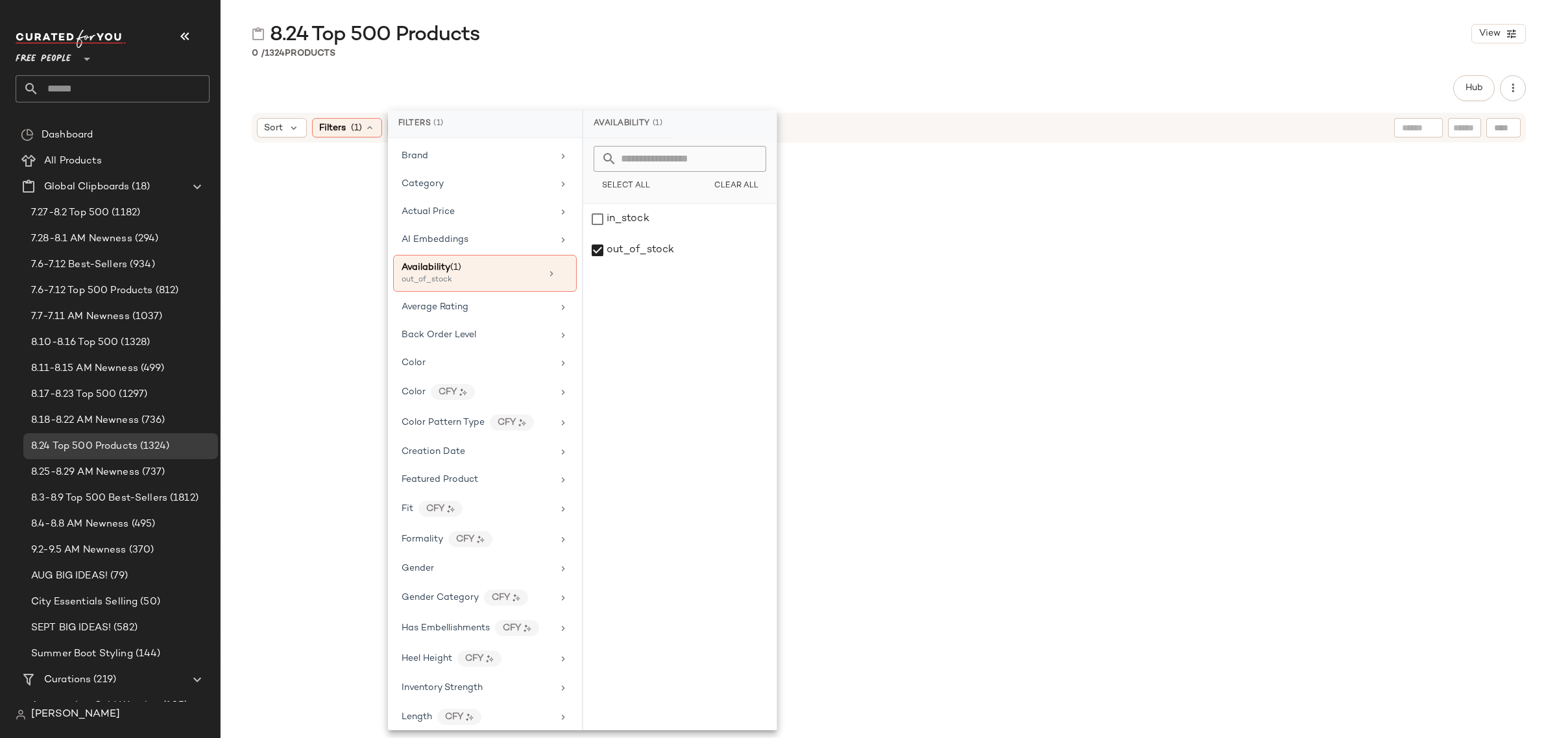
drag, startPoint x: 851, startPoint y: 200, endPoint x: 834, endPoint y: 208, distance: 18.6
click at [851, 200] on div at bounding box center [889, 435] width 452 height 576
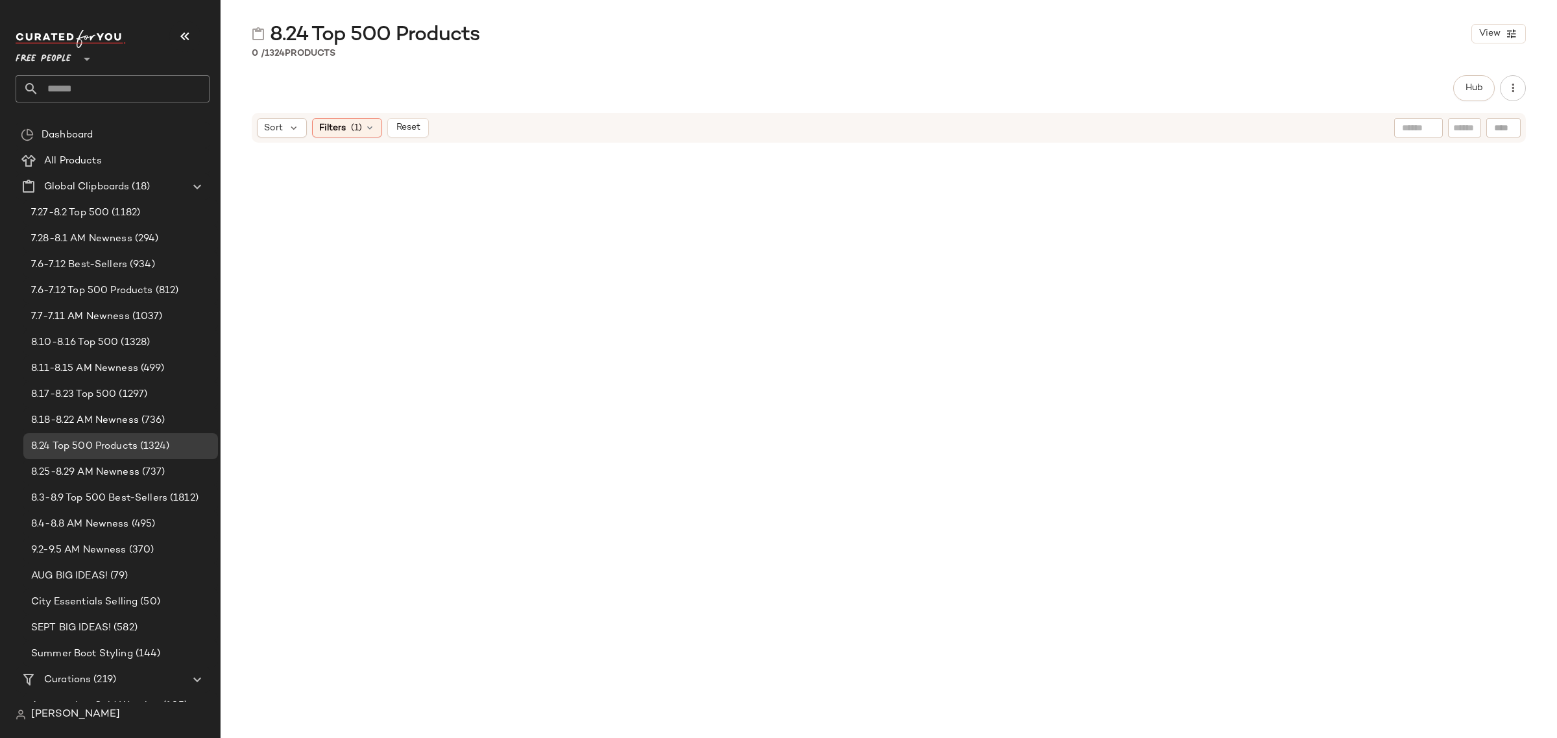
drag, startPoint x: 416, startPoint y: 123, endPoint x: 416, endPoint y: 139, distance: 16.2
click at [416, 125] on span "Reset" at bounding box center [407, 128] width 25 height 10
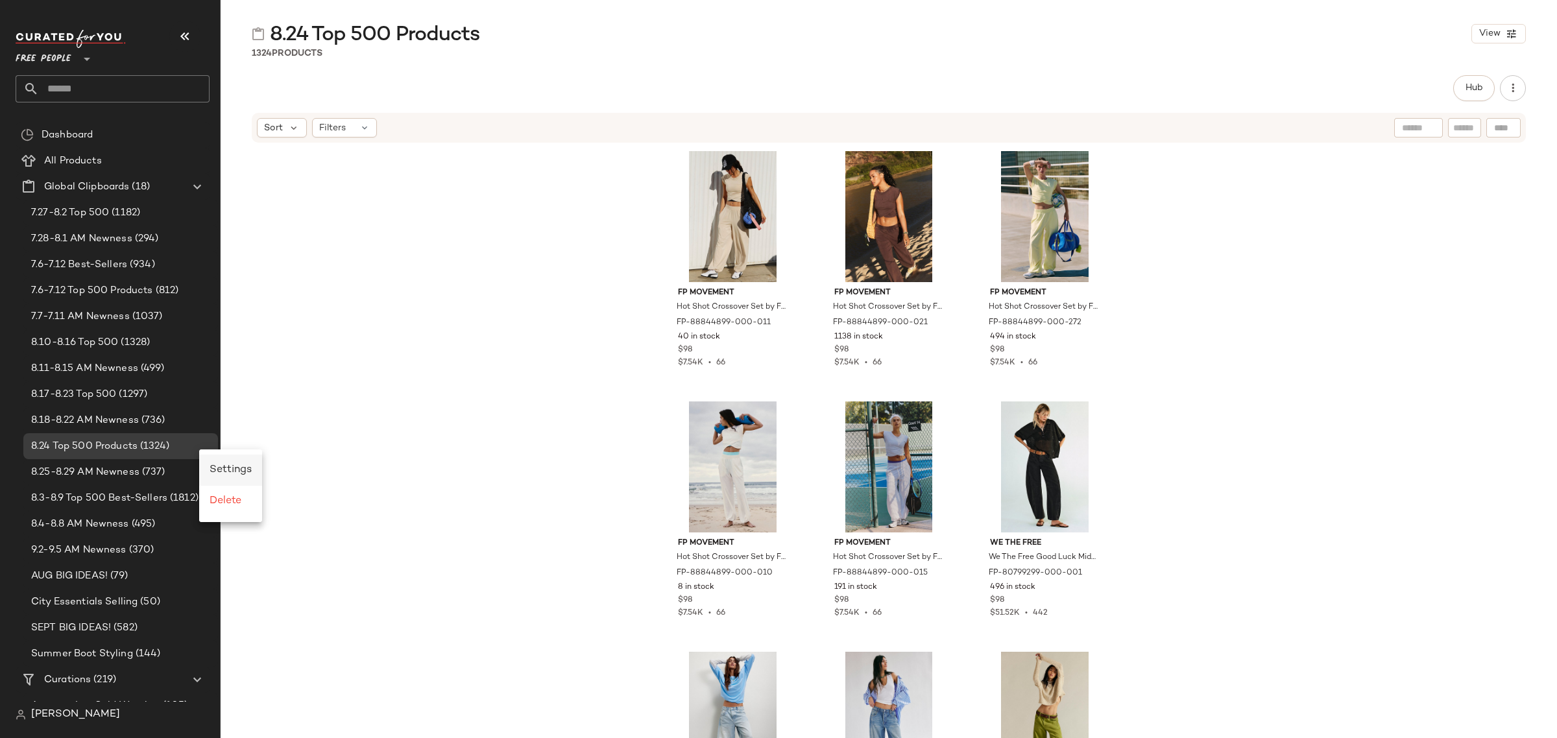
click at [221, 469] on span "Settings" at bounding box center [231, 470] width 42 height 11
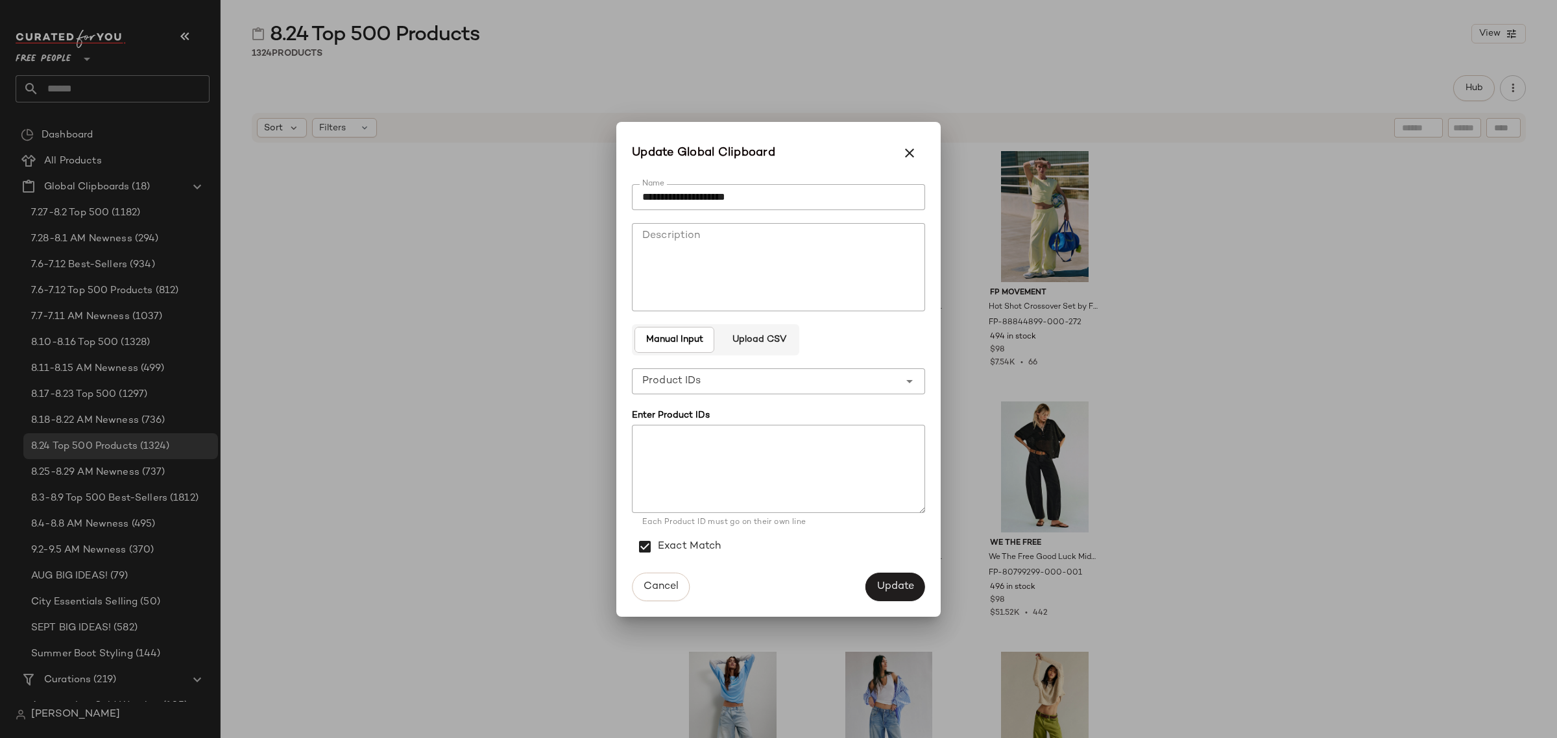
click at [764, 378] on div "**********" at bounding box center [765, 381] width 267 height 26
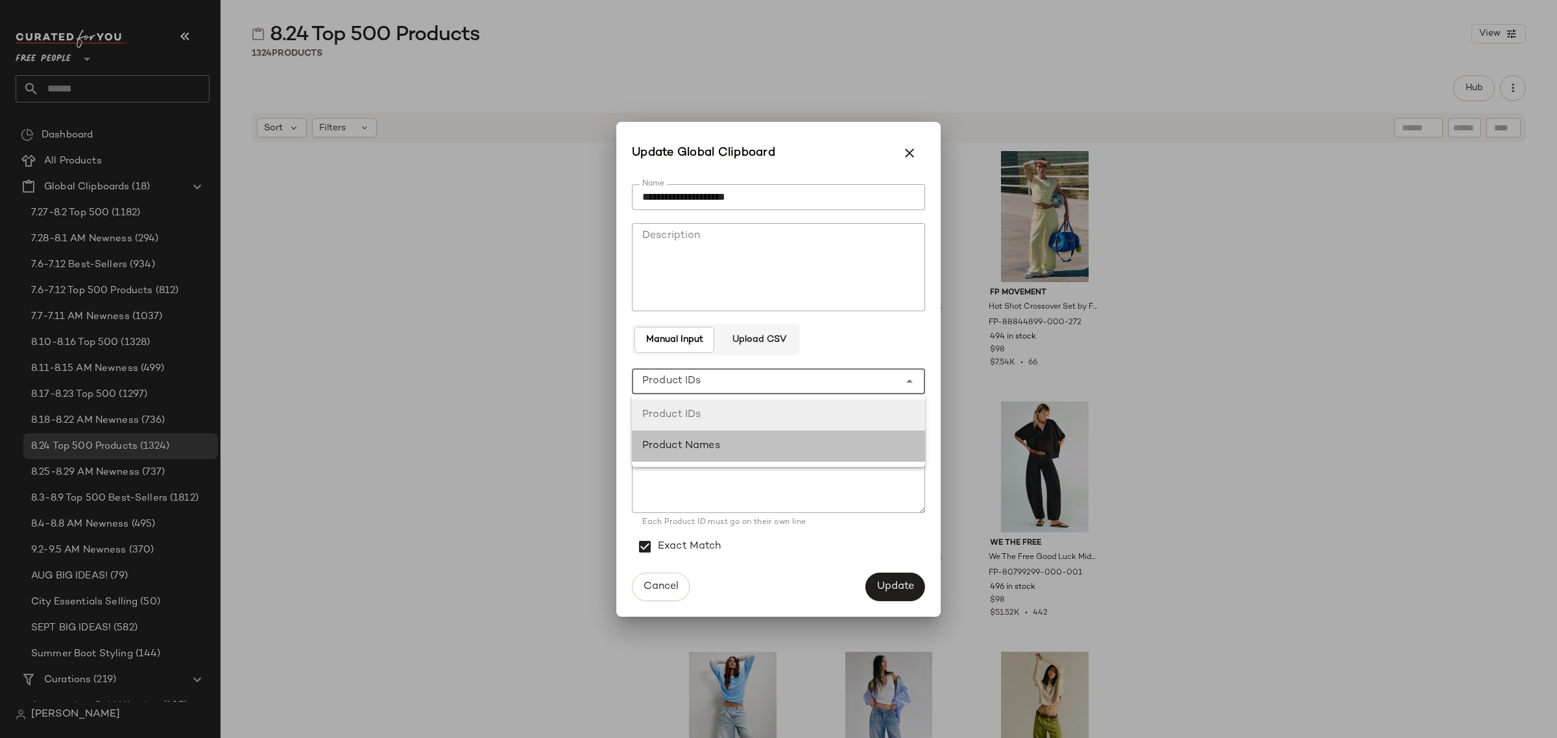
click at [735, 451] on div "Product Names" at bounding box center [778, 447] width 272 height 16
type input "**********"
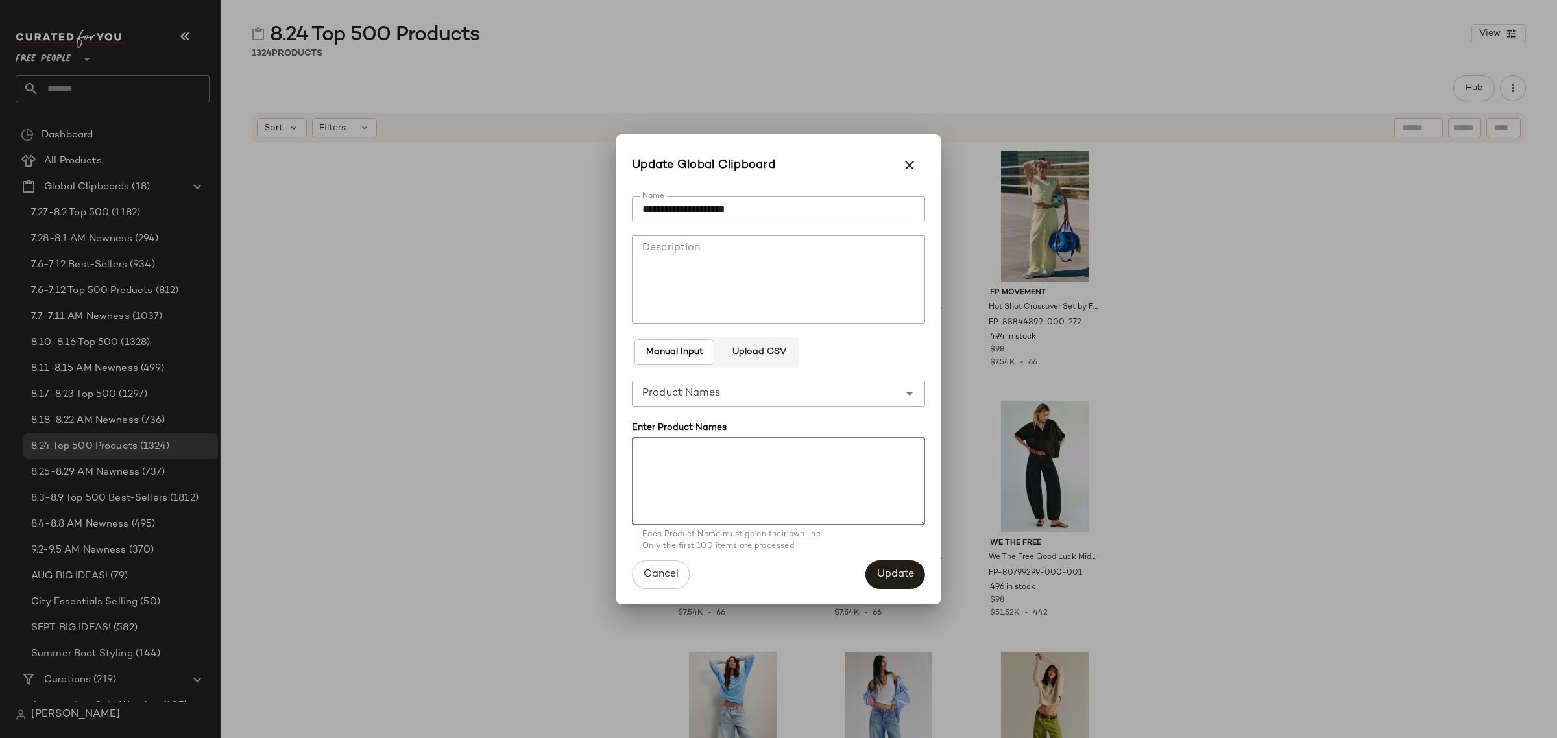
click at [735, 452] on textarea at bounding box center [778, 481] width 293 height 88
paste textarea "**********"
type textarea "**********"
click at [891, 570] on span "Update" at bounding box center [895, 574] width 38 height 12
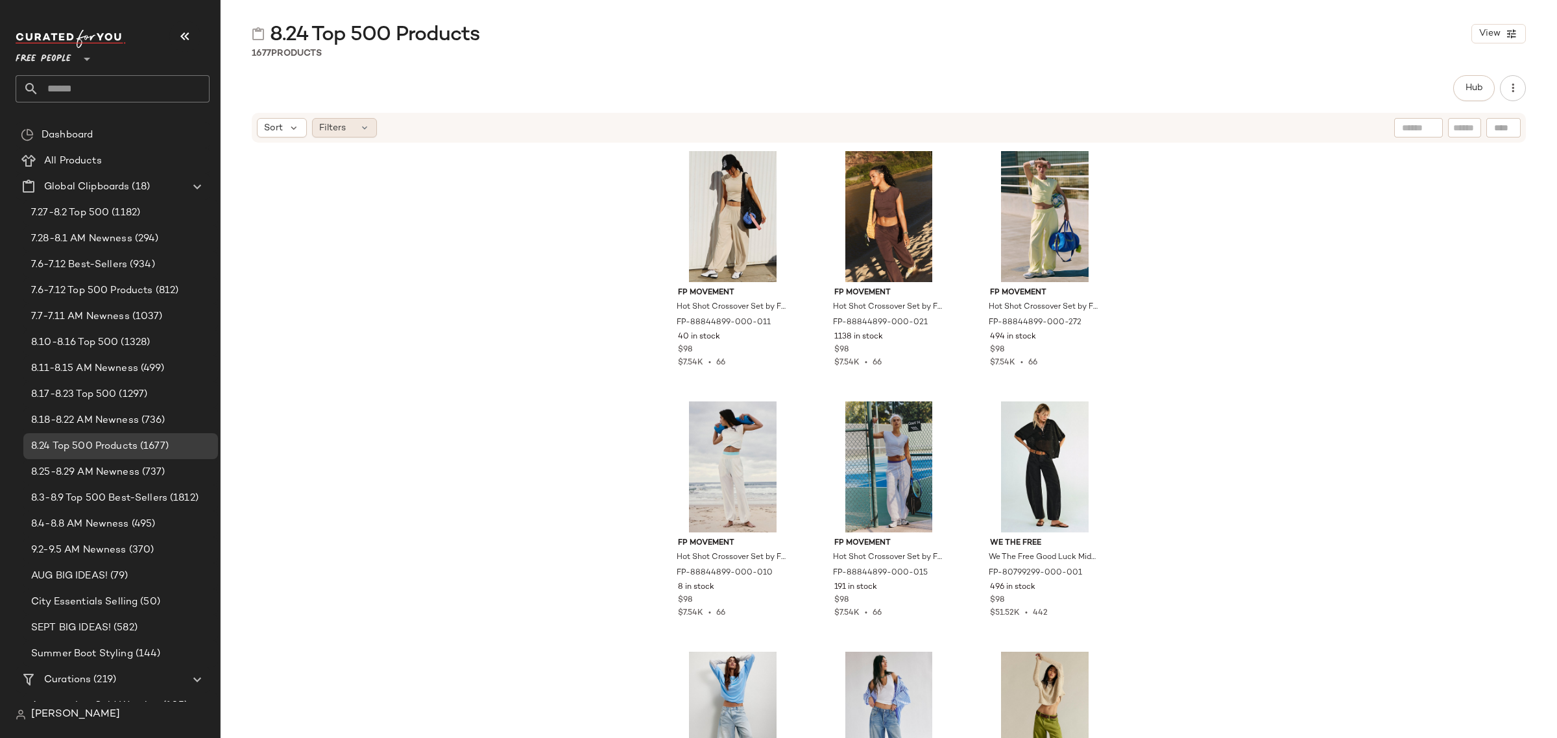
click at [357, 124] on div "Filters" at bounding box center [344, 127] width 65 height 19
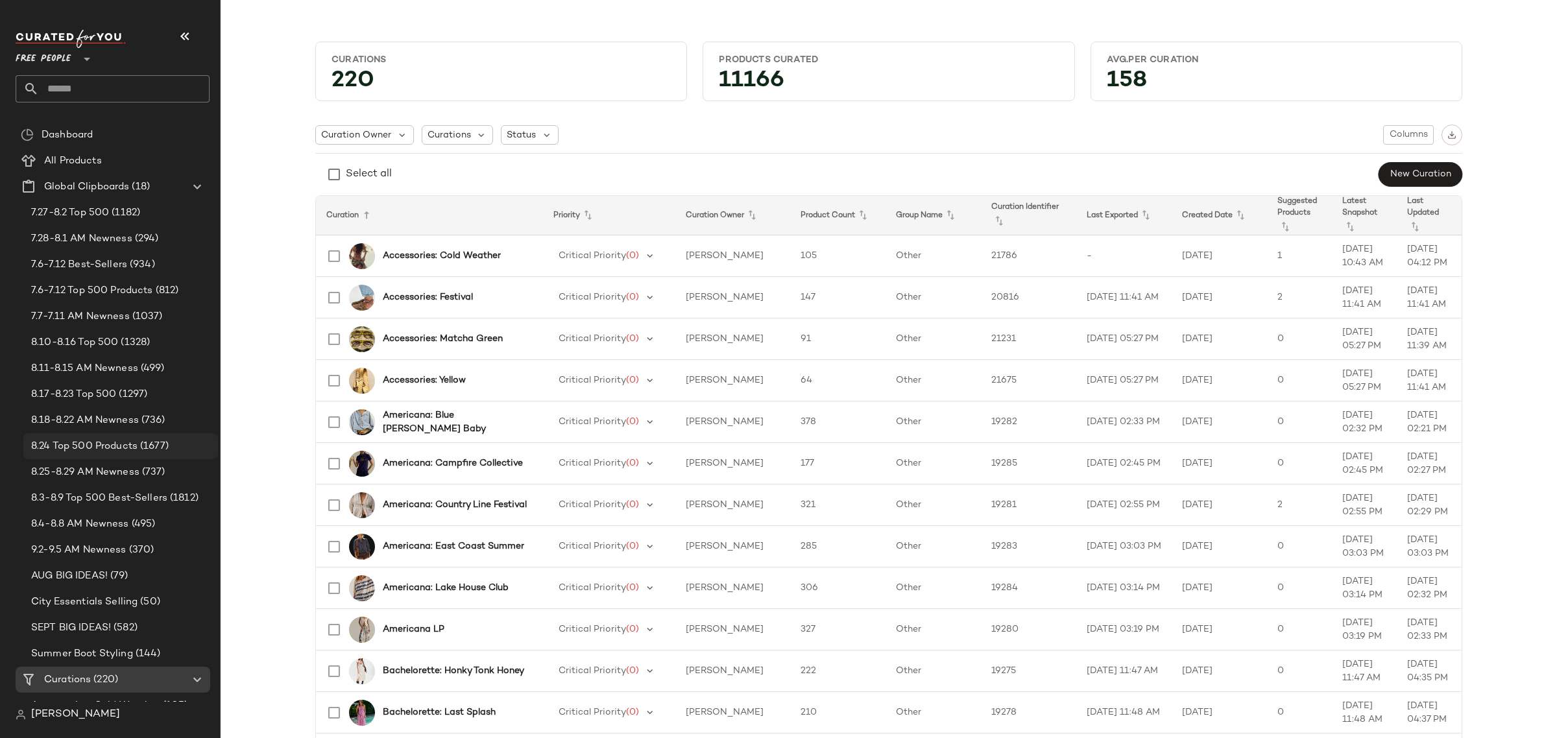
click at [146, 445] on span "(1677)" at bounding box center [153, 446] width 31 height 15
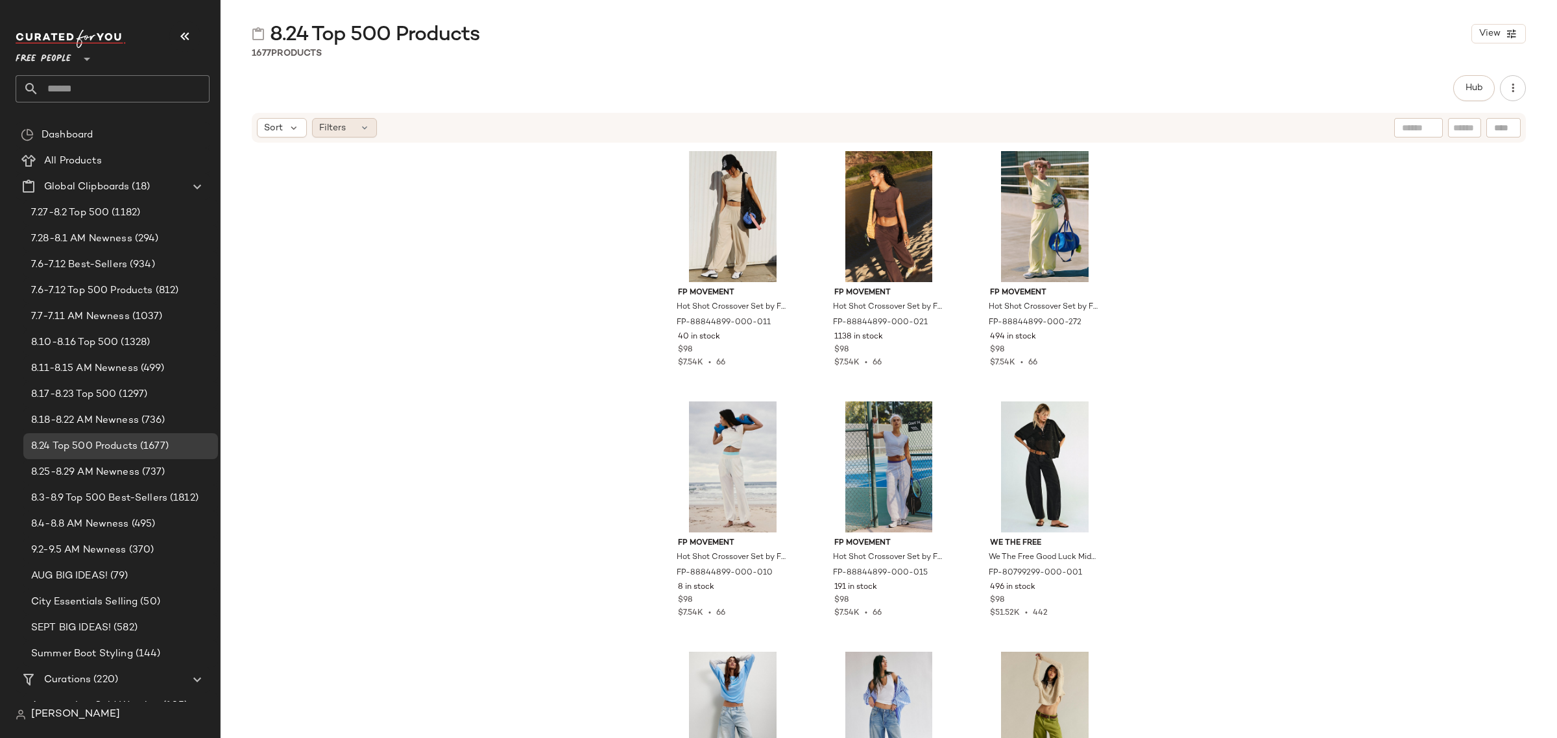
click at [356, 128] on div "Filters" at bounding box center [344, 127] width 65 height 19
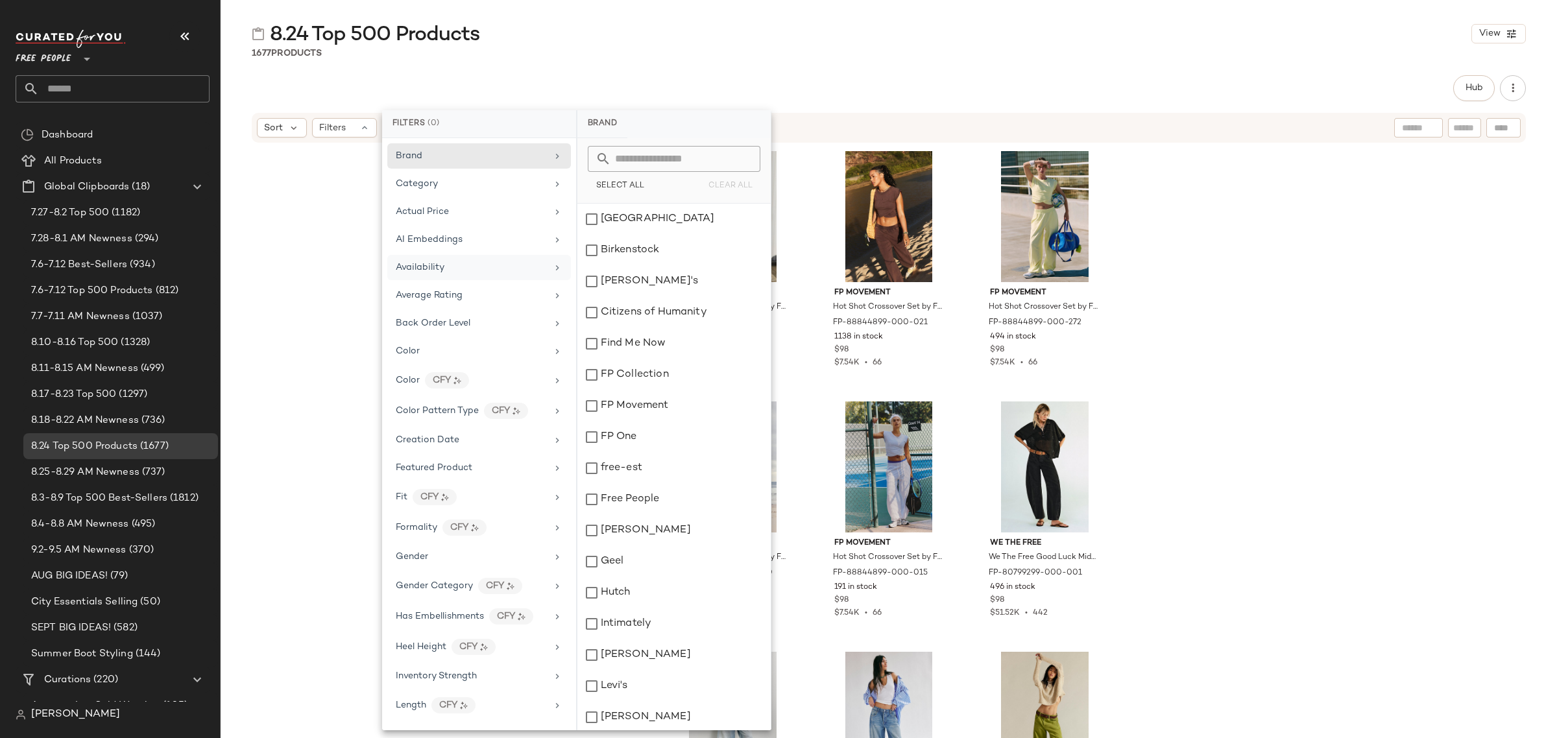
drag, startPoint x: 442, startPoint y: 264, endPoint x: 490, endPoint y: 261, distance: 48.1
click at [444, 266] on div "Availability" at bounding box center [471, 268] width 151 height 14
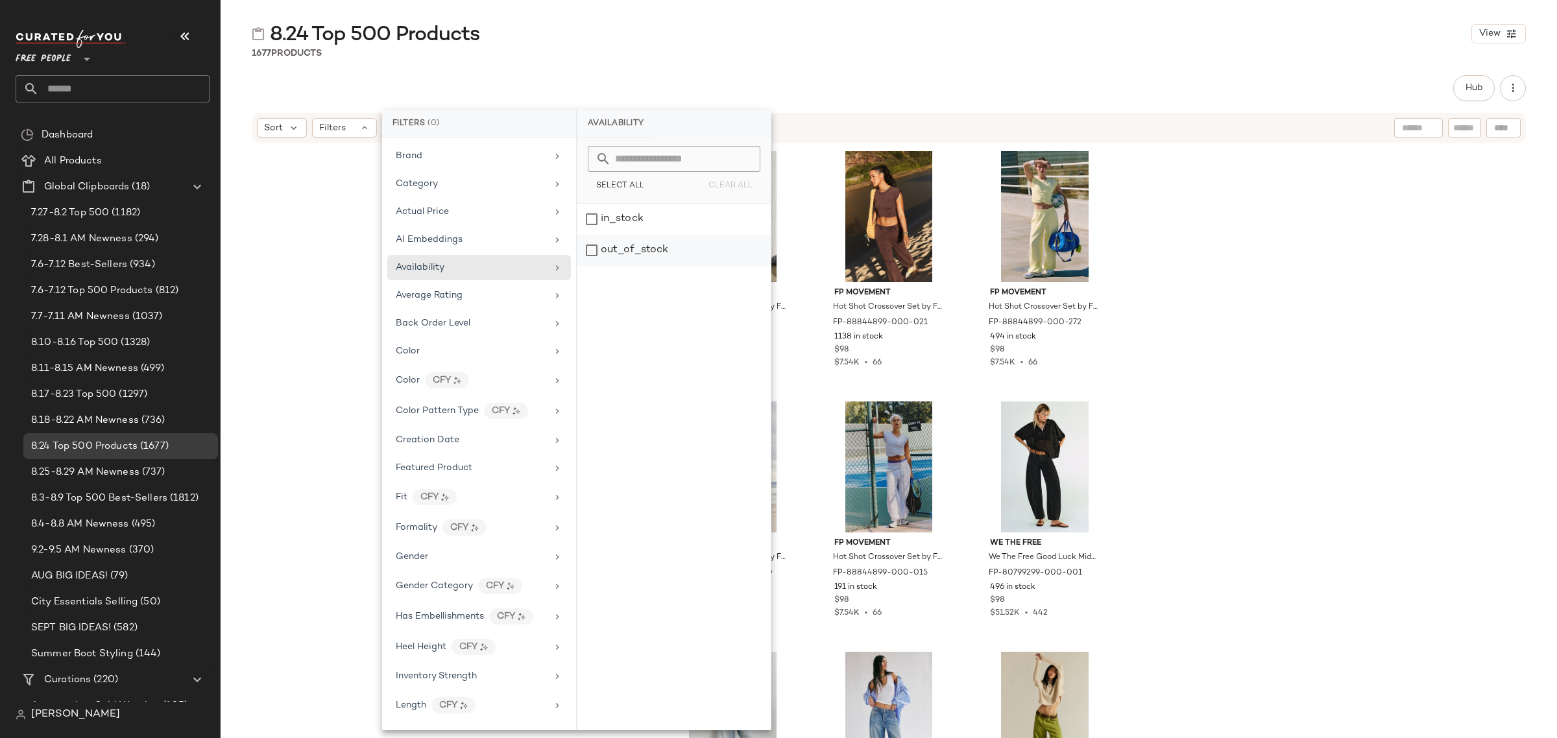
click at [673, 244] on div "out_of_stock" at bounding box center [673, 250] width 193 height 31
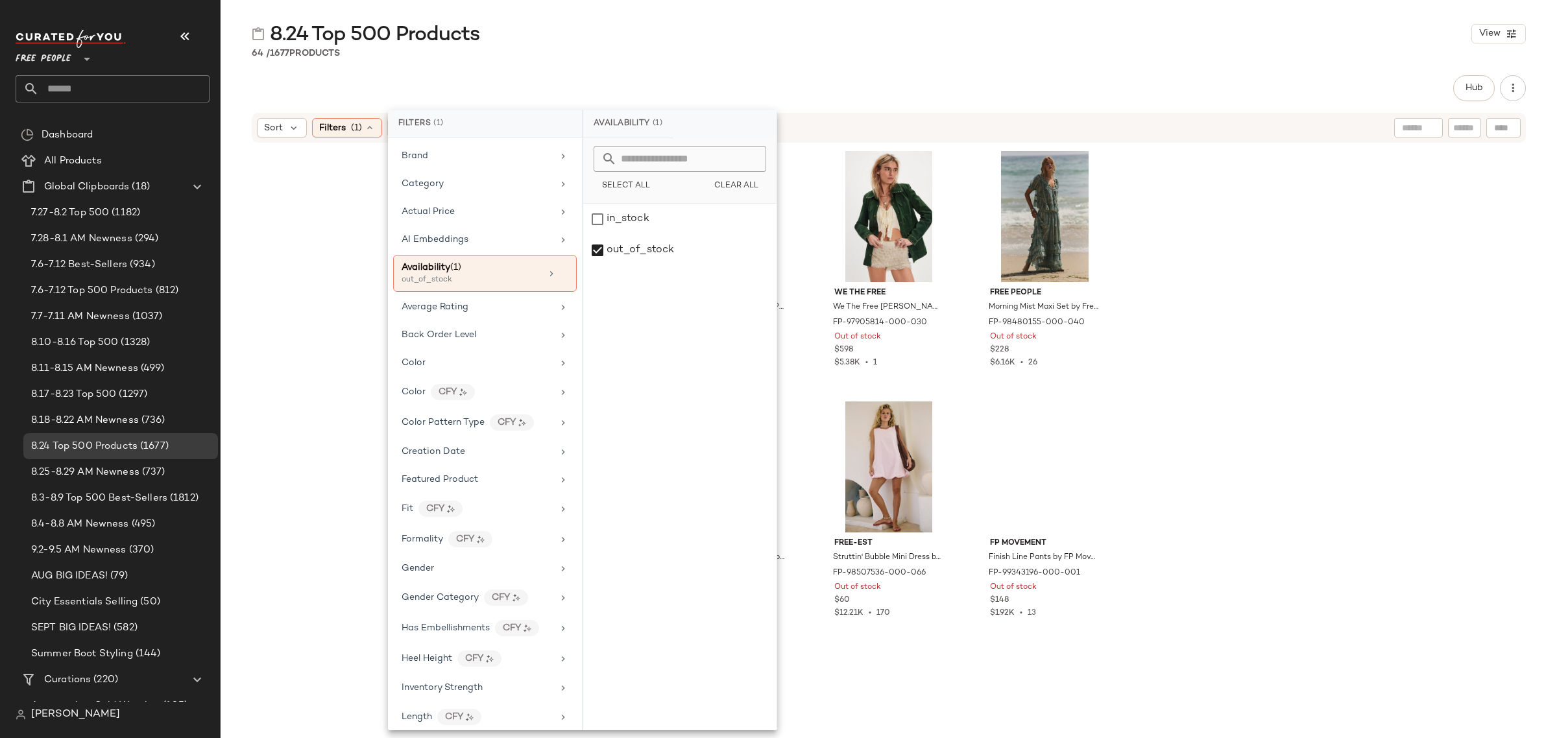
drag, startPoint x: 812, startPoint y: 72, endPoint x: 815, endPoint y: 92, distance: 20.3
click at [812, 73] on div "8.24 Top 500 Products View 64 / 1677 Products Hub Sort Filters (1) Reset FP Mov…" at bounding box center [889, 380] width 1336 height 718
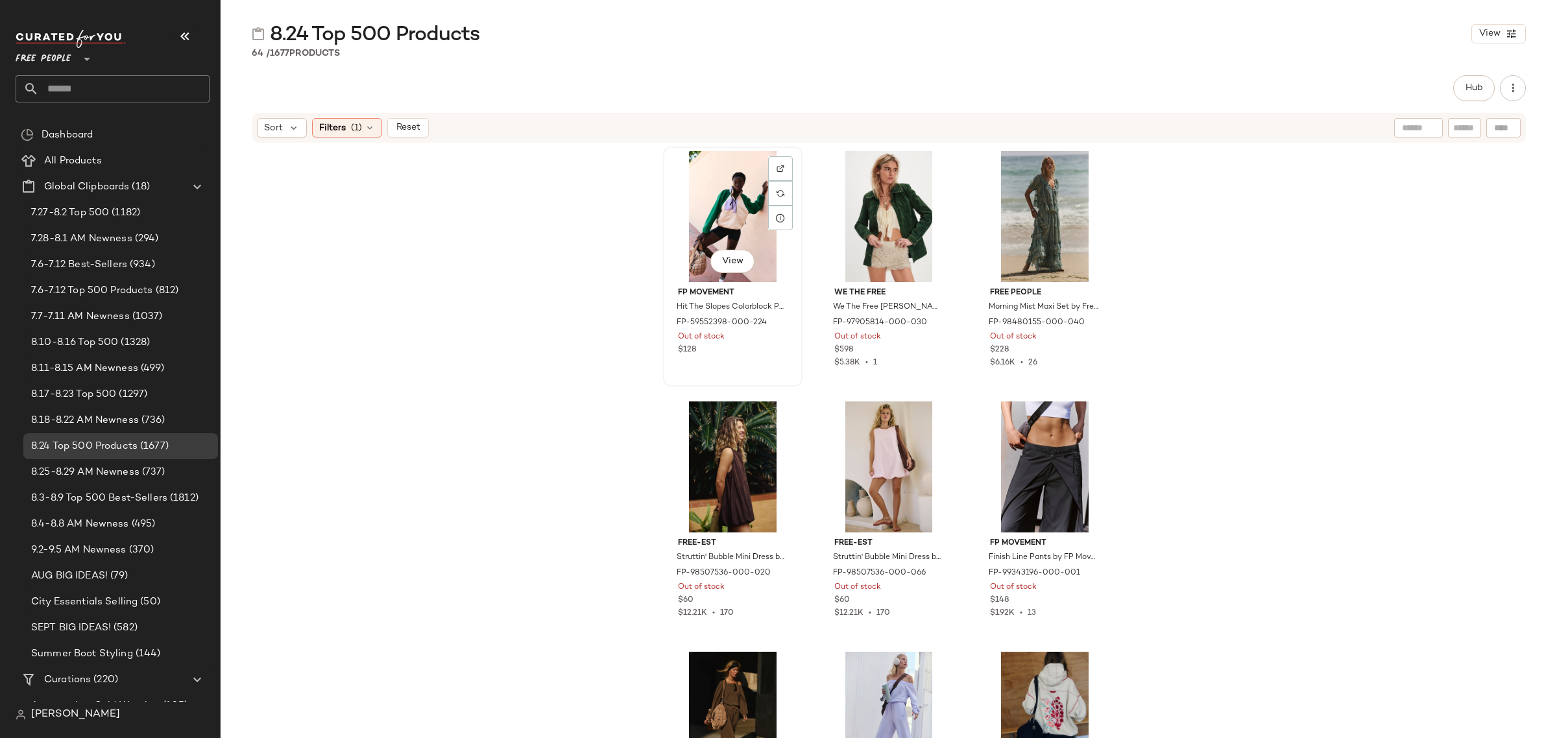
click at [706, 175] on div "View" at bounding box center [733, 216] width 130 height 131
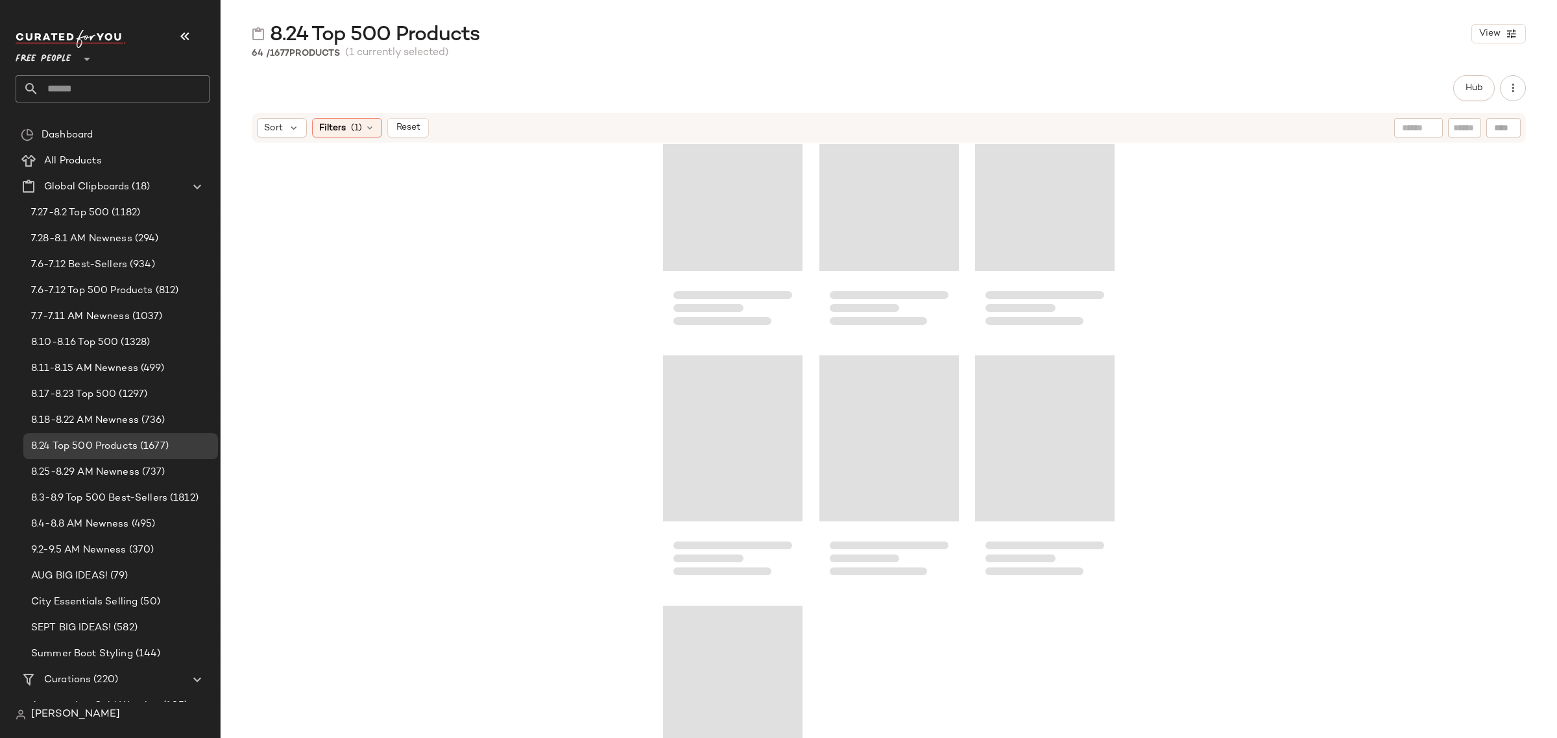
scroll to position [4877, 0]
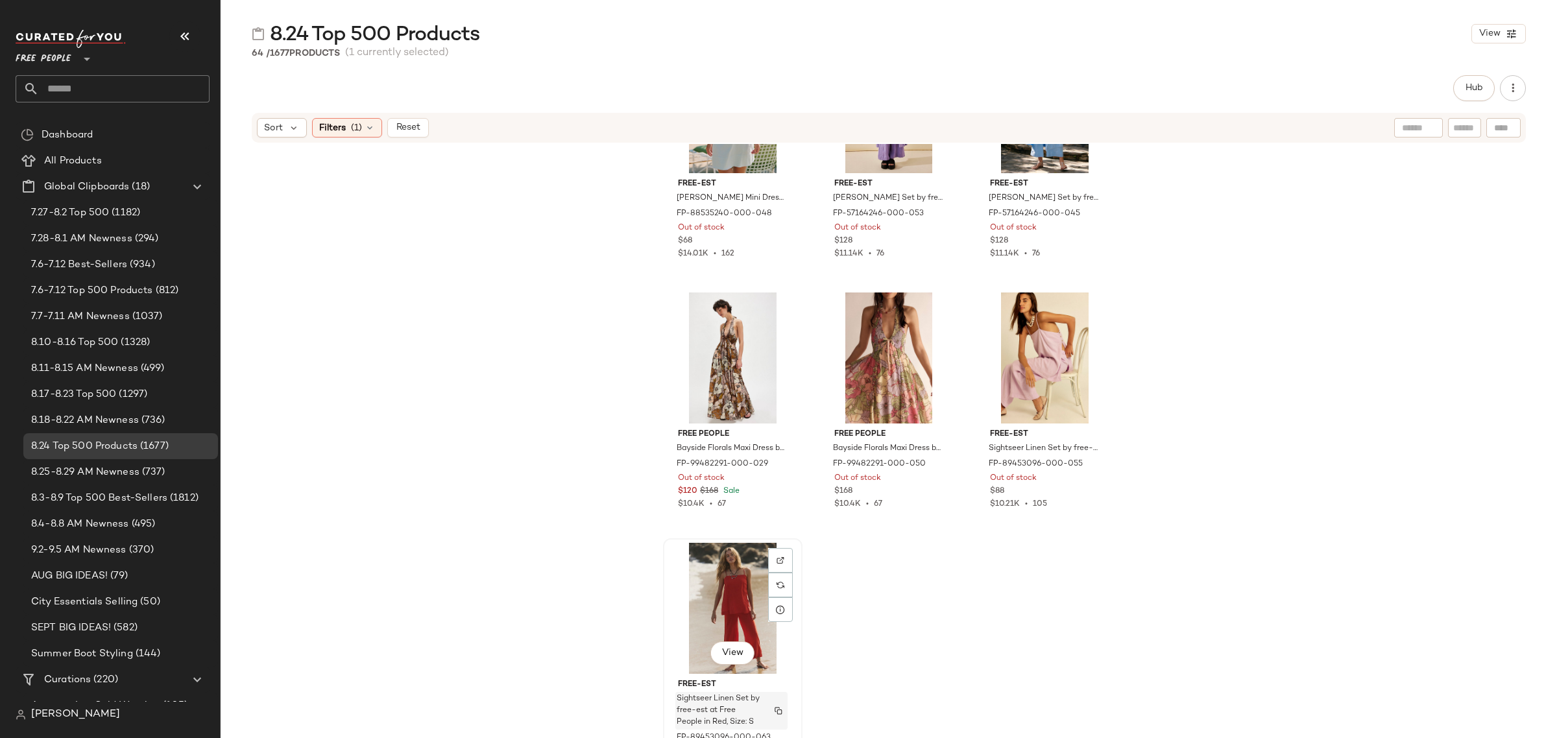
click at [773, 702] on div "Sightseer Linen Set by free-est at Free People in Red, Size: S" at bounding box center [731, 711] width 112 height 38
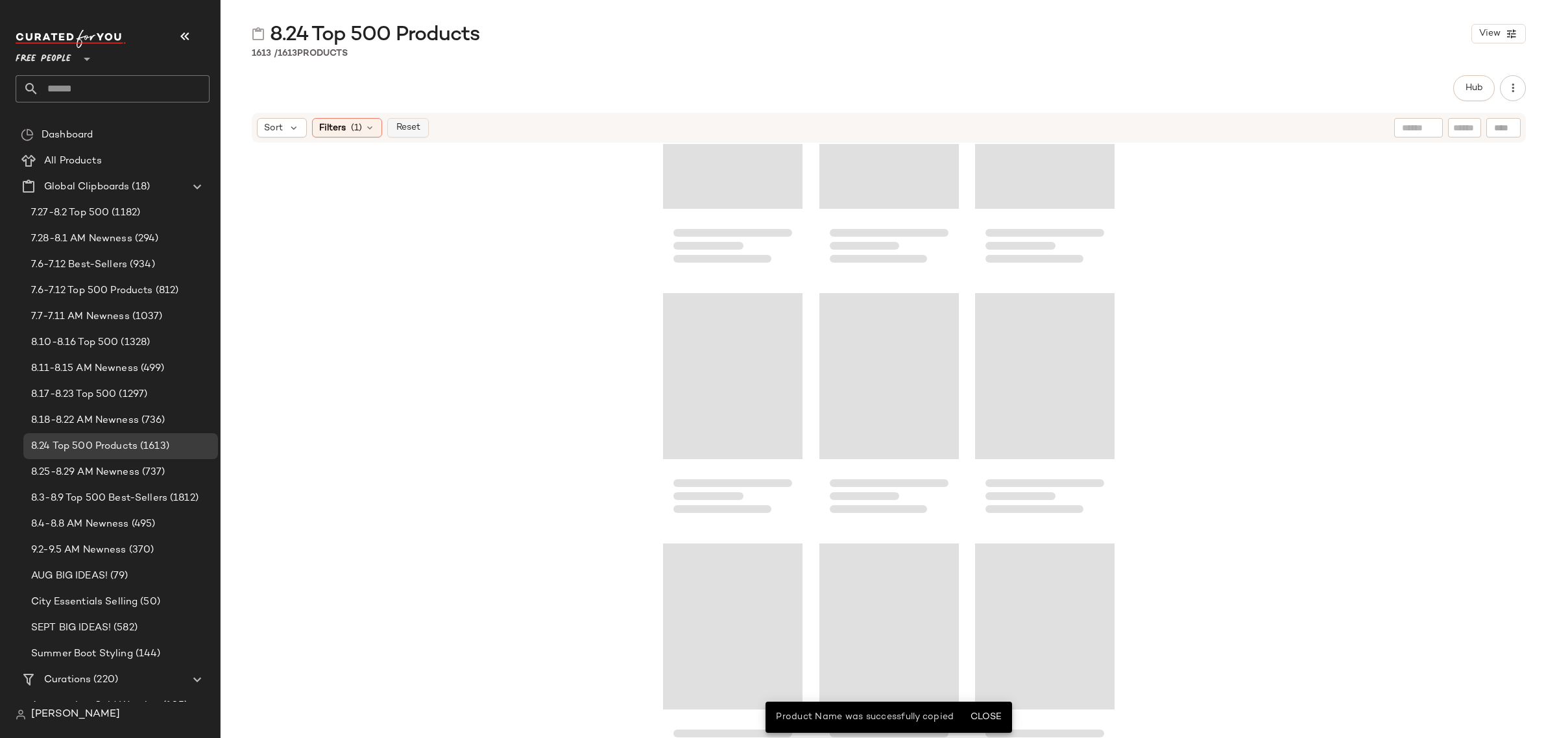
click at [402, 127] on span "Reset" at bounding box center [407, 128] width 25 height 10
